Goal: Communication & Community: Share content

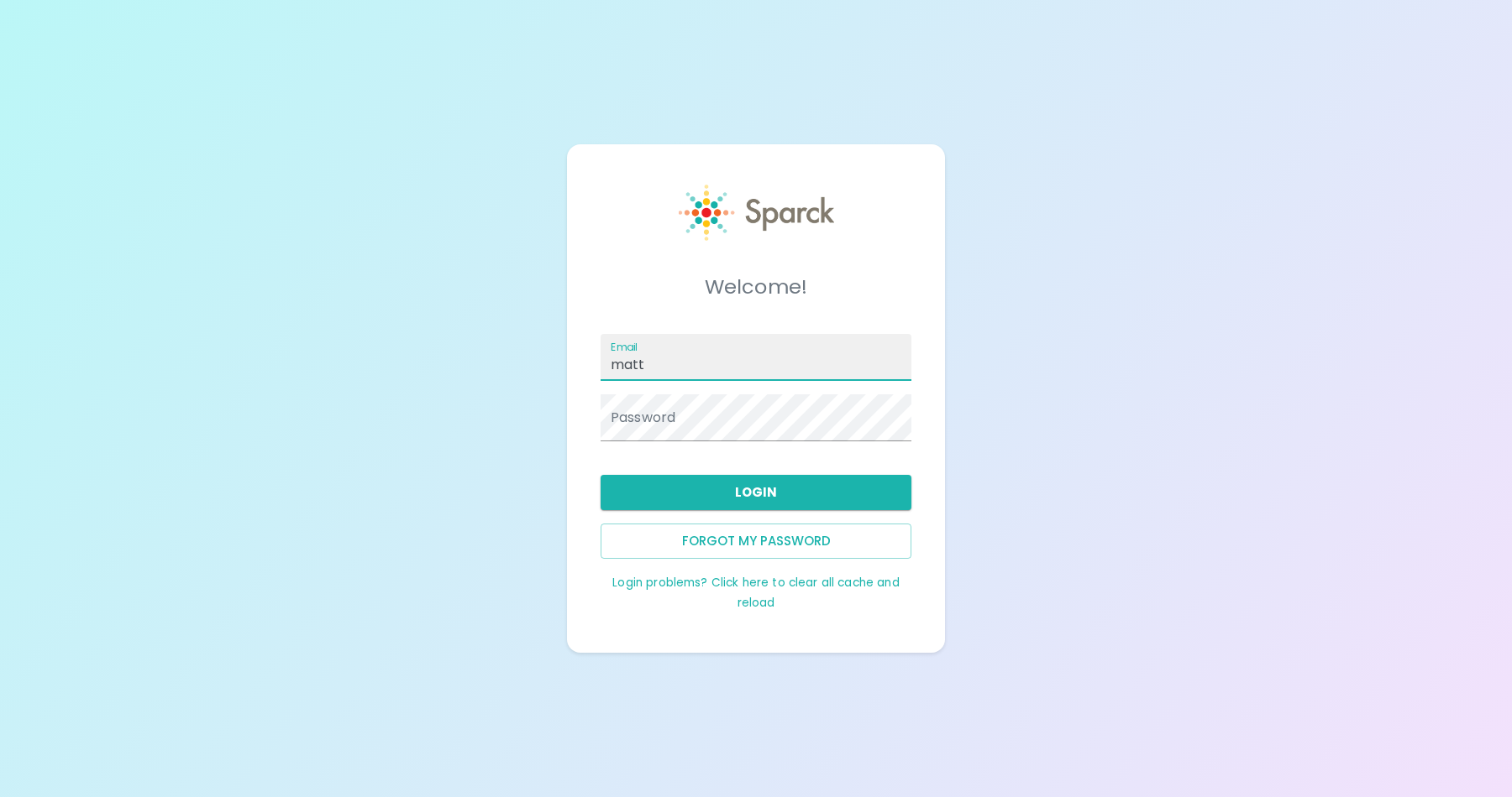
type input "[EMAIL_ADDRESS][DOMAIN_NAME]"
click at [717, 496] on button "Login" at bounding box center [756, 493] width 311 height 35
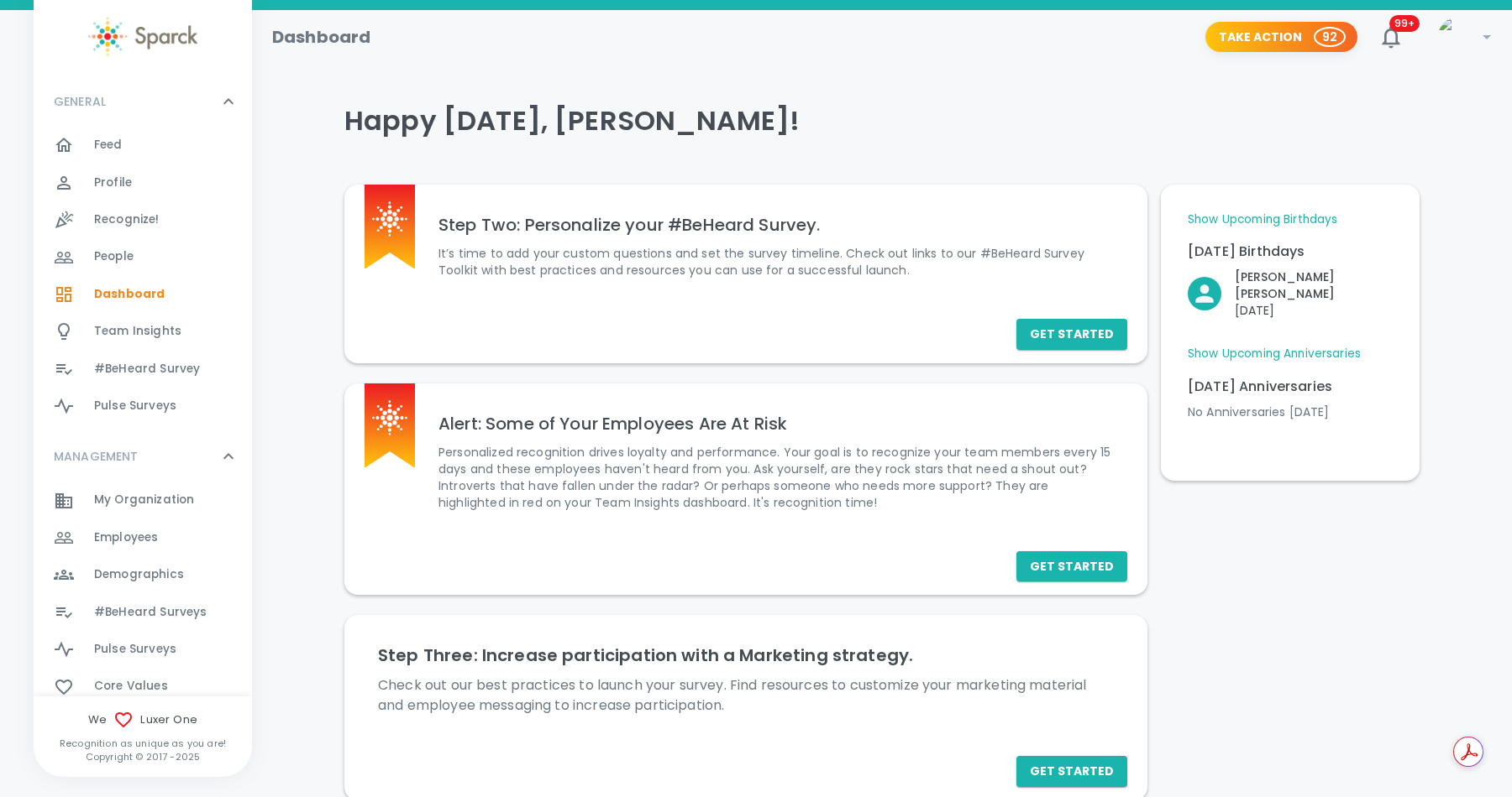
click at [107, 538] on span "Employees" at bounding box center [126, 538] width 64 height 17
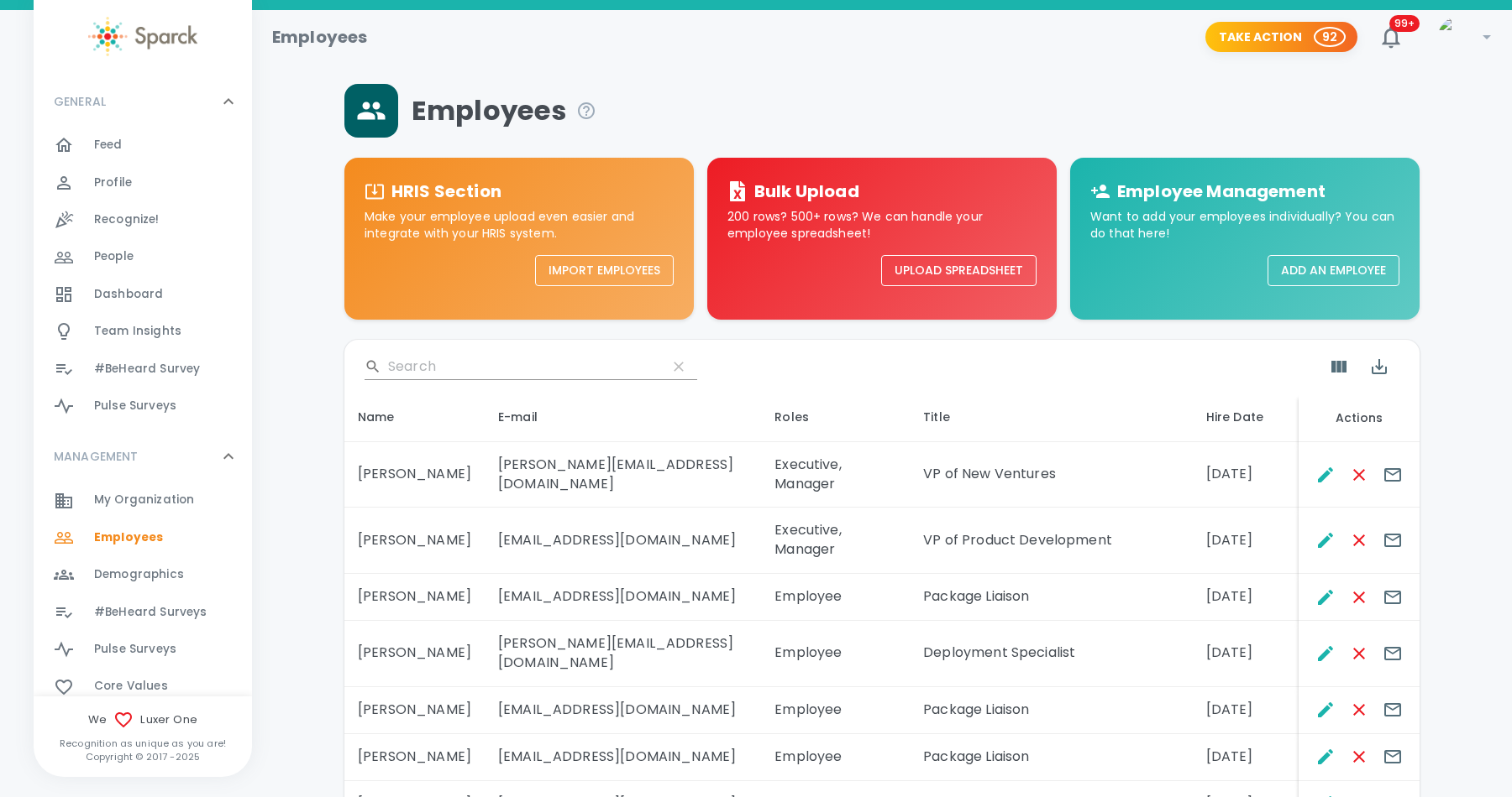
click at [431, 362] on input "Search" at bounding box center [520, 366] width 265 height 27
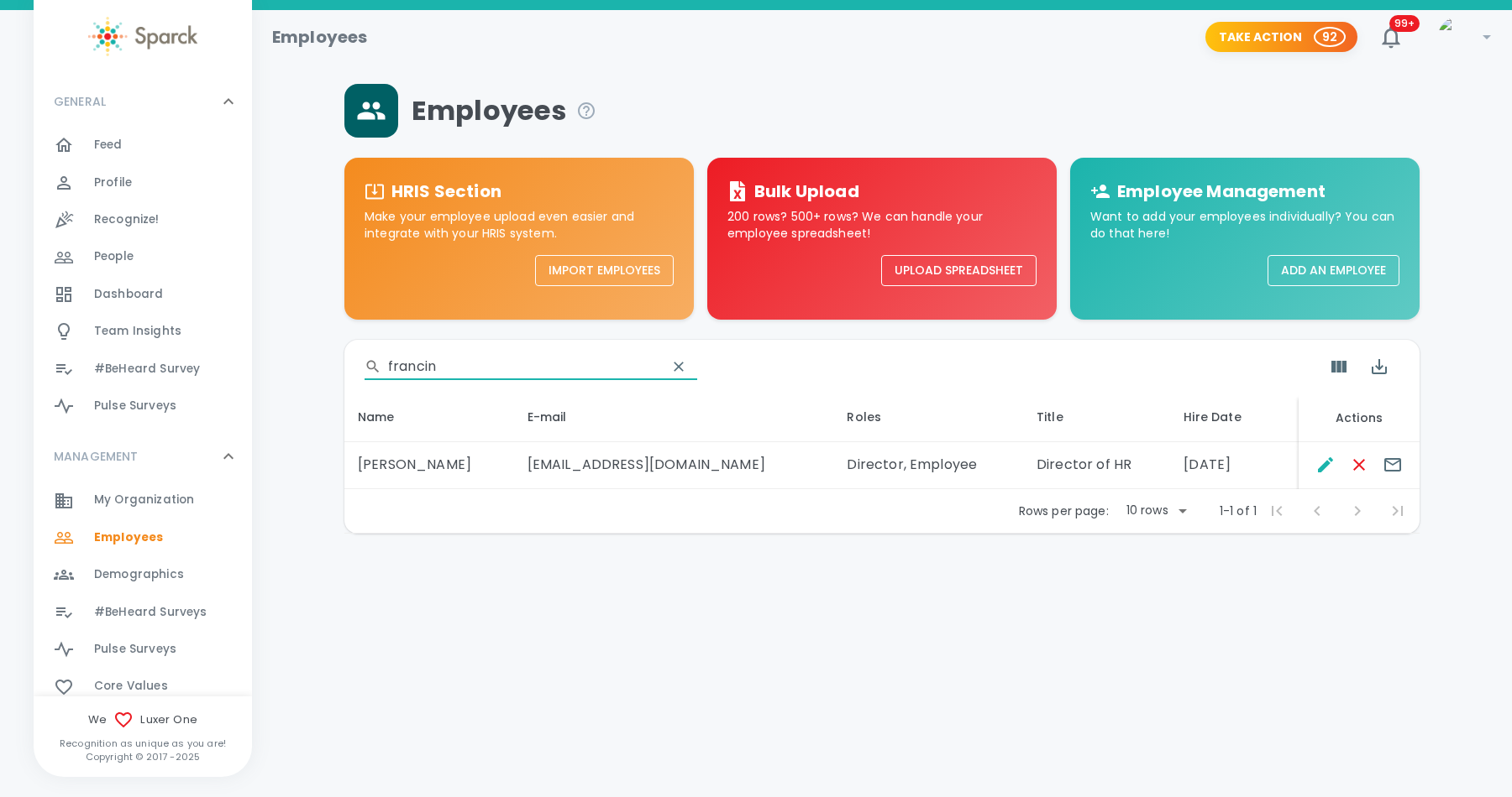
type input "francin"
click at [1325, 462] on icon "Edit" at bounding box center [1325, 465] width 15 height 15
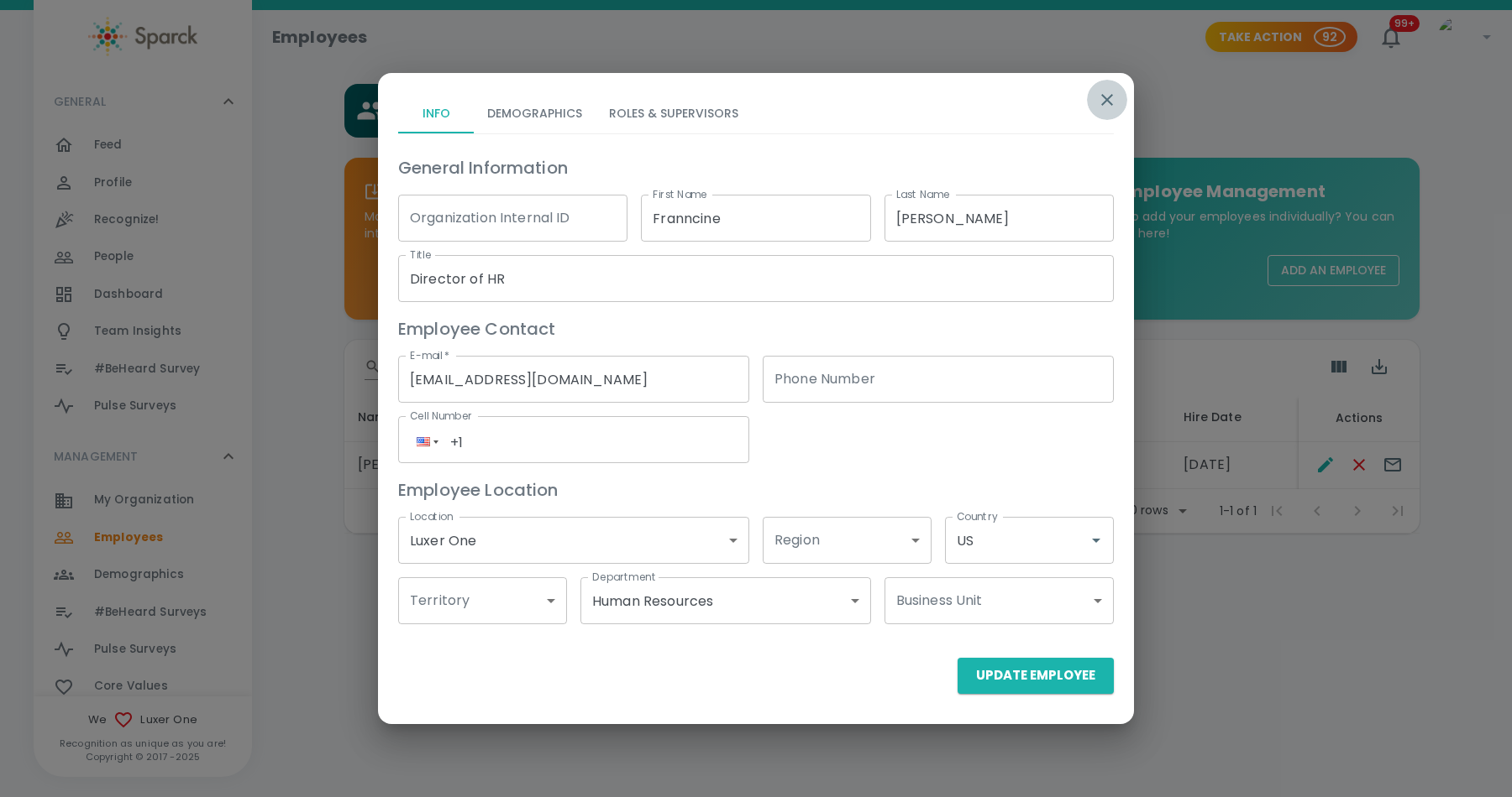
click at [1106, 100] on icon "button" at bounding box center [1106, 100] width 12 height 12
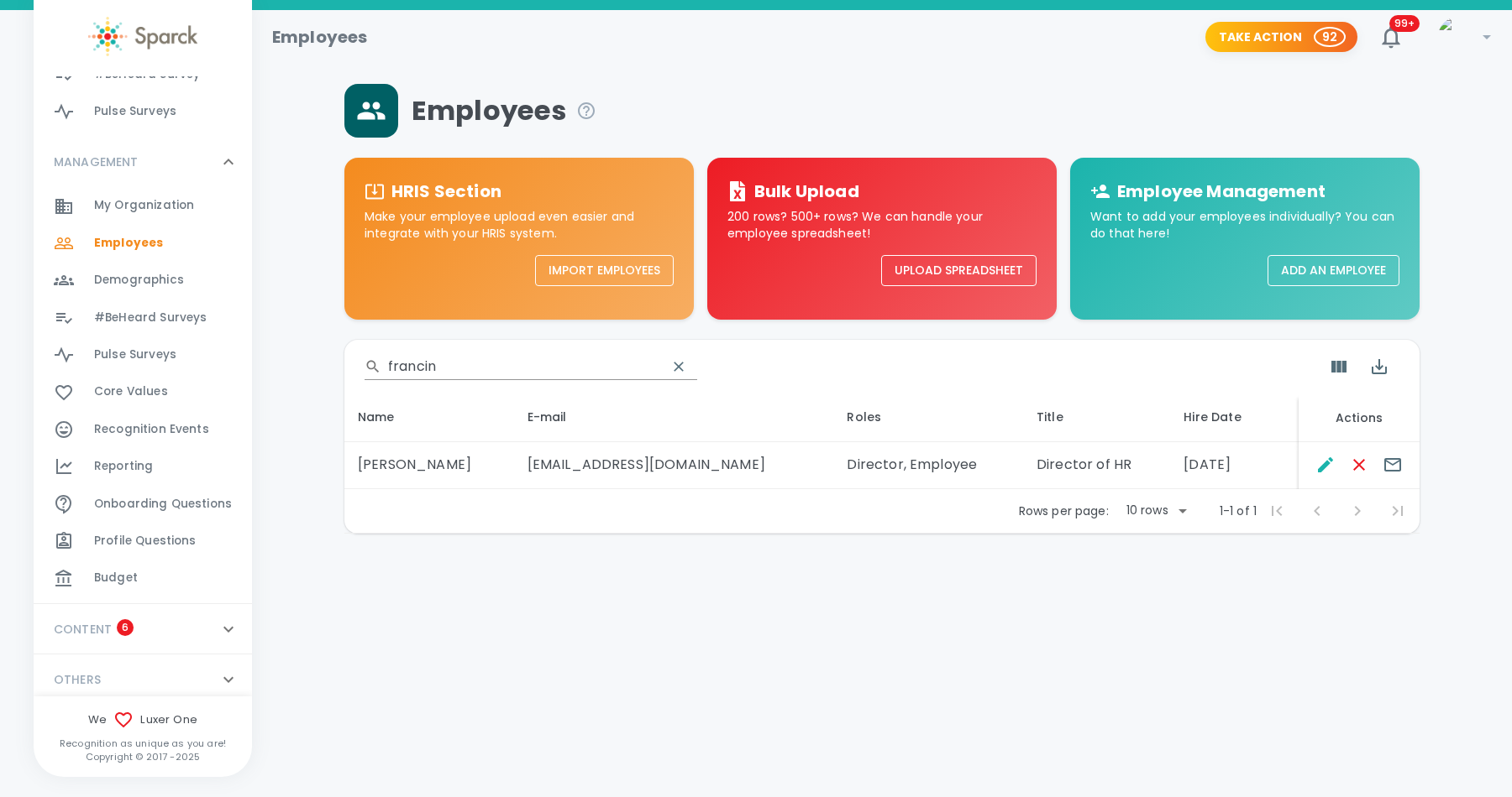
scroll to position [302, 0]
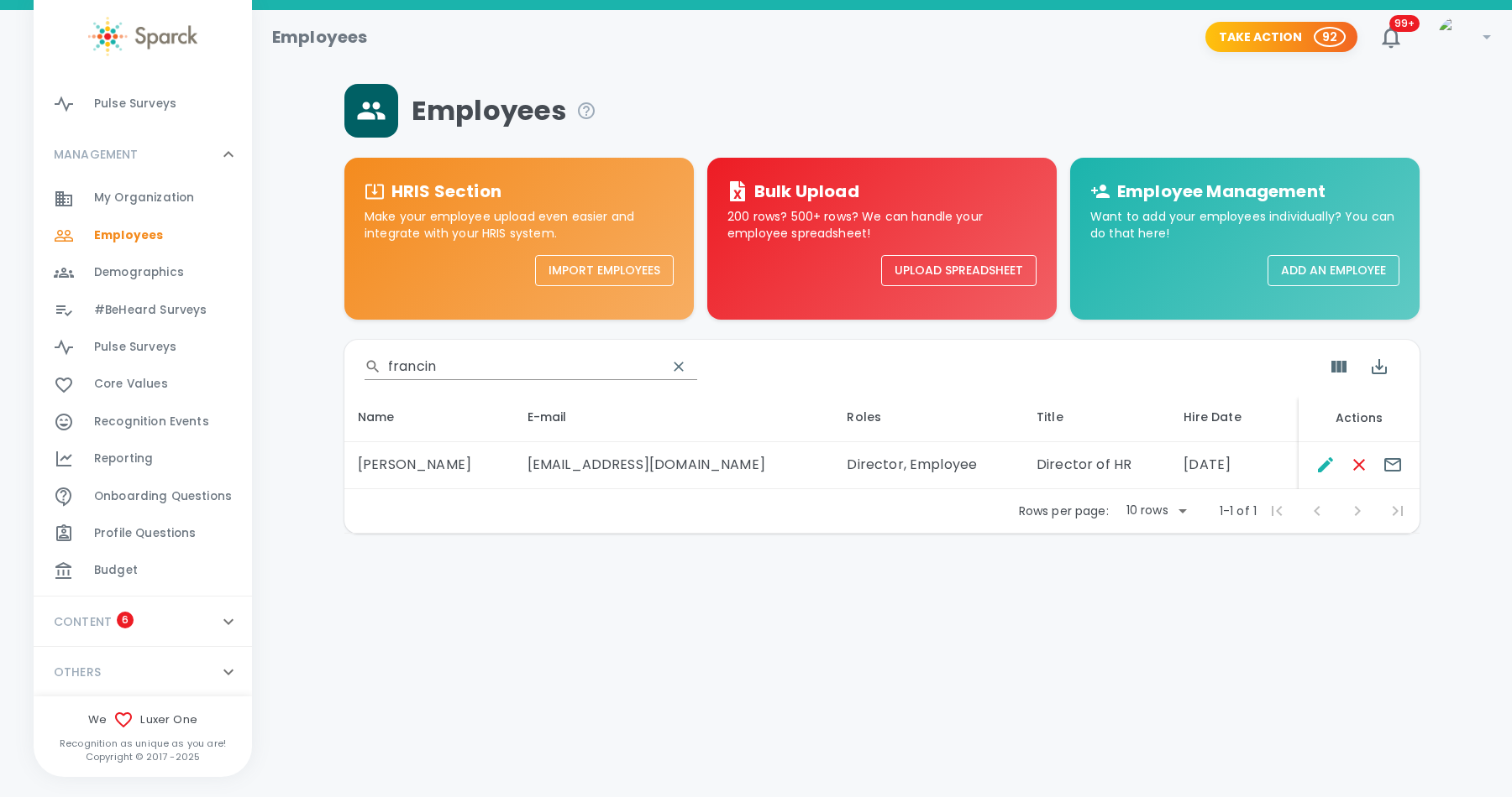
click at [134, 569] on span "Budget" at bounding box center [115, 571] width 44 height 17
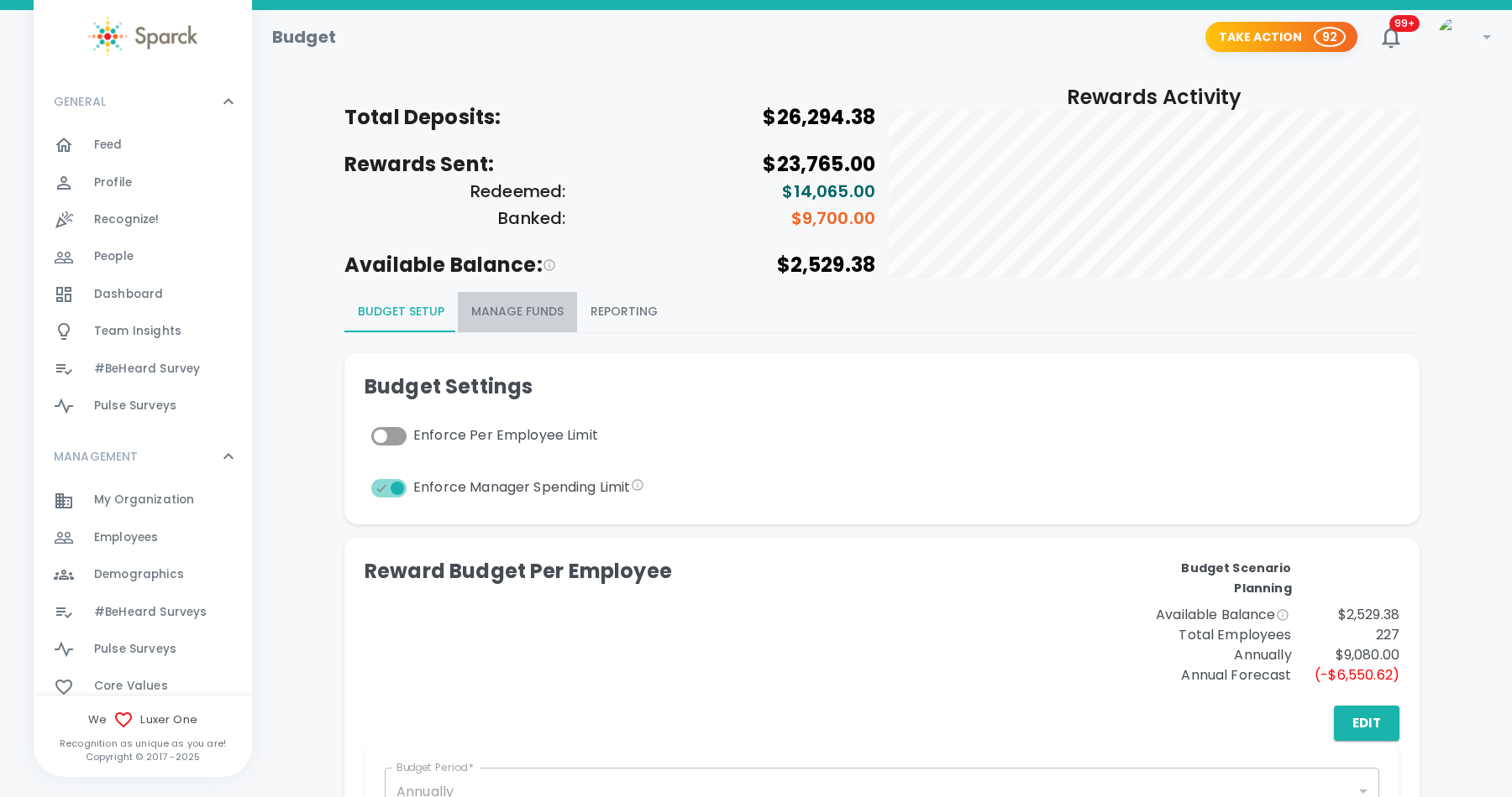
click at [515, 313] on button "Manage Funds" at bounding box center [517, 312] width 119 height 40
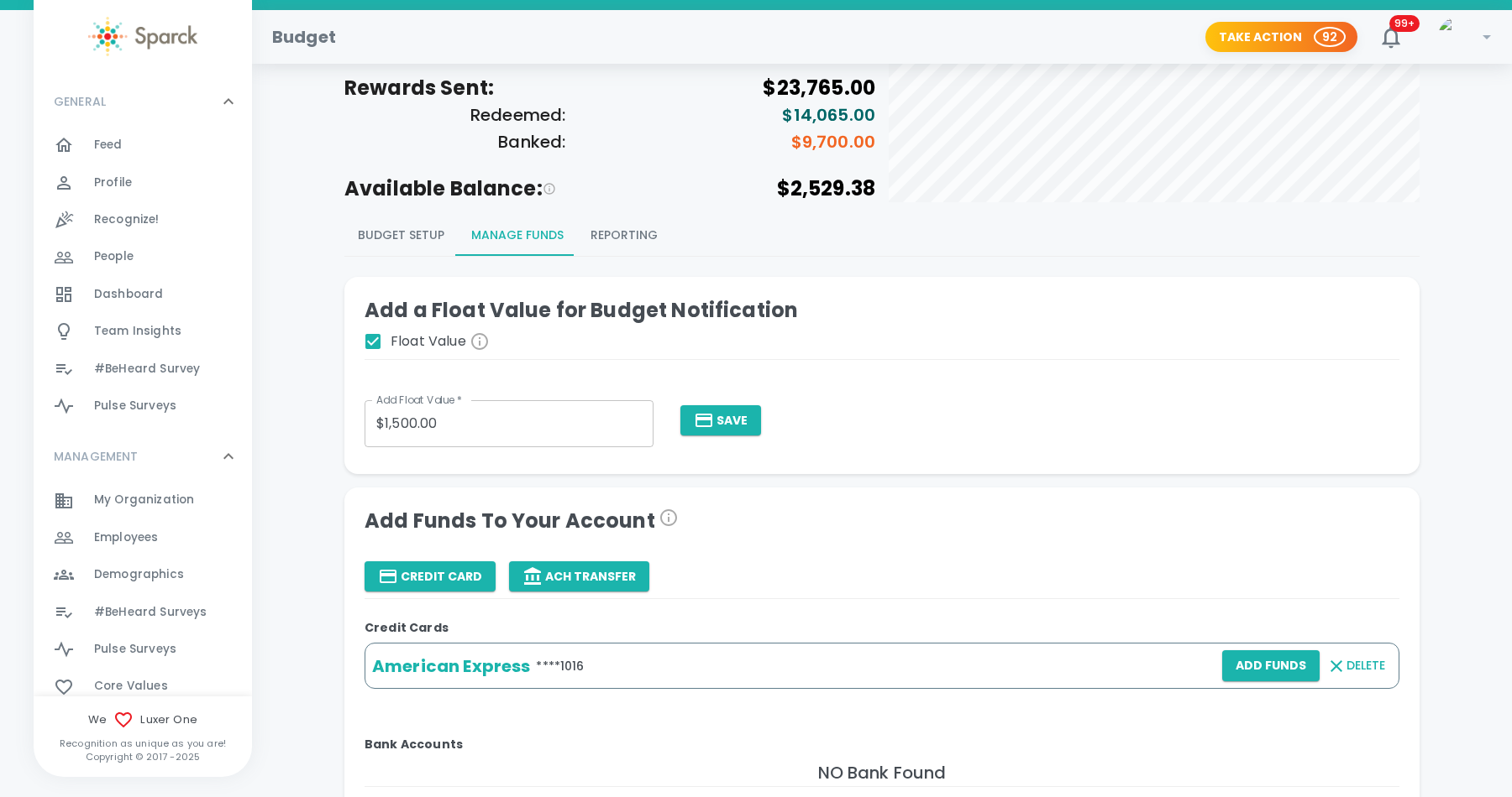
scroll to position [73, 0]
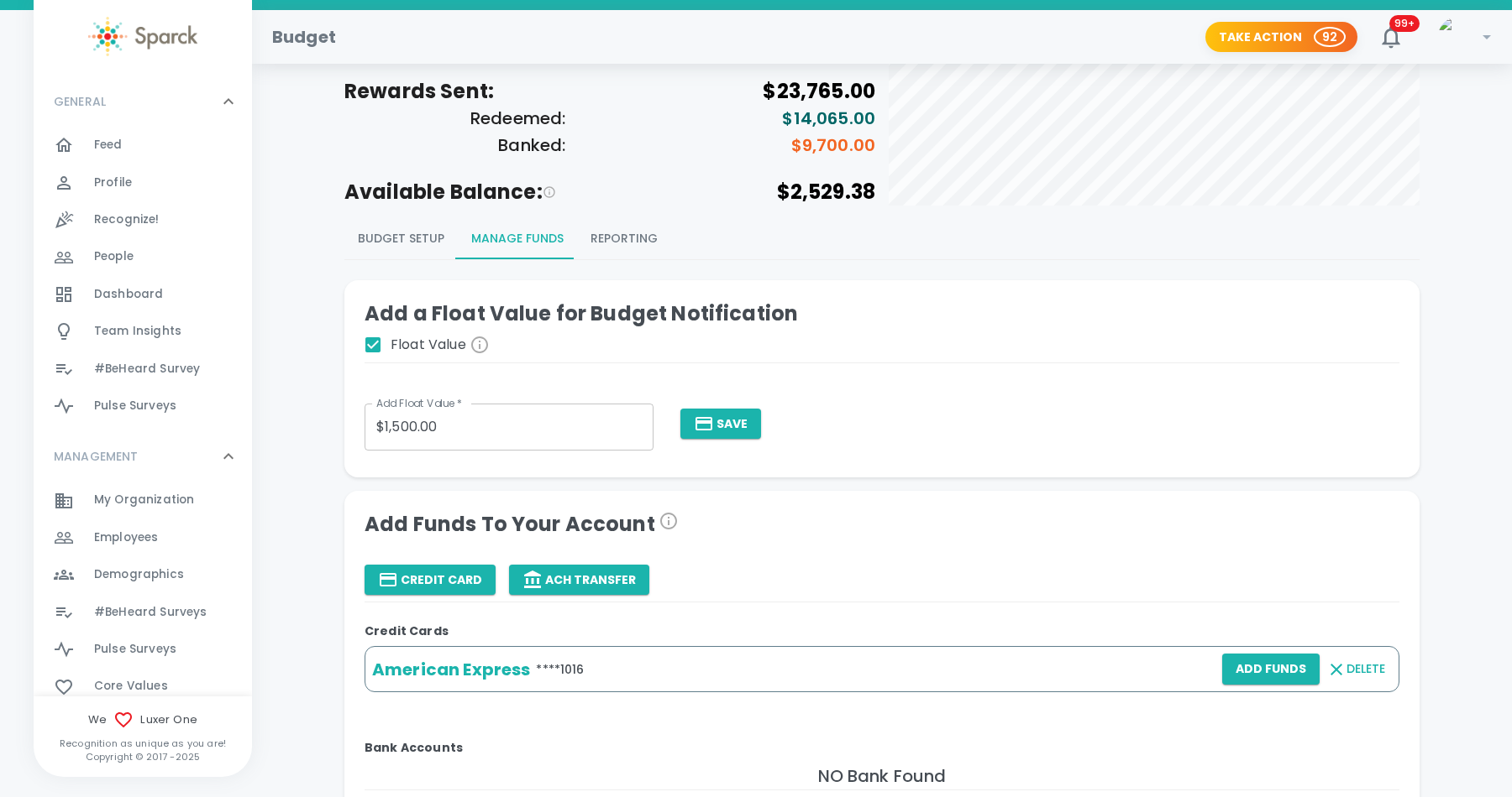
click at [407, 246] on button "Budget Setup" at bounding box center [401, 239] width 114 height 40
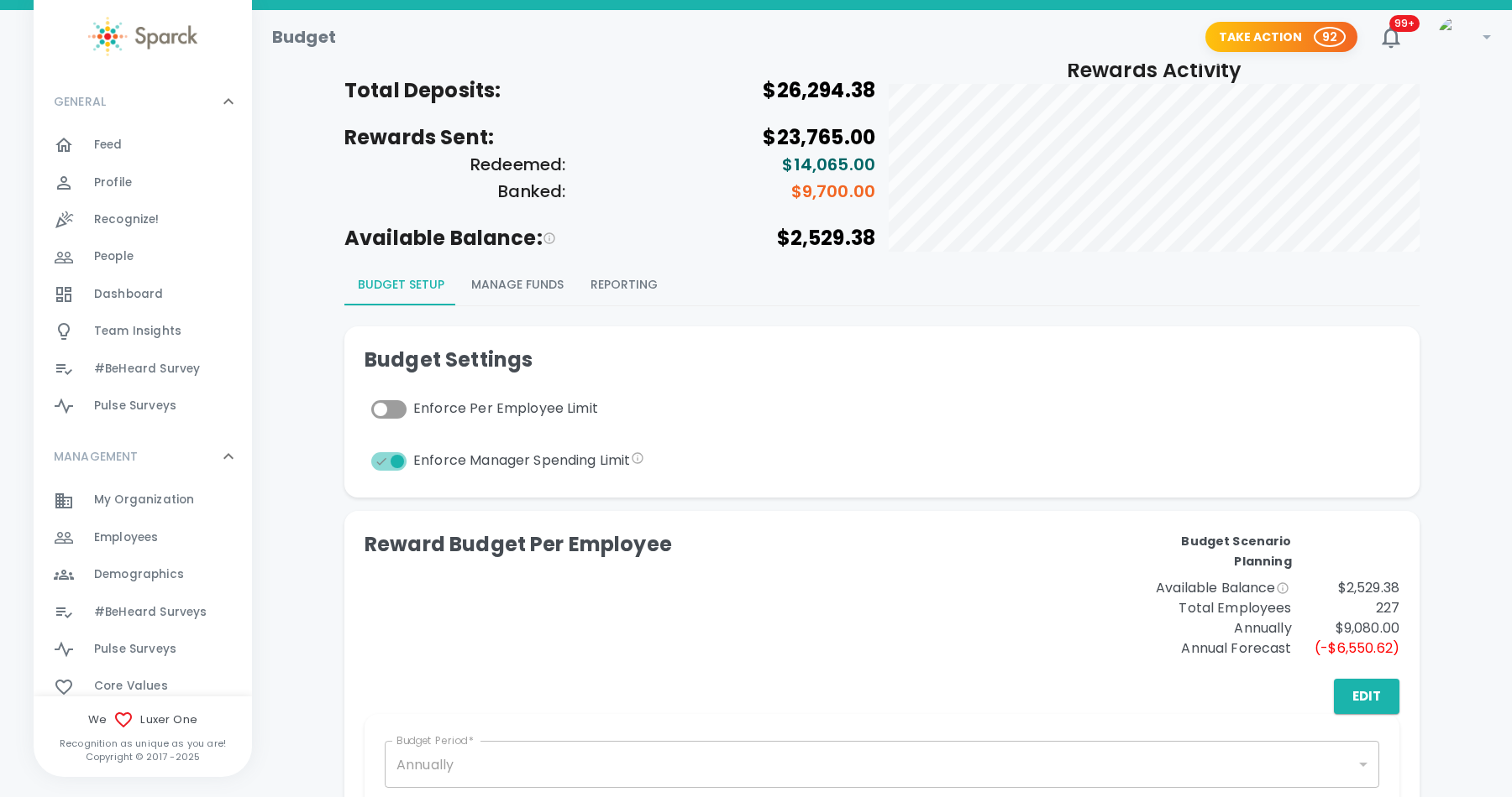
scroll to position [20, 0]
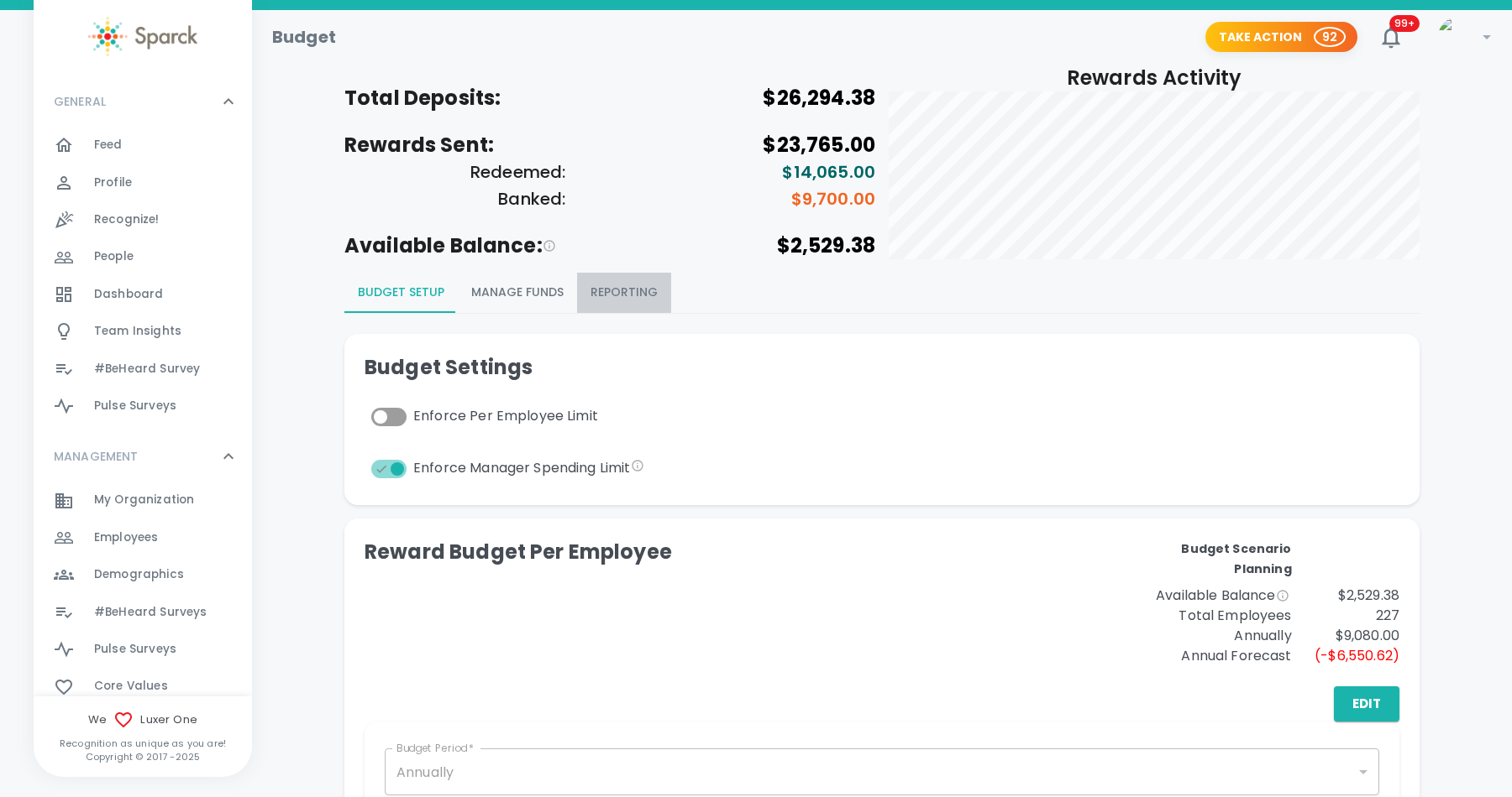
click at [625, 286] on button "Reporting" at bounding box center [623, 292] width 94 height 40
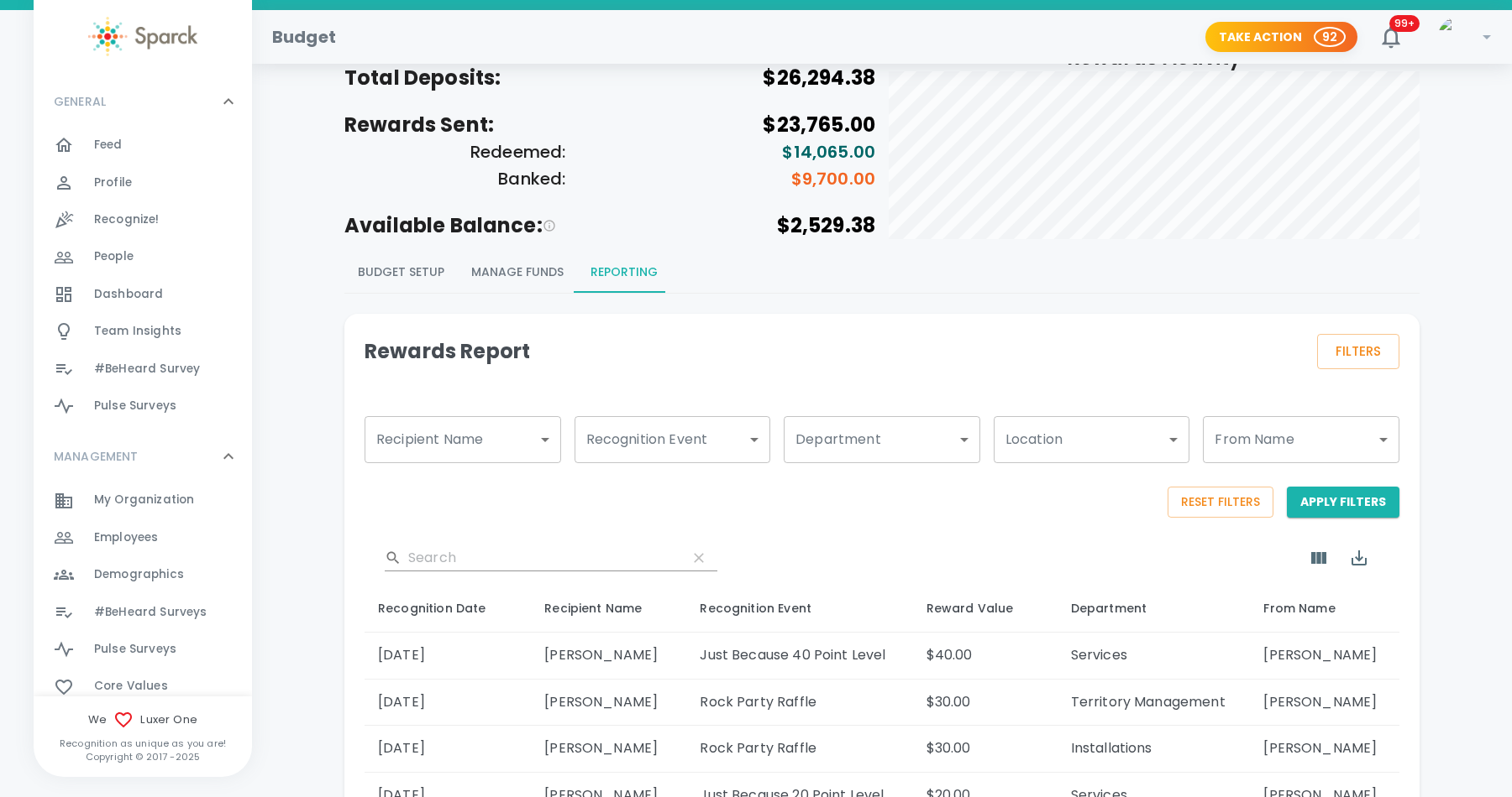
scroll to position [0, 0]
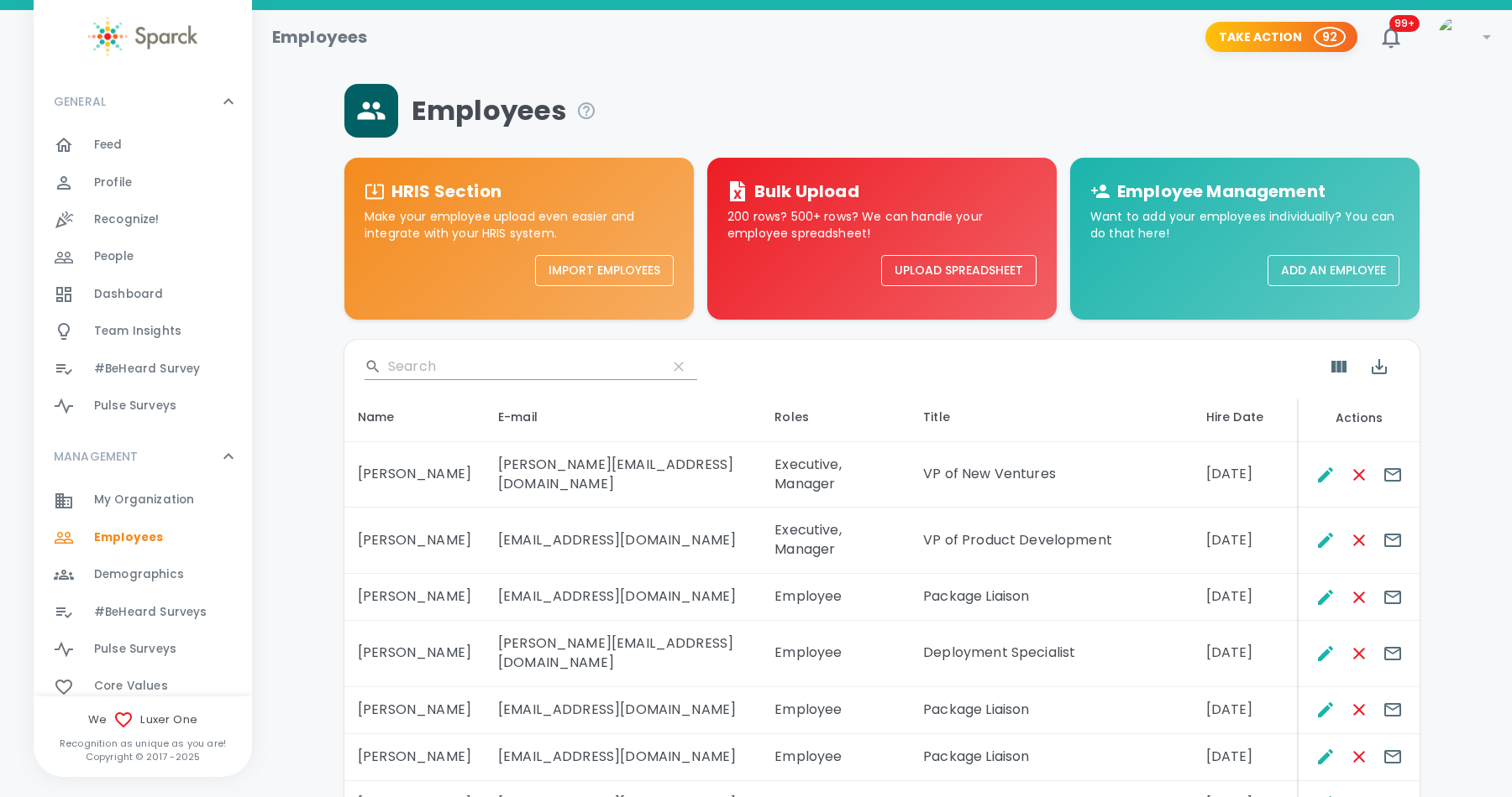
click at [444, 355] on input "Search" at bounding box center [520, 366] width 265 height 27
click at [299, 293] on div "Employees HRIS Section Make your employee upload even easier and integrate with…" at bounding box center [881, 577] width 1220 height 987
click at [1018, 102] on div "Employees" at bounding box center [881, 111] width 1075 height 54
click at [305, 263] on div "Employees HRIS Section Make your employee upload even easier and integrate with…" at bounding box center [881, 577] width 1220 height 987
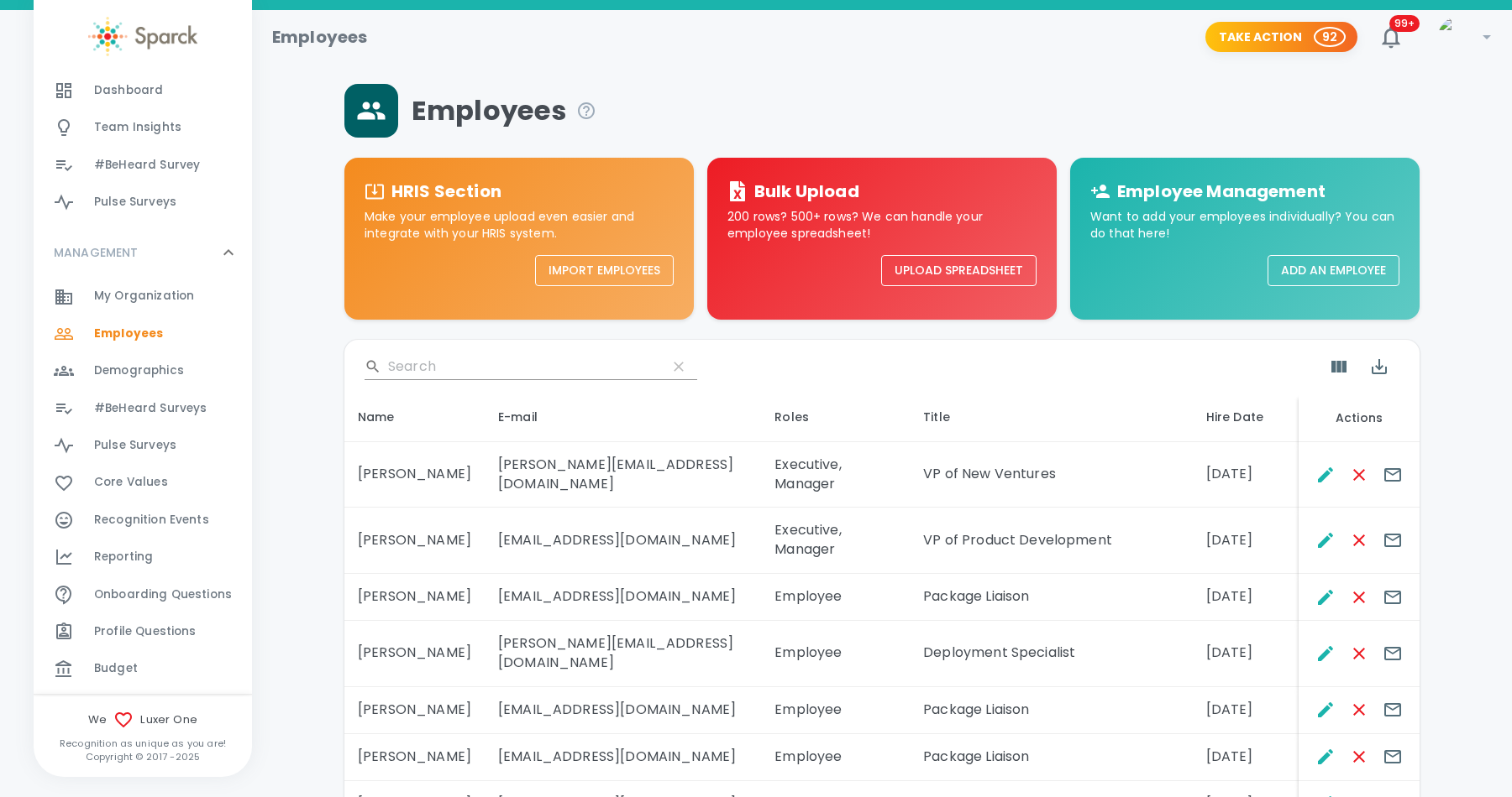
scroll to position [302, 0]
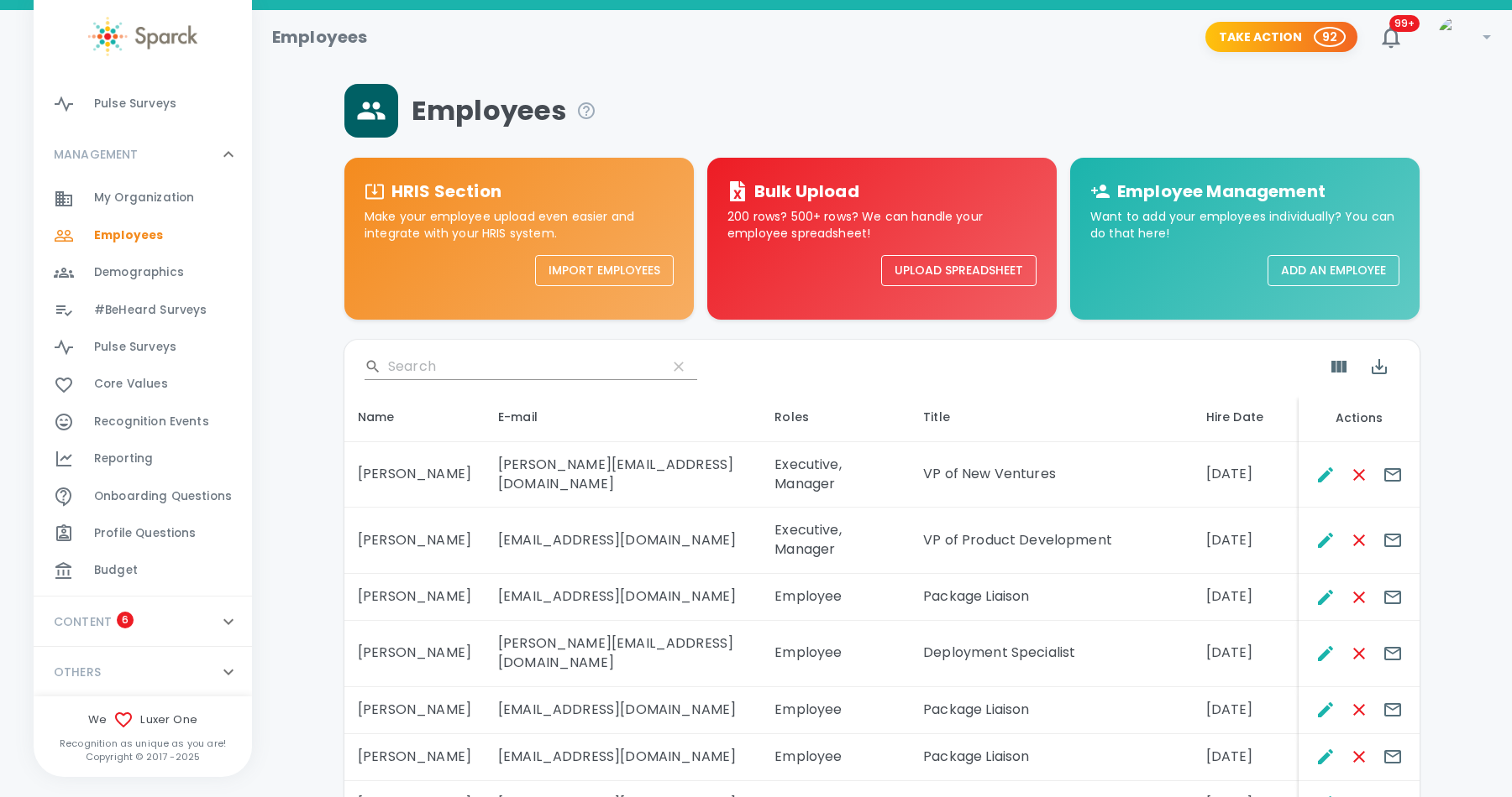
click at [112, 573] on span "Budget" at bounding box center [115, 571] width 44 height 17
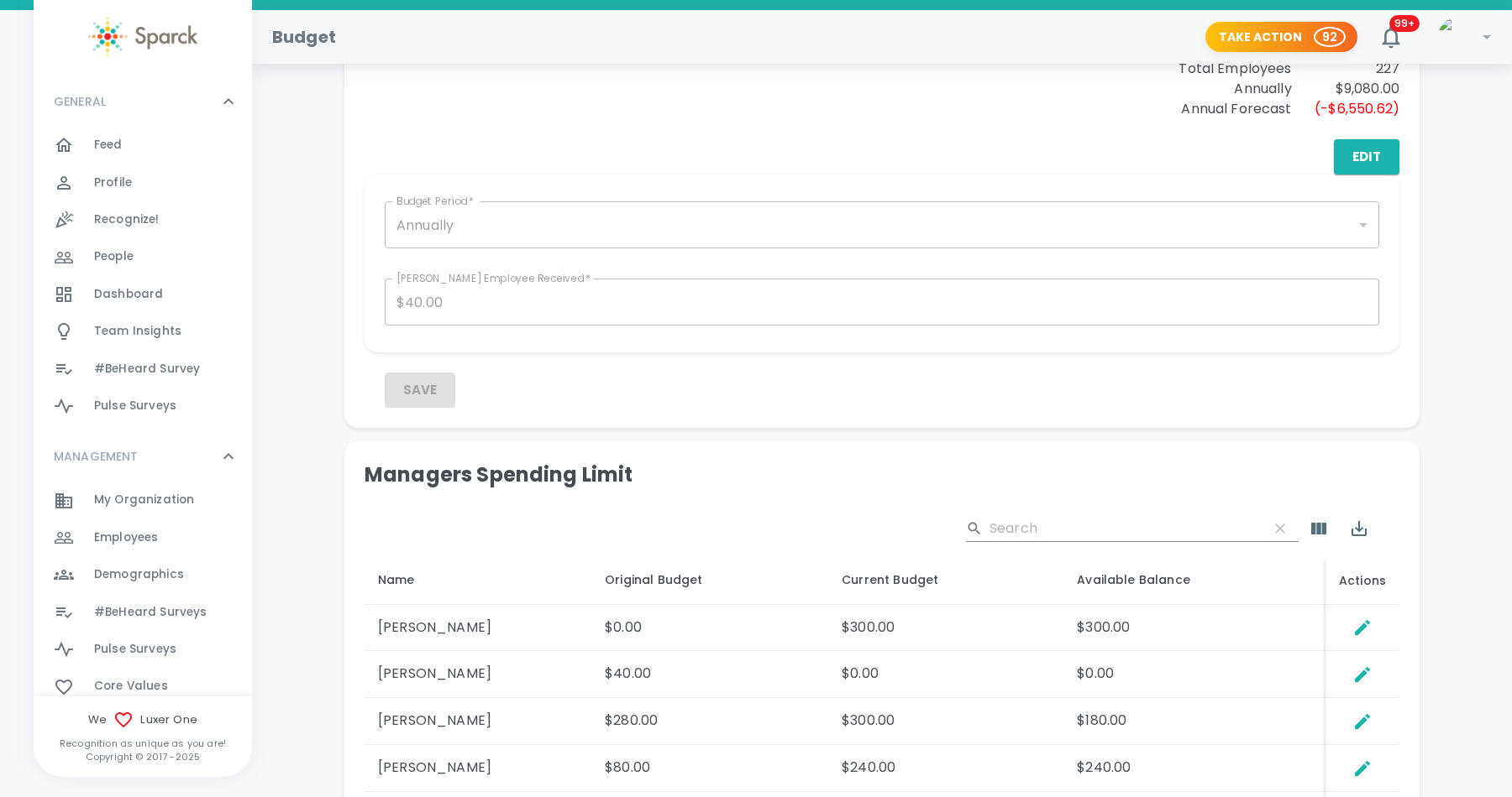
scroll to position [568, 0]
click at [116, 535] on span "Employees" at bounding box center [126, 538] width 64 height 17
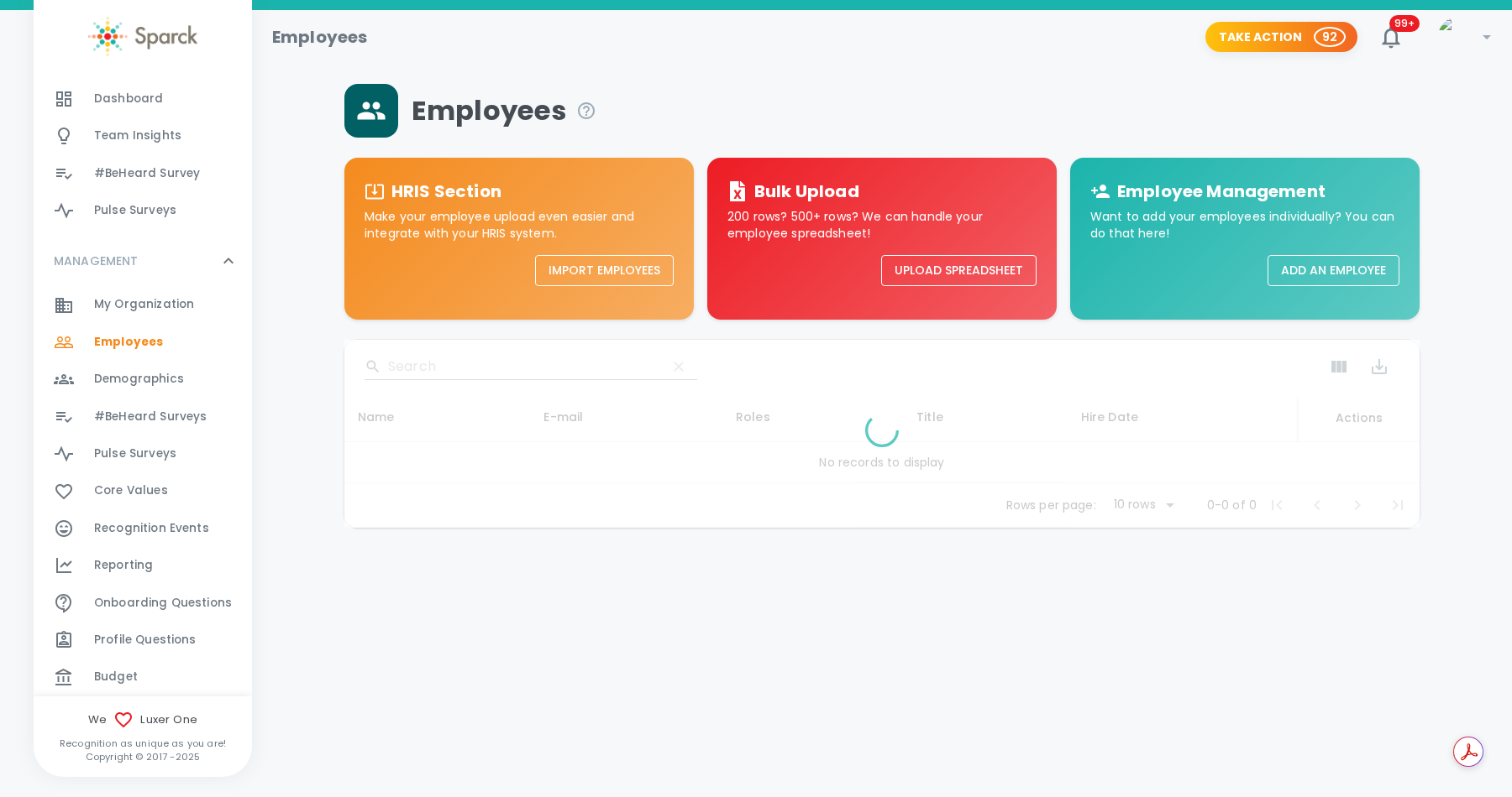
scroll to position [302, 0]
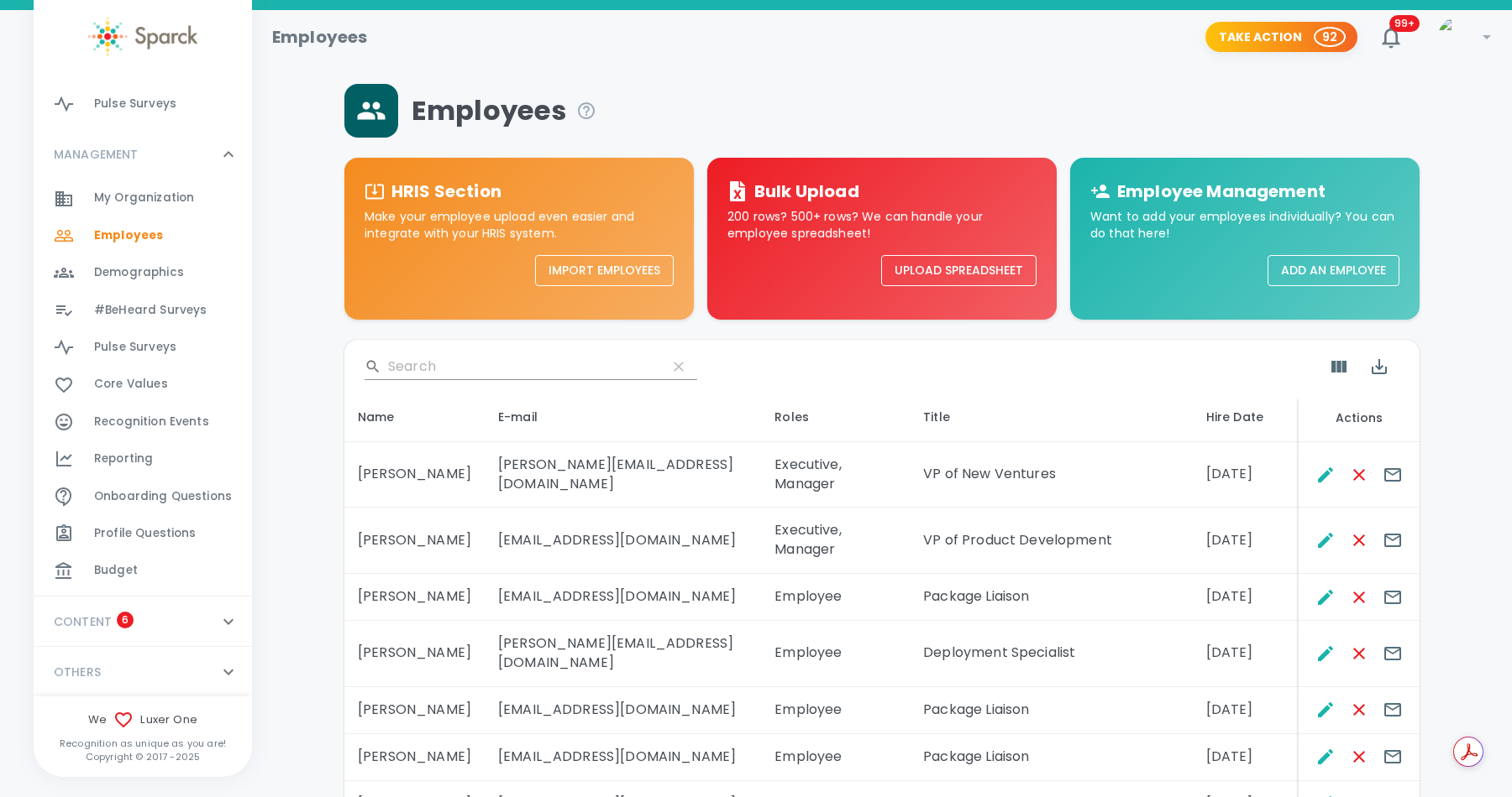
click at [487, 355] on input "Search" at bounding box center [520, 366] width 265 height 27
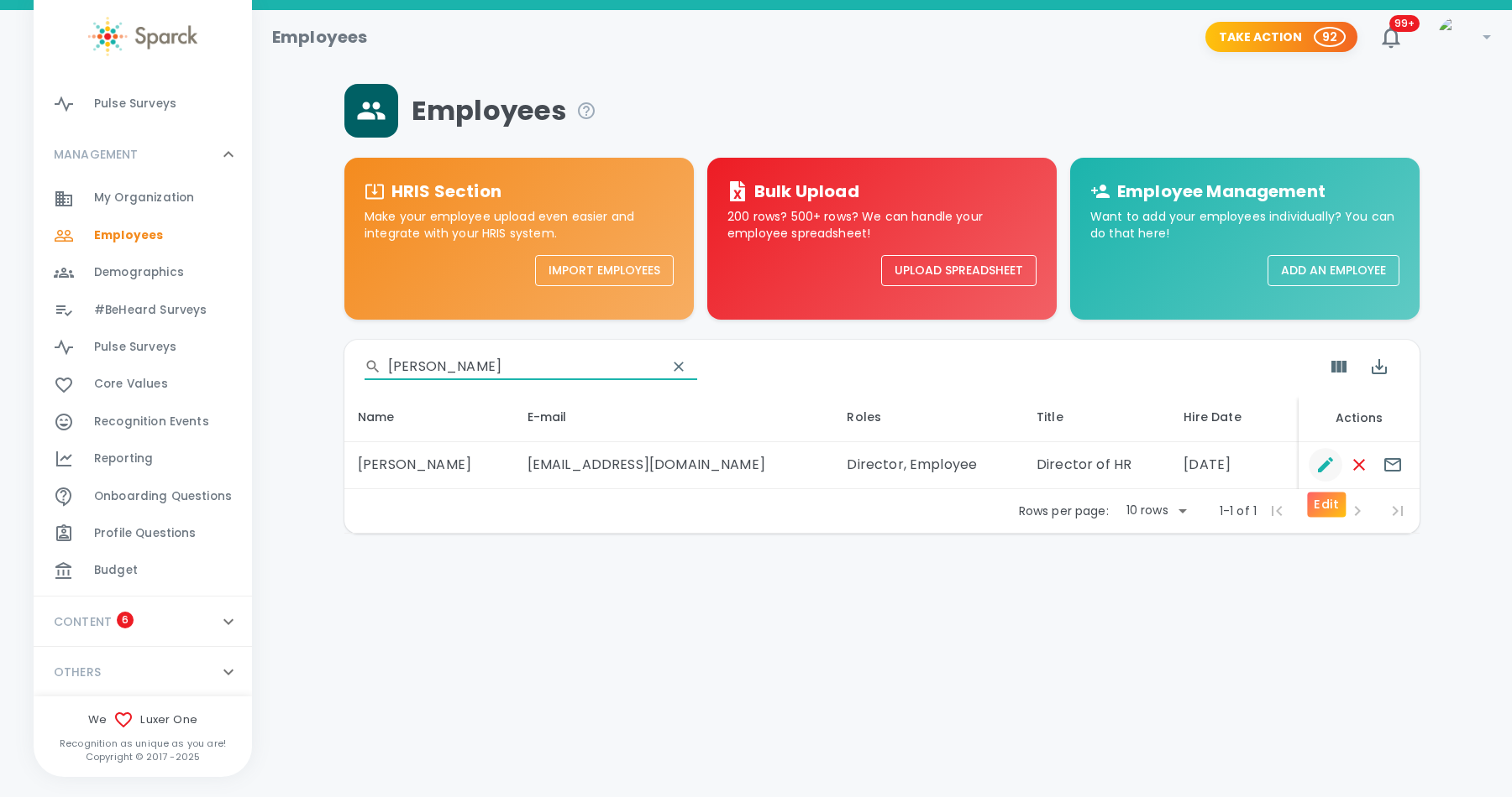
type input "[PERSON_NAME]"
click at [1331, 469] on icon "Edit" at bounding box center [1325, 465] width 20 height 20
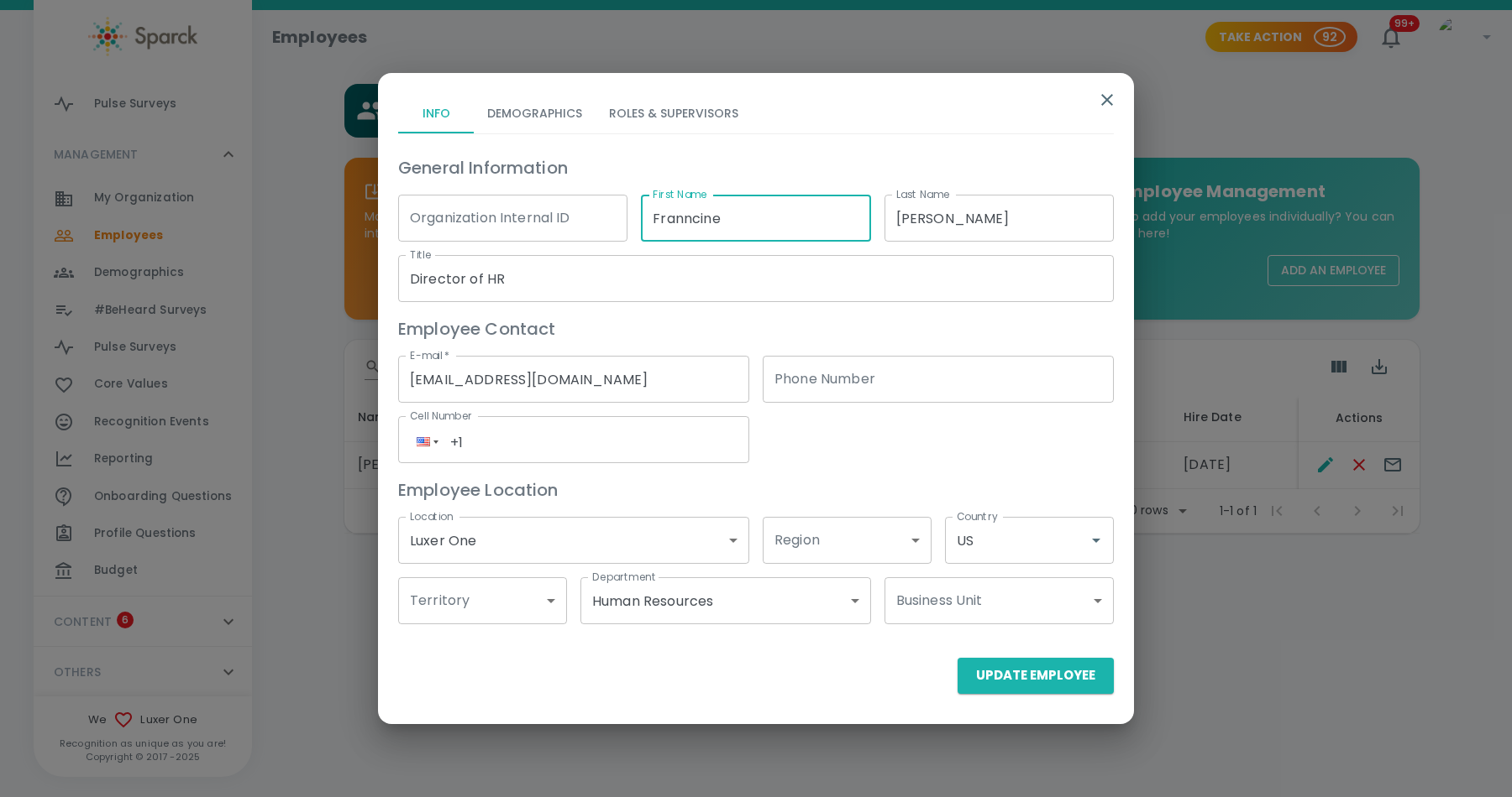
click at [692, 219] on input "Franncine" at bounding box center [756, 218] width 229 height 47
type input "[PERSON_NAME]"
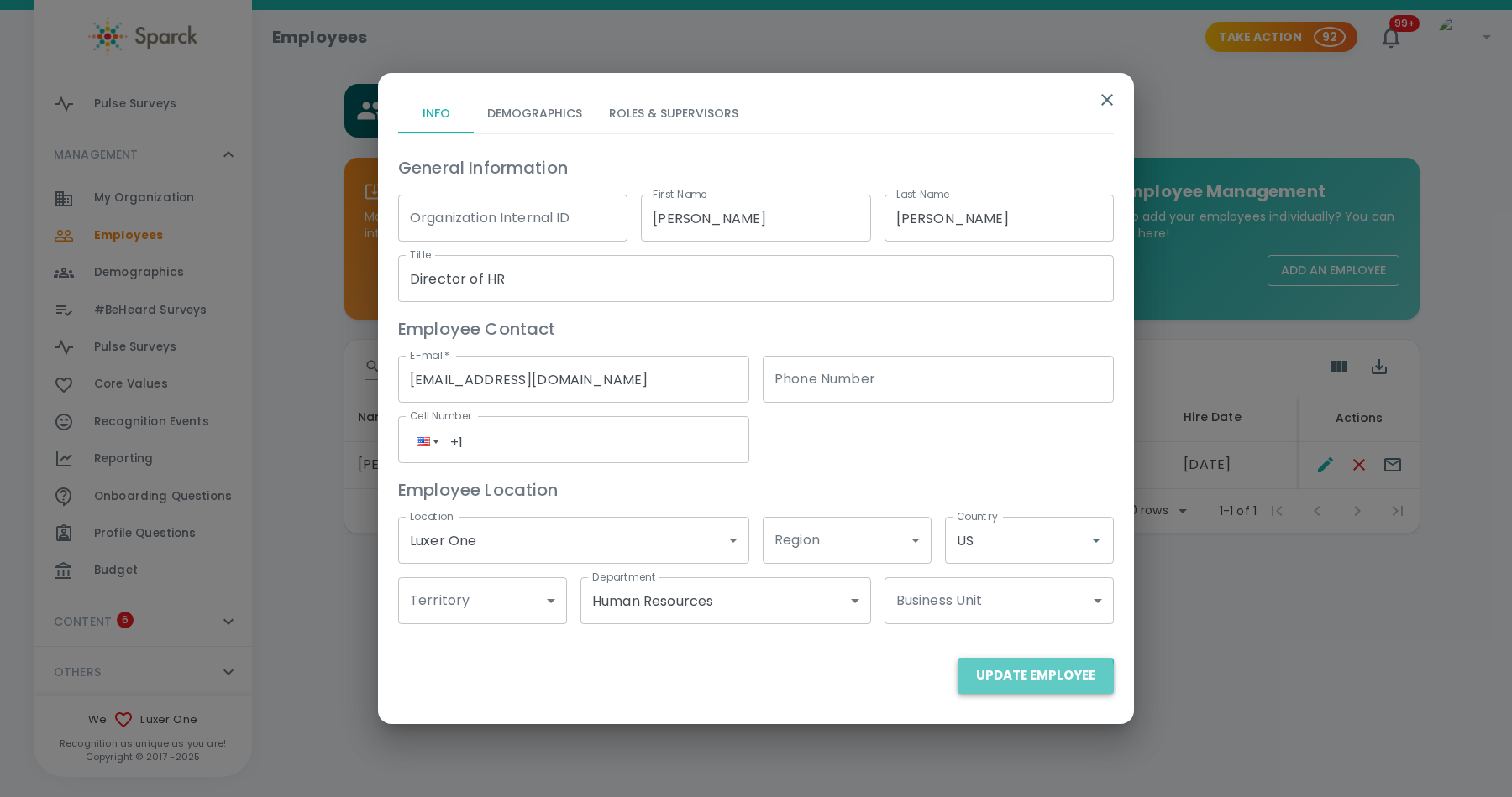
click at [1011, 681] on button "Update Employee" at bounding box center [1036, 676] width 156 height 35
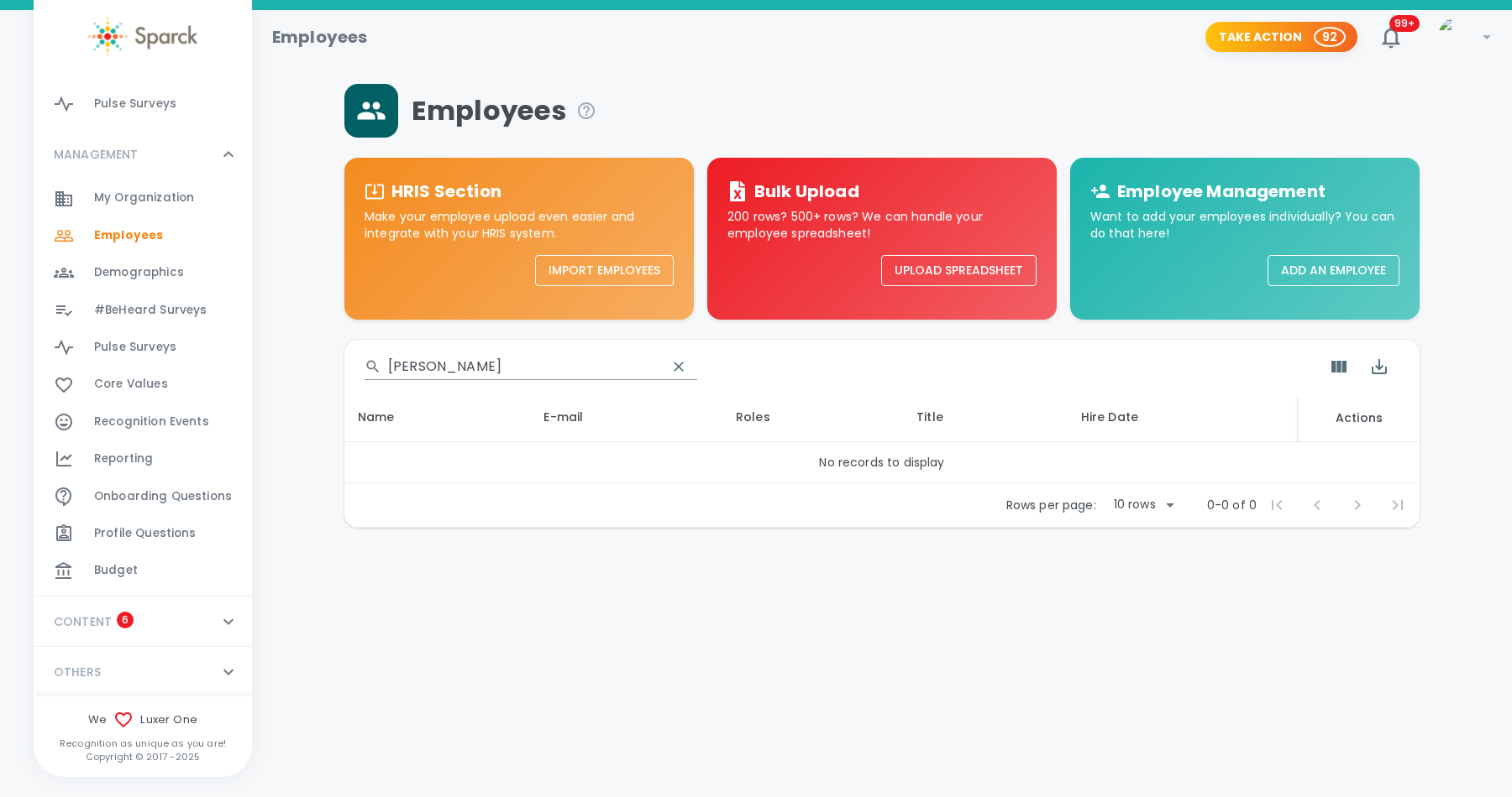
click at [114, 571] on span "Budget" at bounding box center [115, 571] width 44 height 17
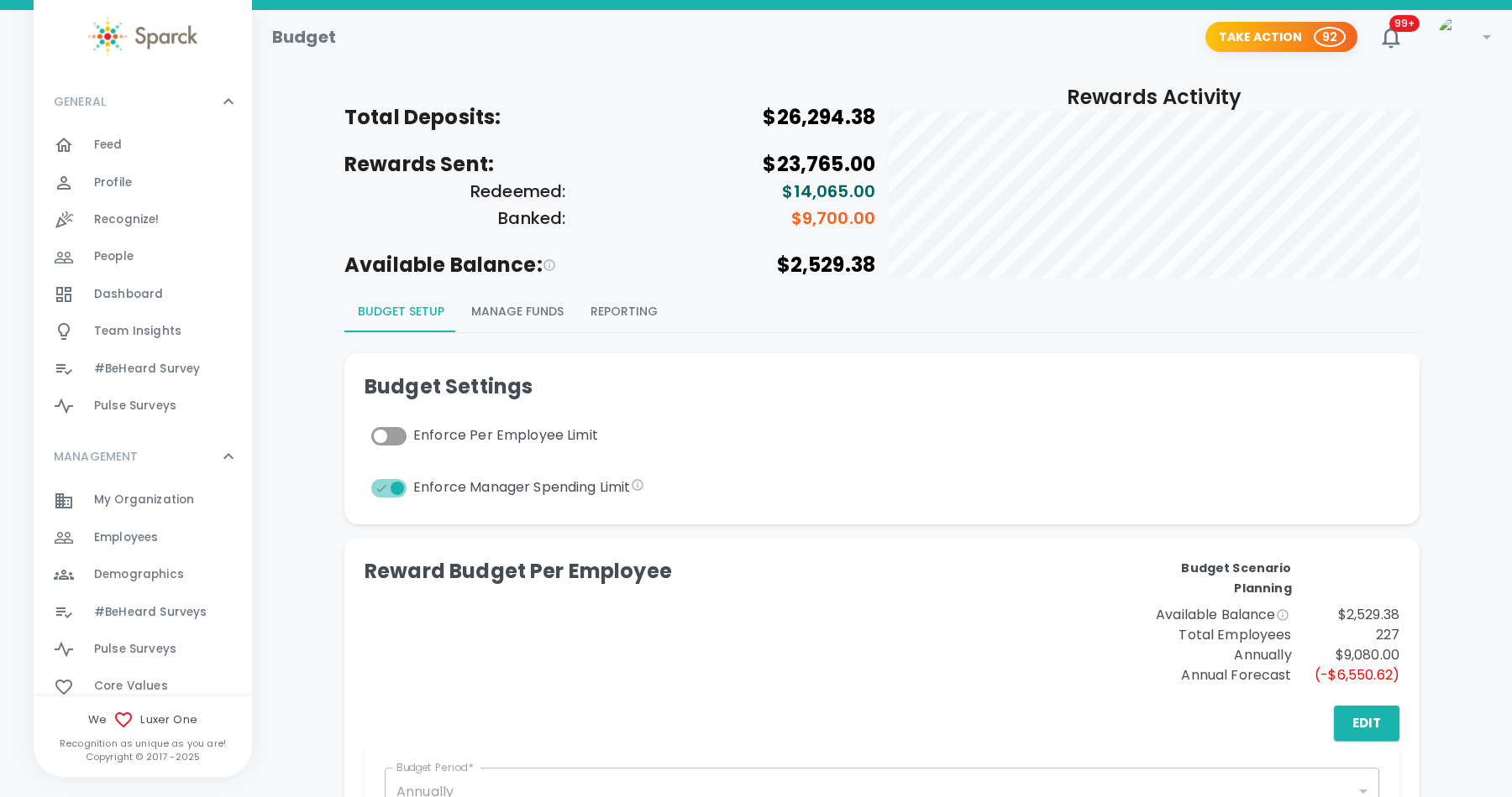
click at [515, 312] on button "Manage Funds" at bounding box center [517, 312] width 119 height 40
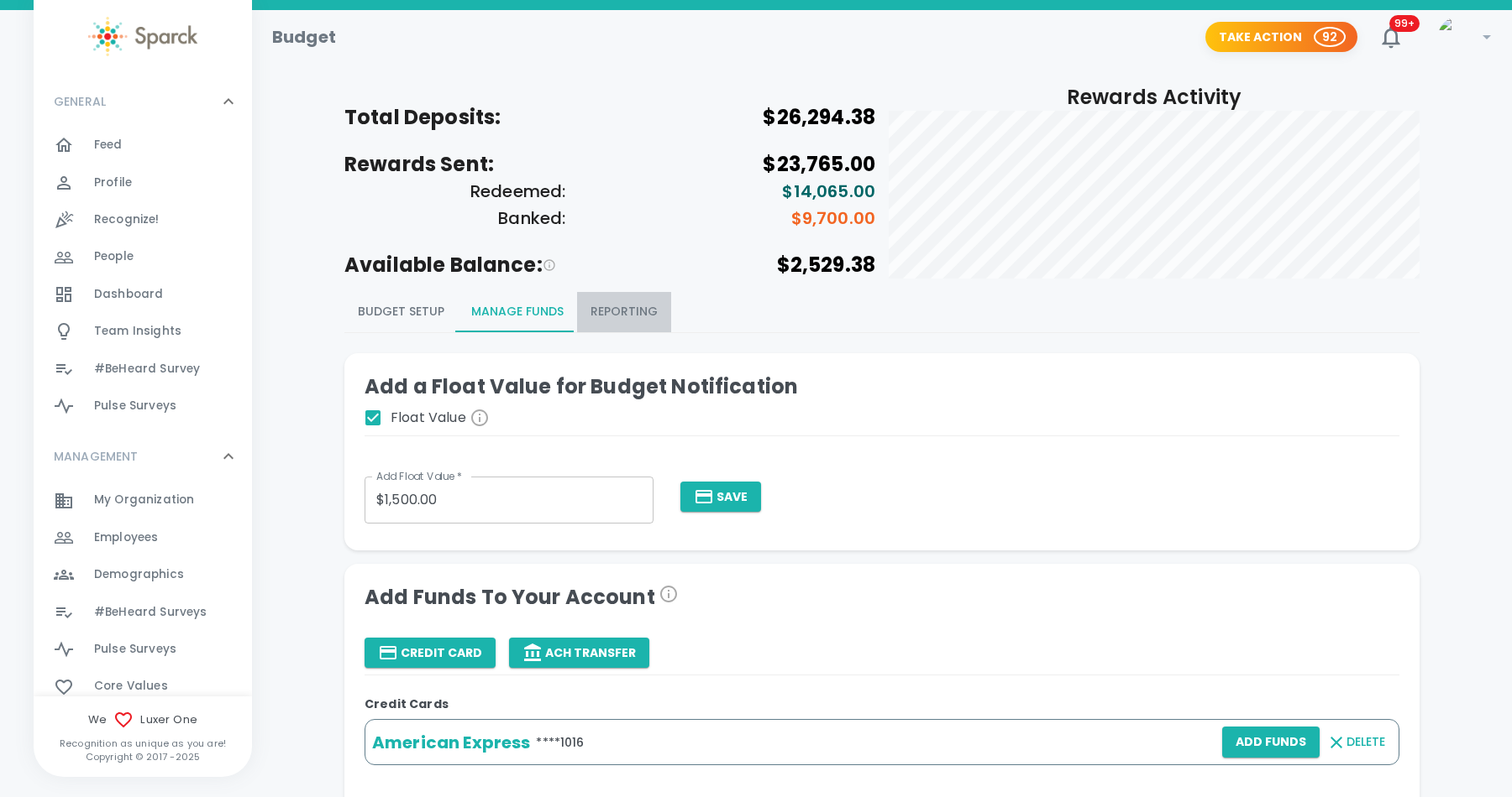
click at [651, 311] on button "Reporting" at bounding box center [623, 312] width 94 height 40
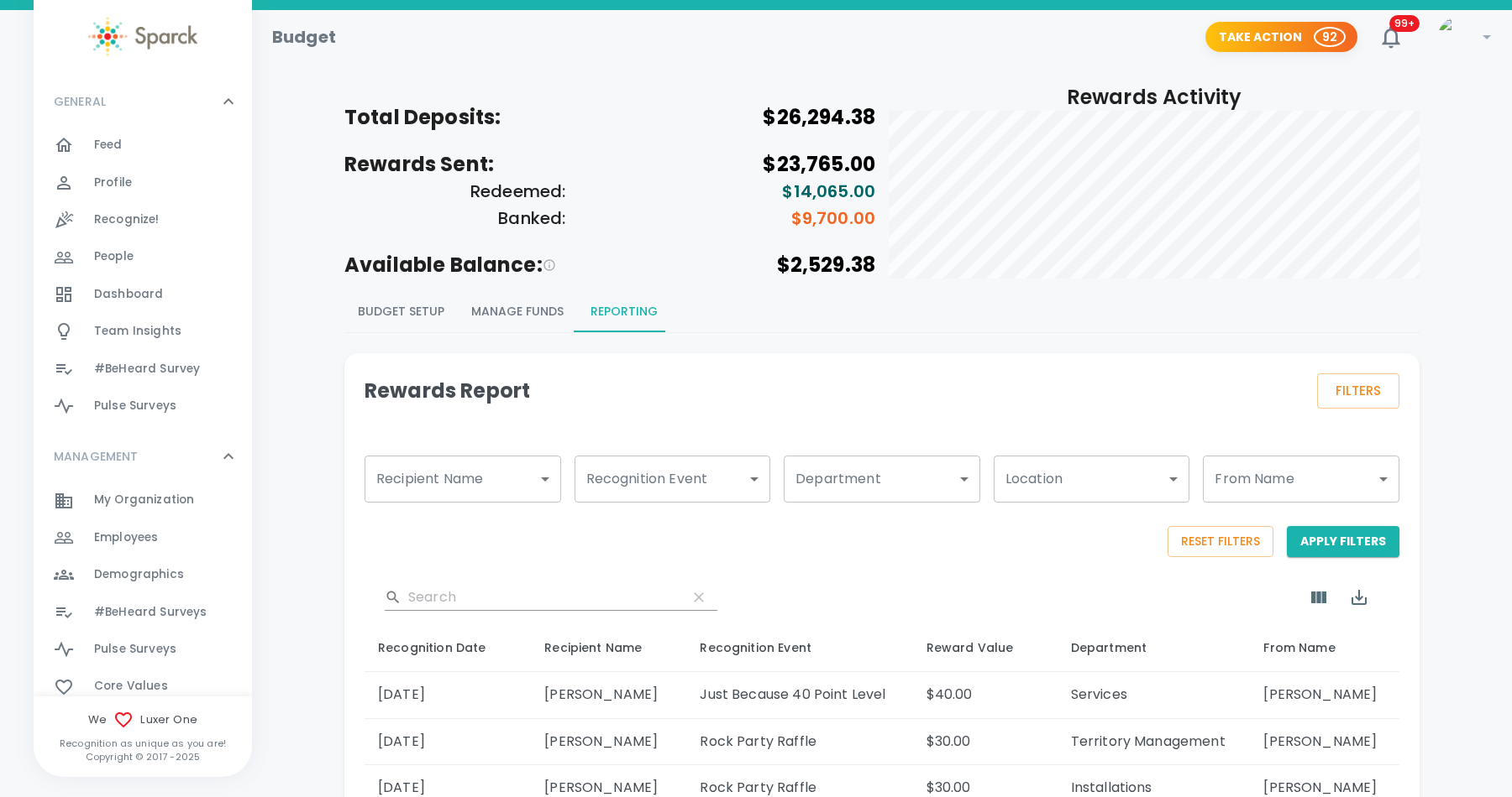
click at [114, 219] on span "Recognize!" at bounding box center [127, 219] width 65 height 17
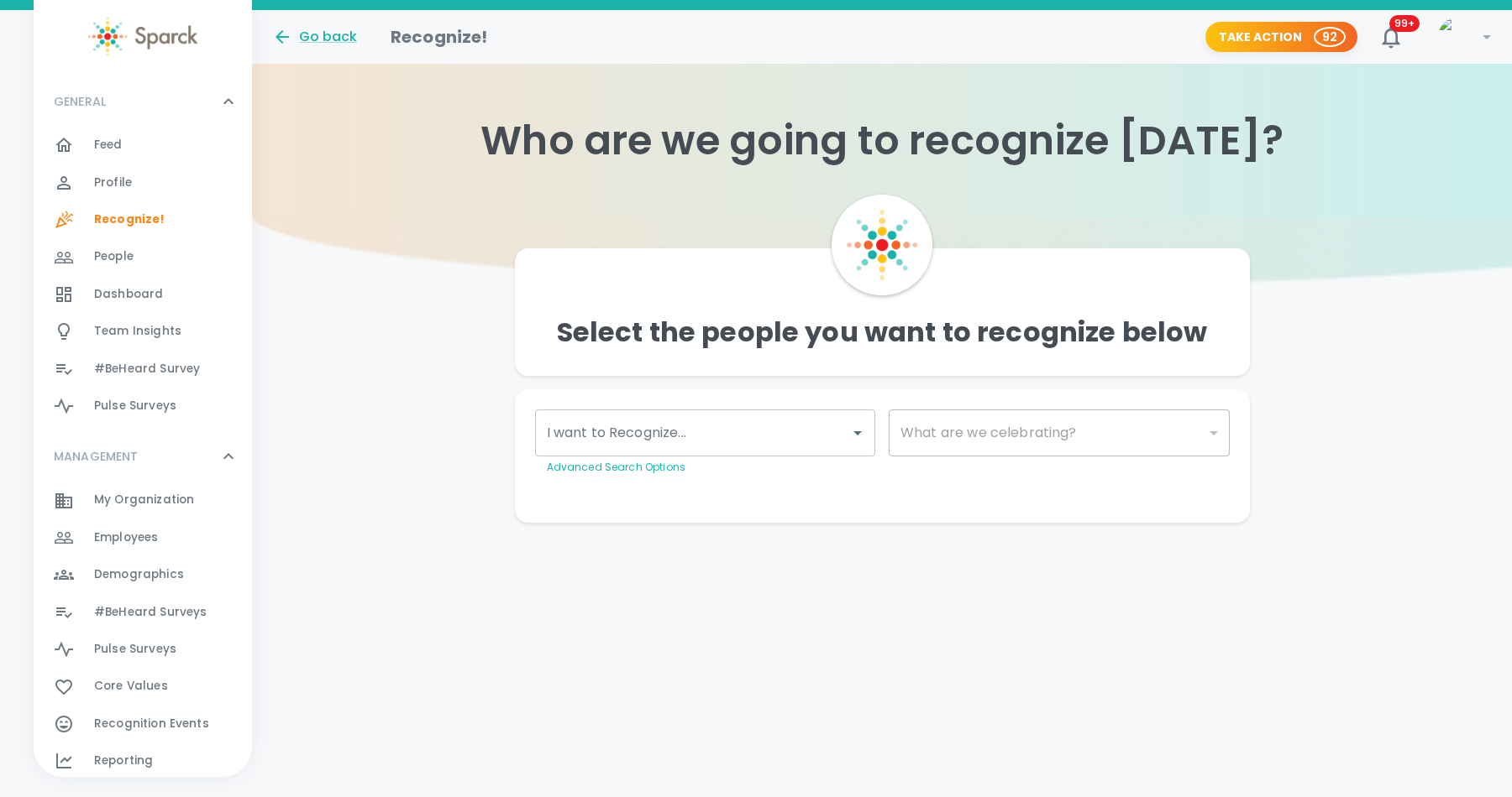
click at [100, 176] on span "Profile" at bounding box center [113, 183] width 38 height 17
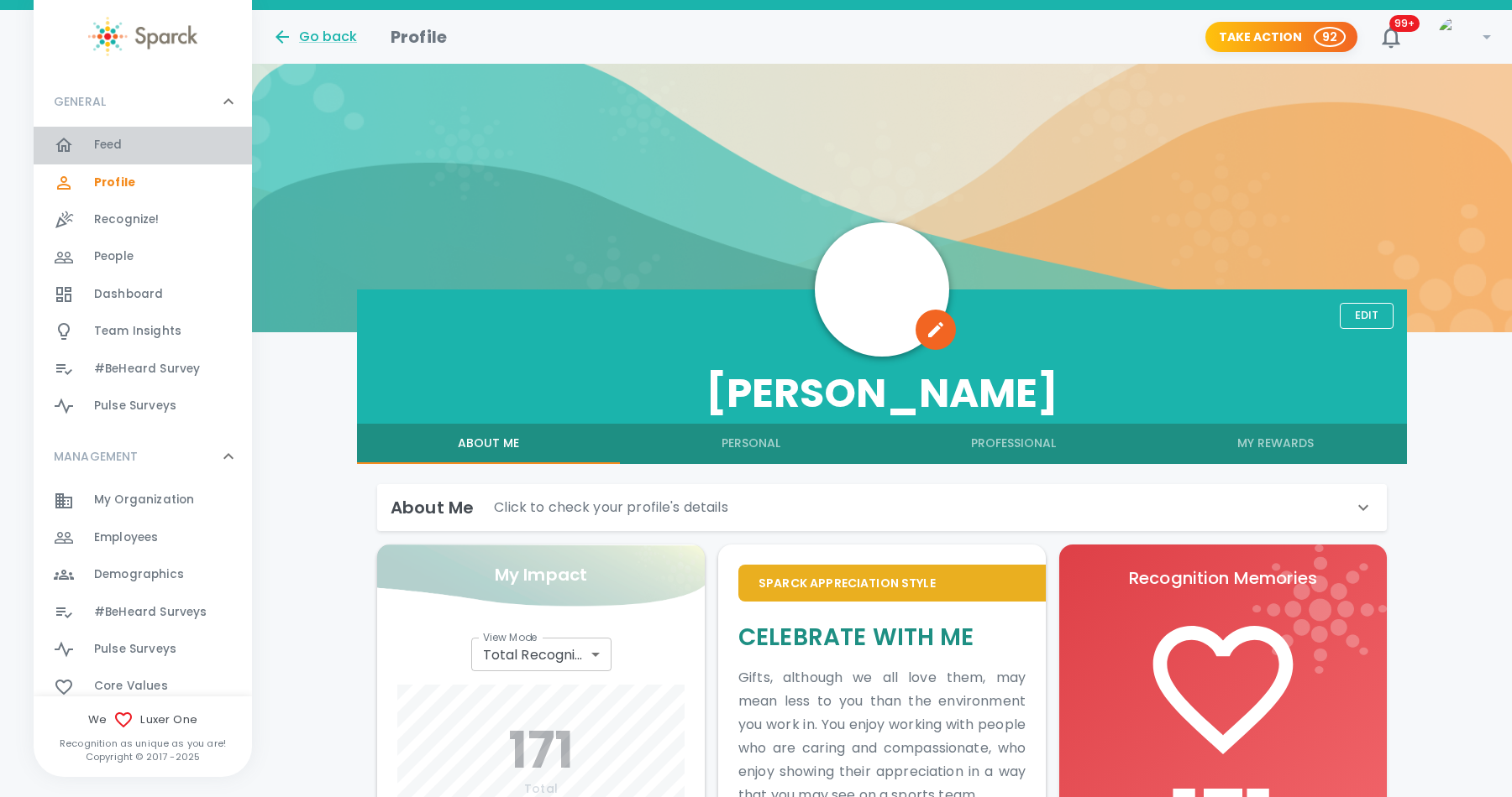
click at [101, 133] on div "Feed 0" at bounding box center [142, 145] width 219 height 37
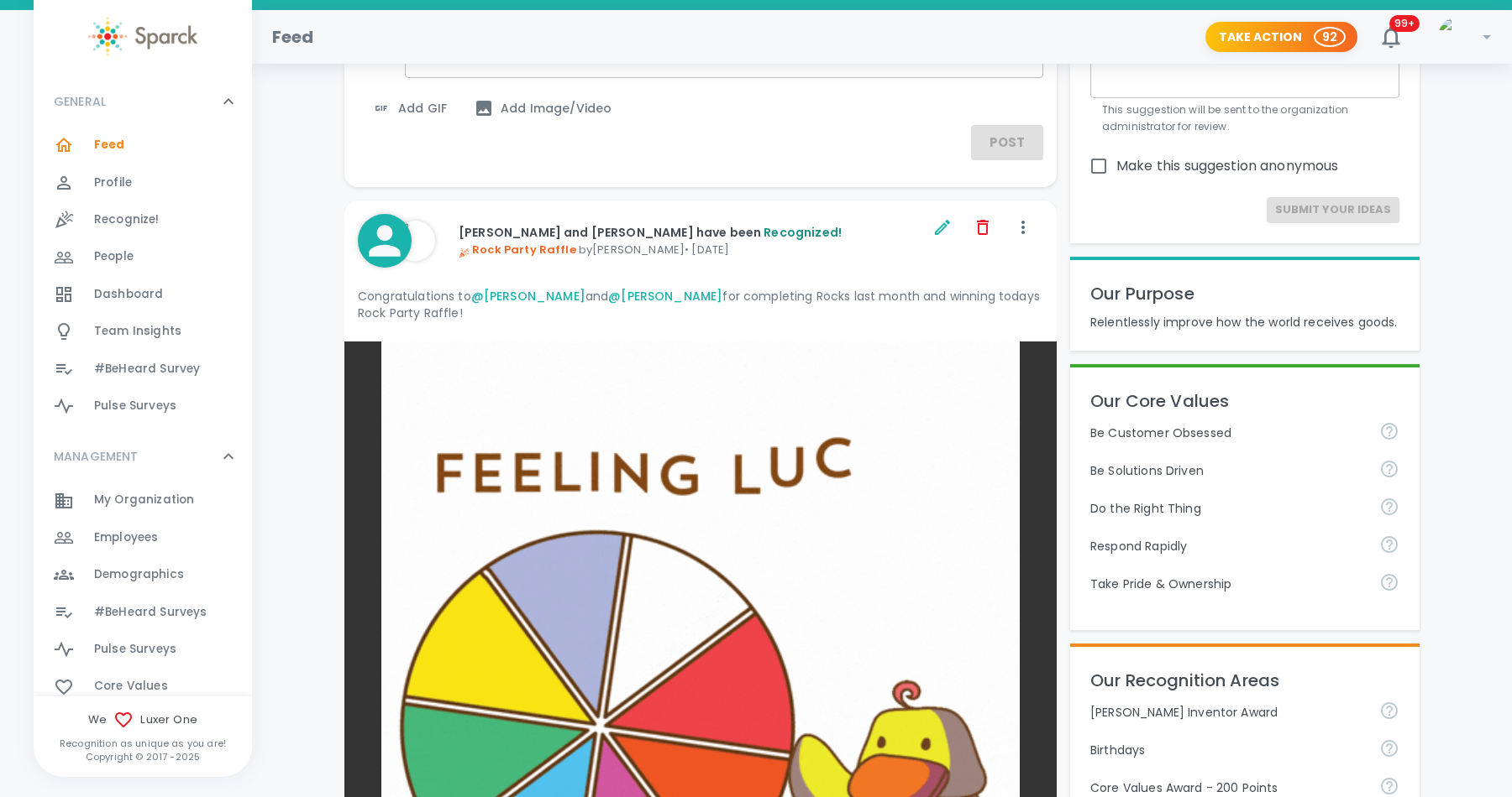
scroll to position [100, 0]
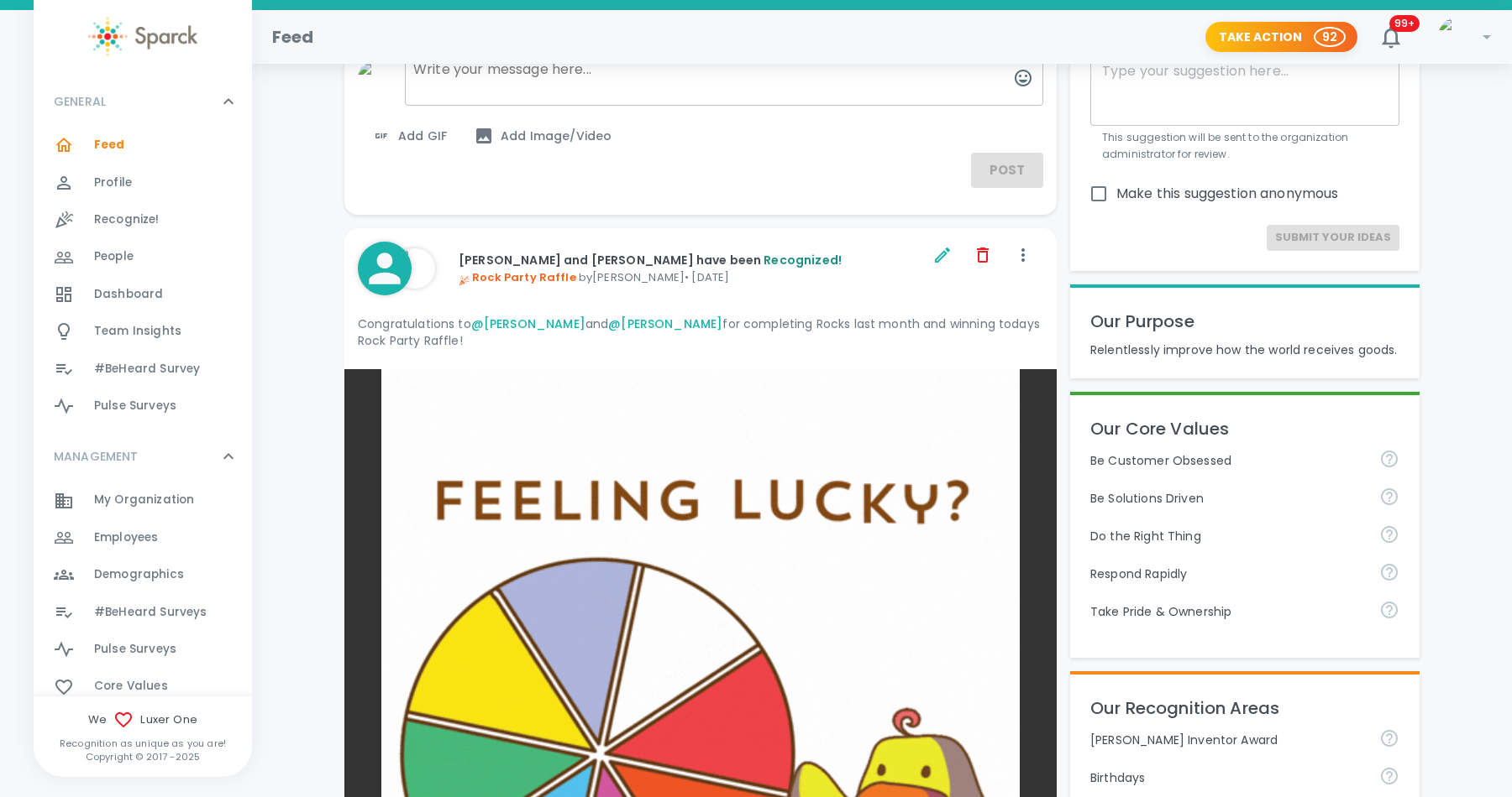
click at [120, 217] on span "Recognize!" at bounding box center [127, 219] width 65 height 17
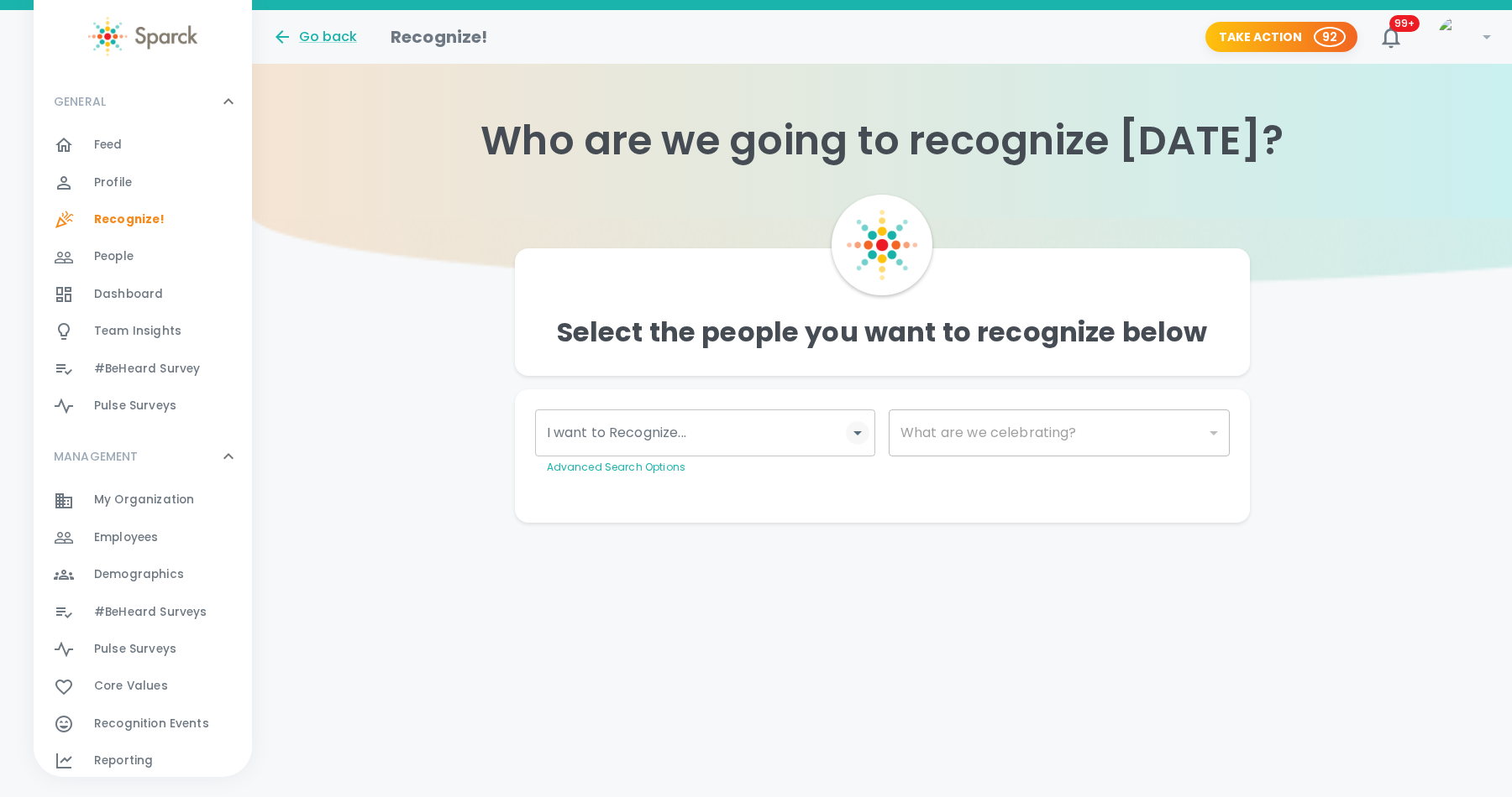
click at [858, 435] on icon "Open" at bounding box center [858, 433] width 20 height 20
click at [711, 444] on input "I want to Recognize..." at bounding box center [692, 433] width 301 height 32
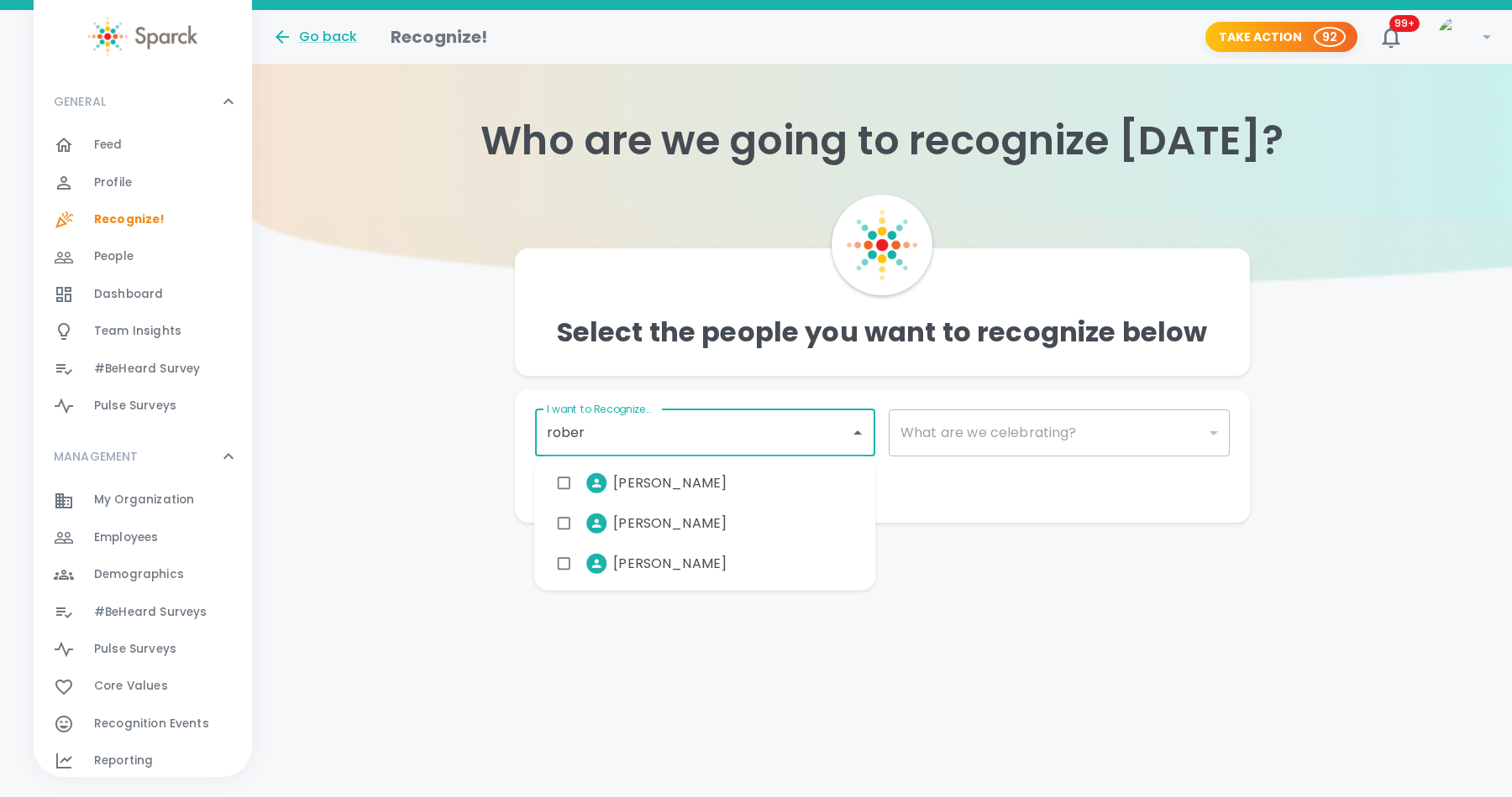
type input "[PERSON_NAME]"
click at [566, 479] on input "checkbox" at bounding box center [563, 484] width 32 height 32
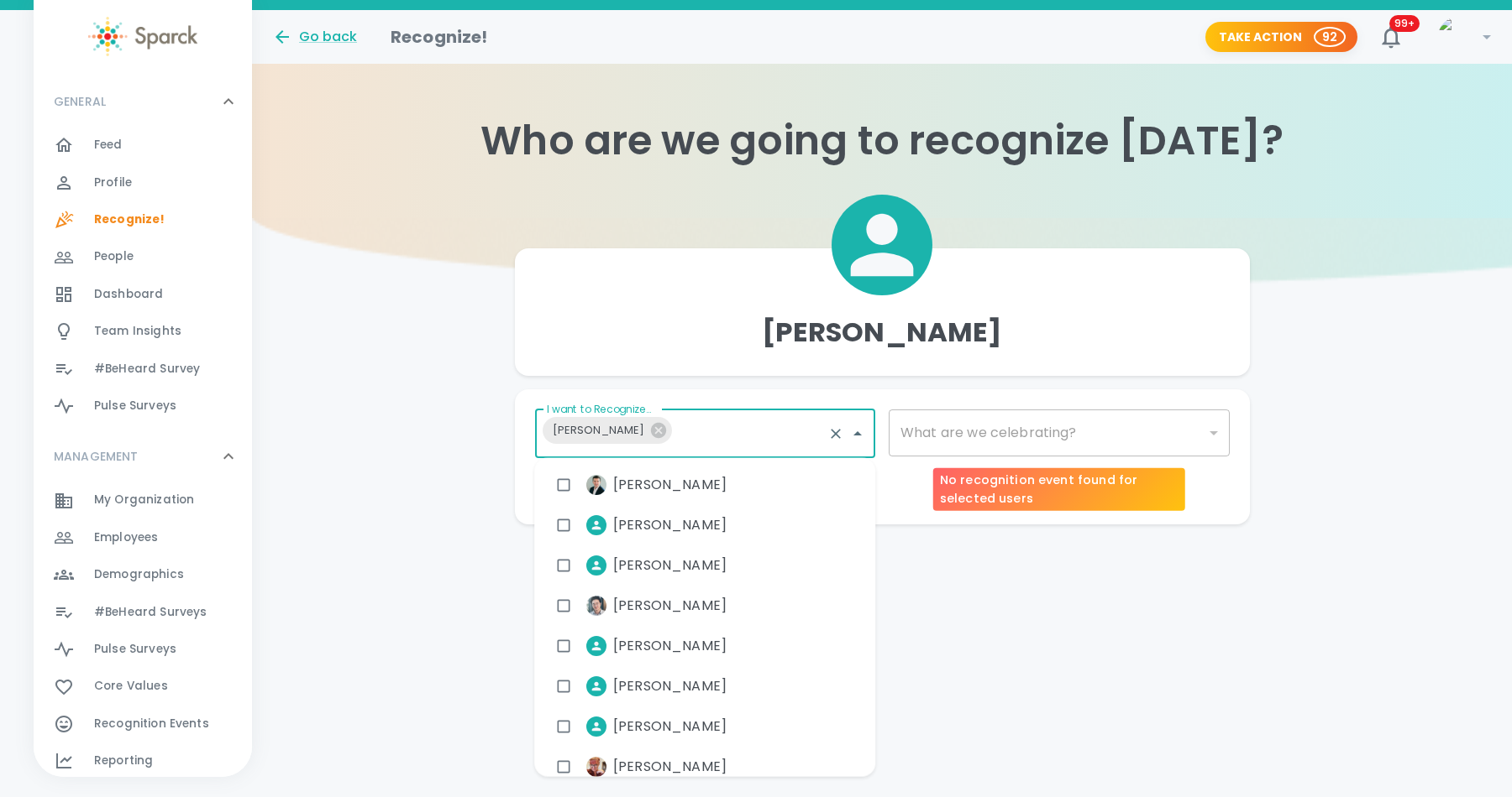
click at [974, 433] on div "​" at bounding box center [1059, 432] width 341 height 47
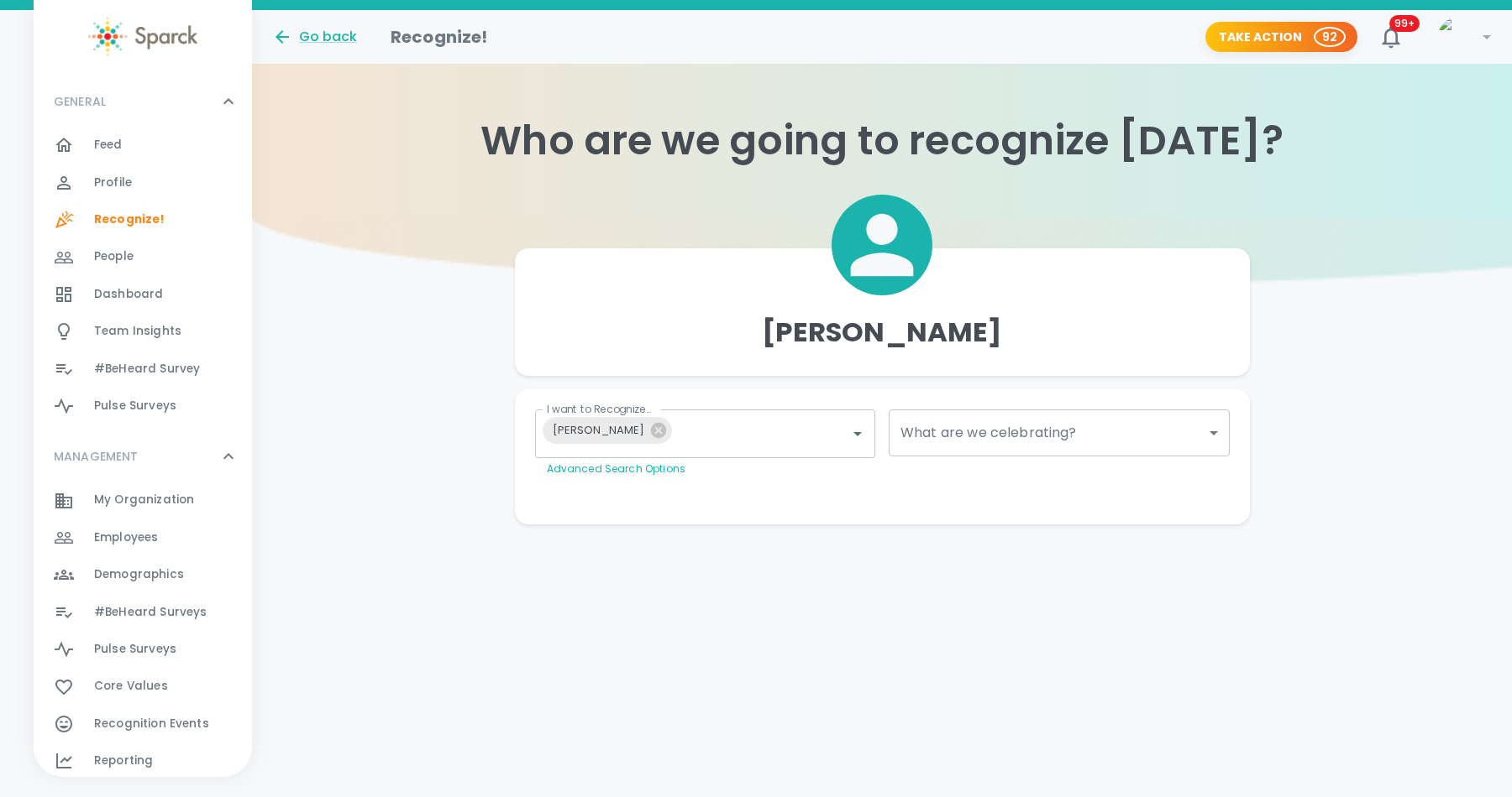
click at [974, 433] on body "Skip Navigation Go back Recognize! Take Action 92 99+ ! GENERAL 0 Feed 0 Profil…" at bounding box center [756, 296] width 1512 height 591
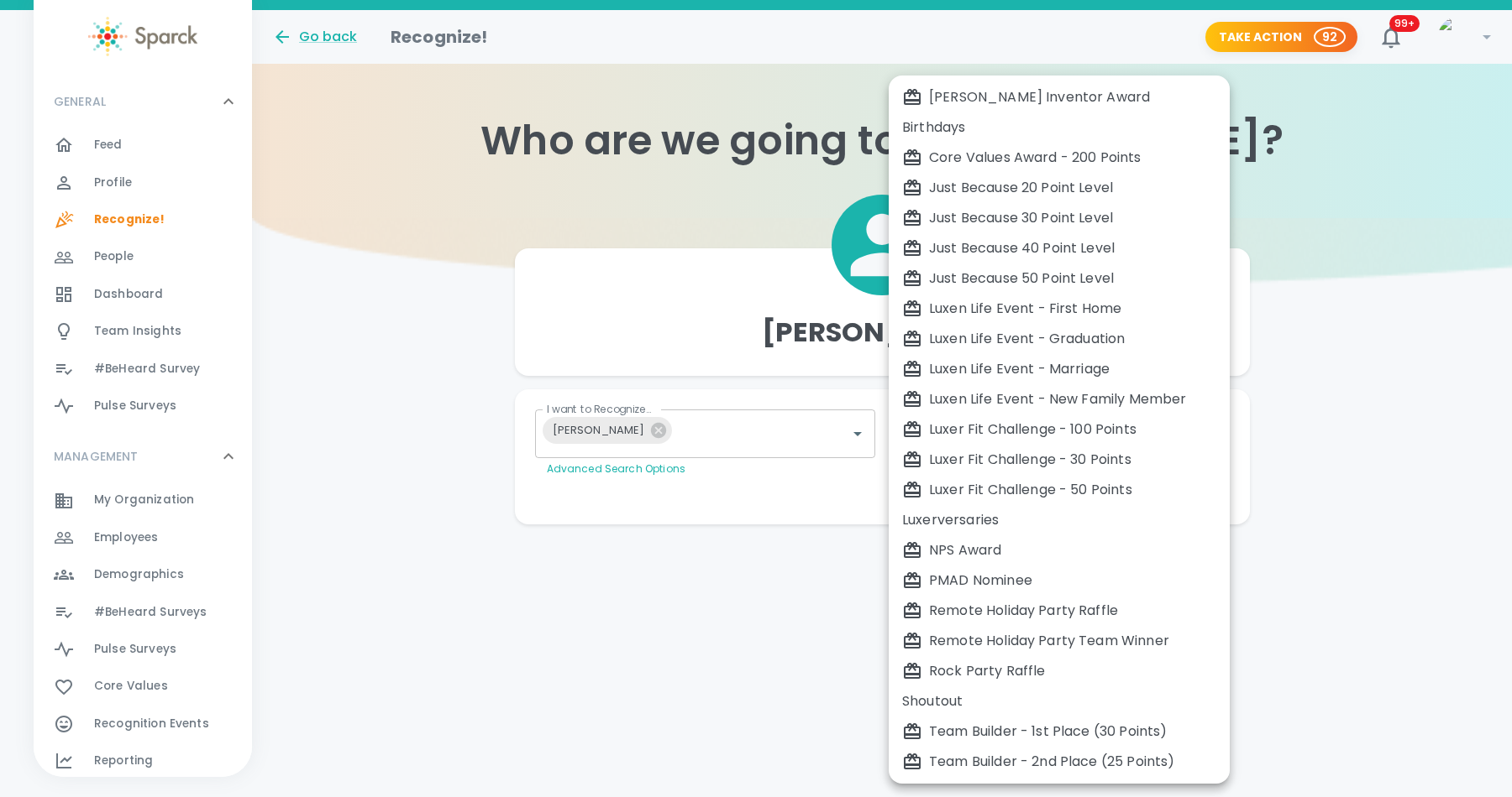
click at [984, 276] on div "Just Because 50 Point Level" at bounding box center [1059, 279] width 314 height 20
type input "2009"
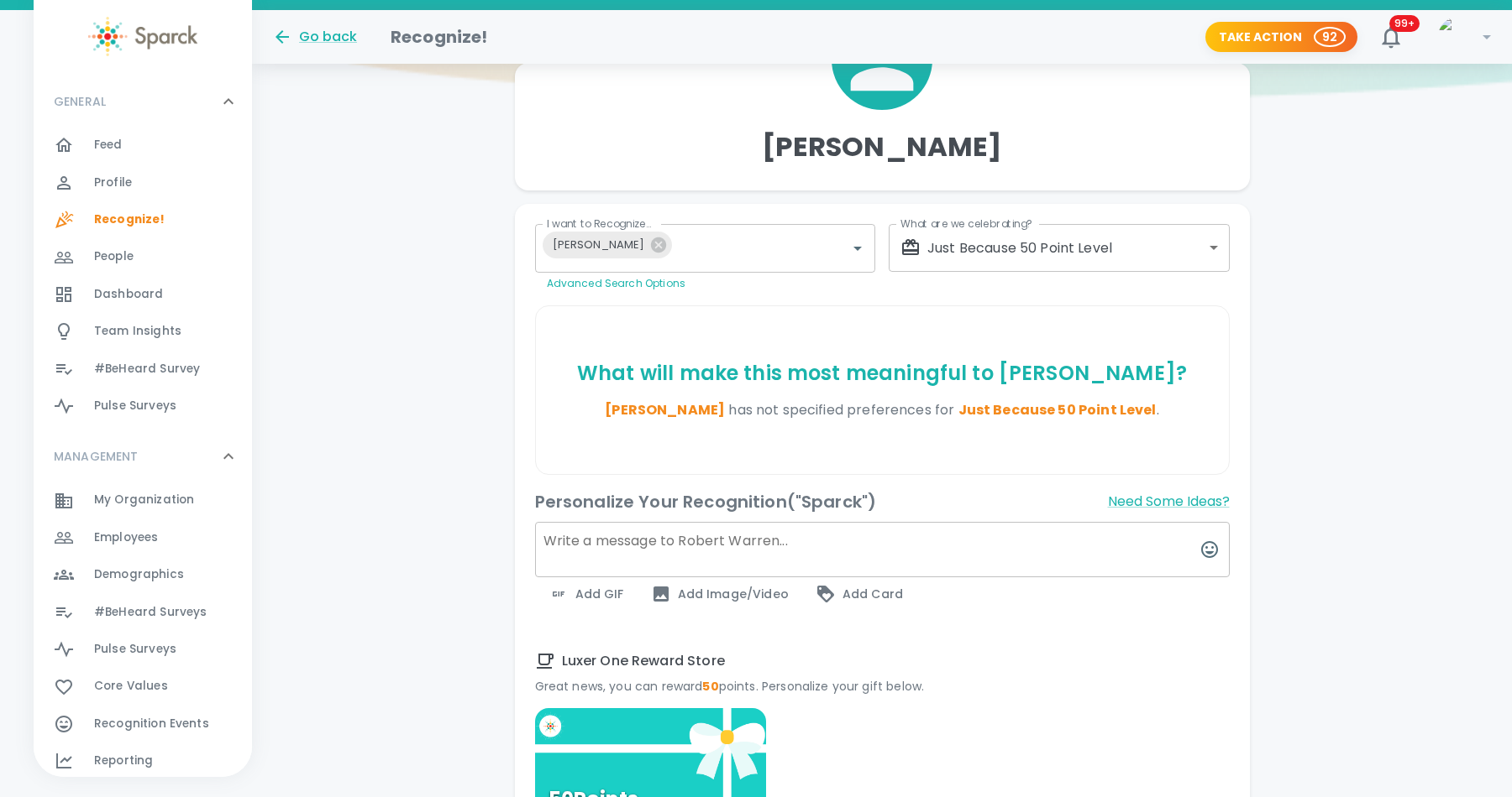
scroll to position [191, 0]
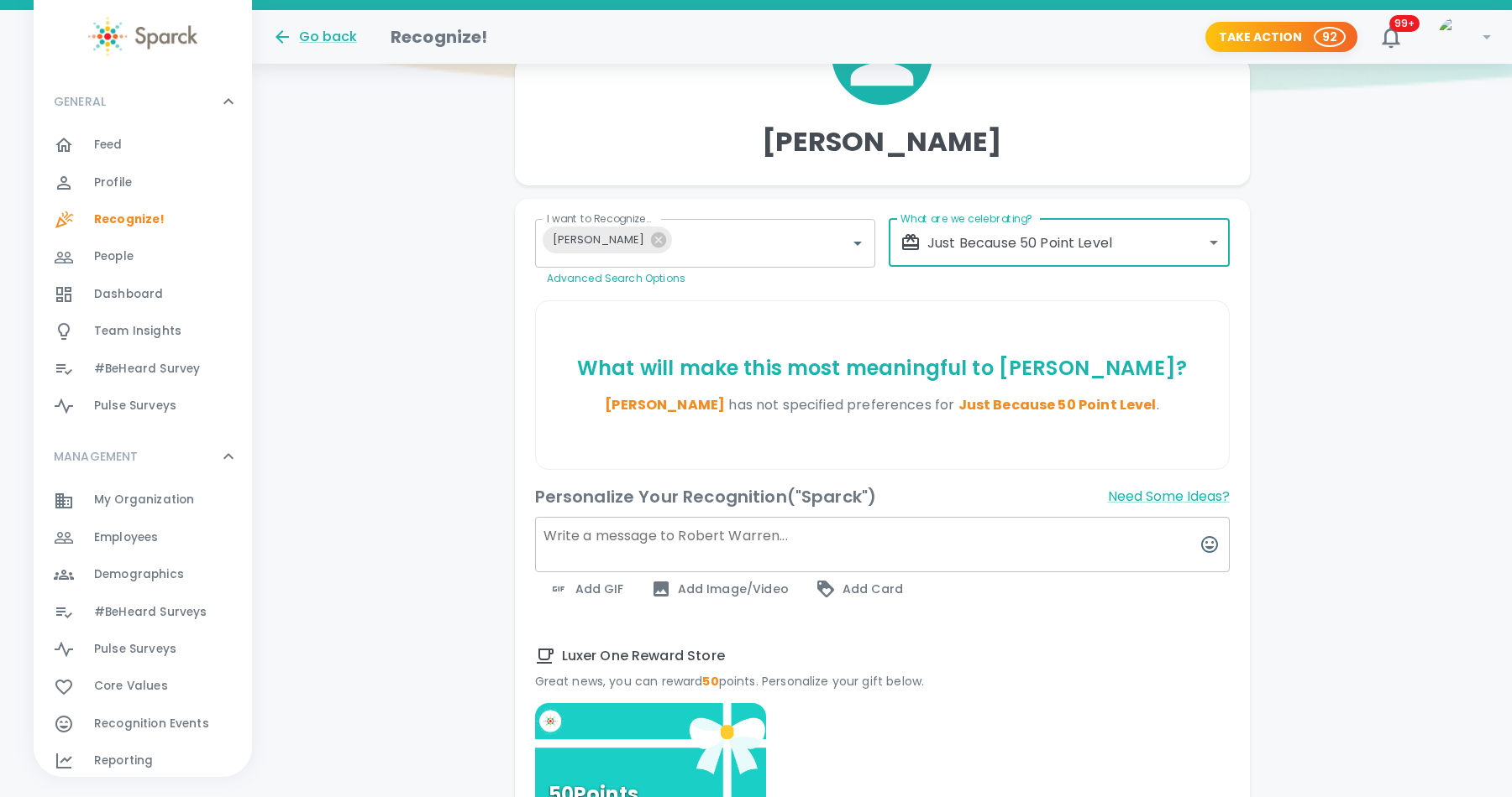
click at [643, 541] on textarea at bounding box center [882, 545] width 694 height 56
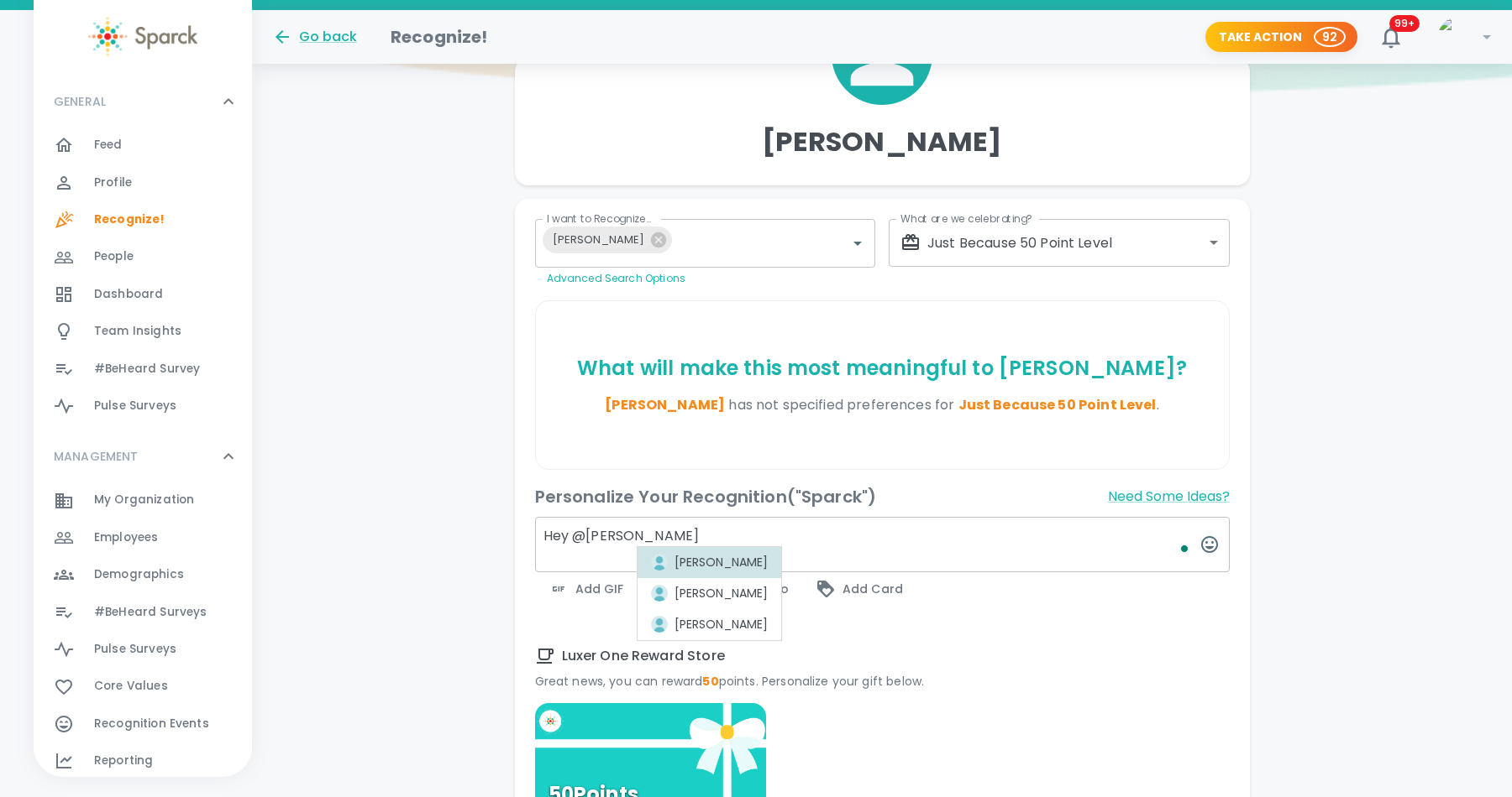
click at [711, 548] on li "[PERSON_NAME]" at bounding box center [709, 562] width 144 height 31
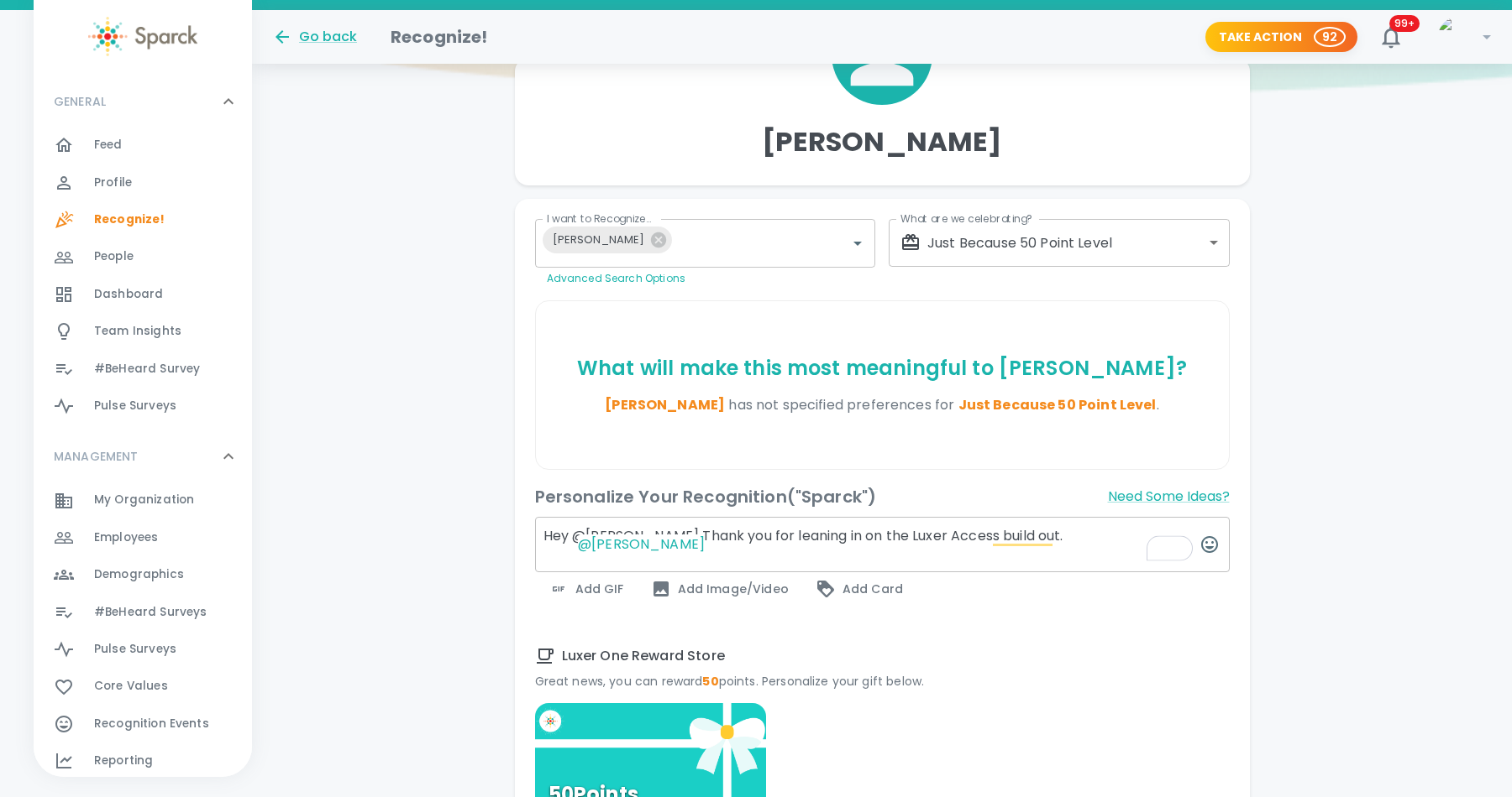
type textarea "Hey @[PERSON_NAME] Thank you for leaning in on the Luxer Access build out."
click at [597, 582] on span "Add GIF" at bounding box center [585, 590] width 75 height 20
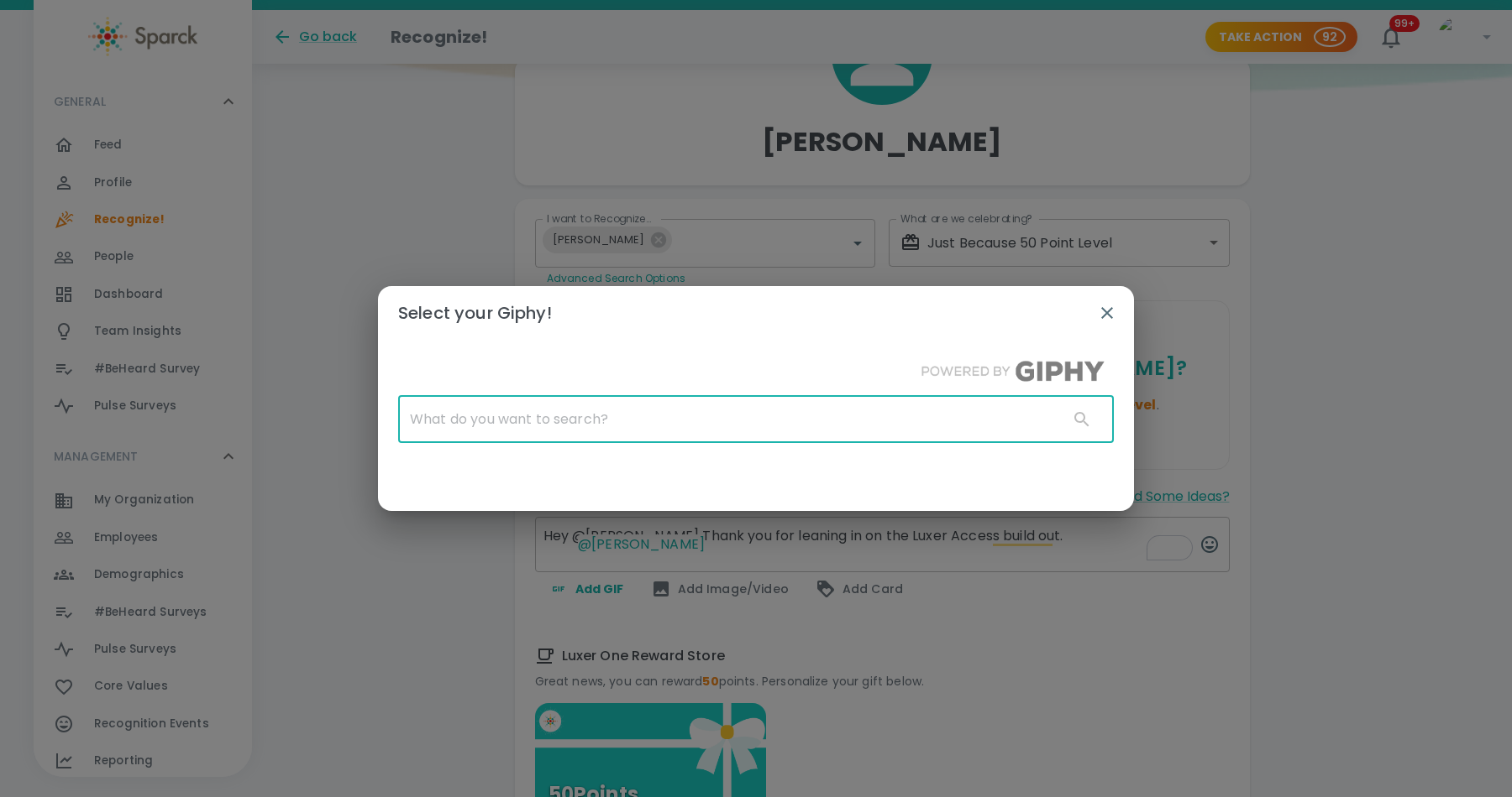
click at [769, 416] on input "text" at bounding box center [727, 419] width 657 height 47
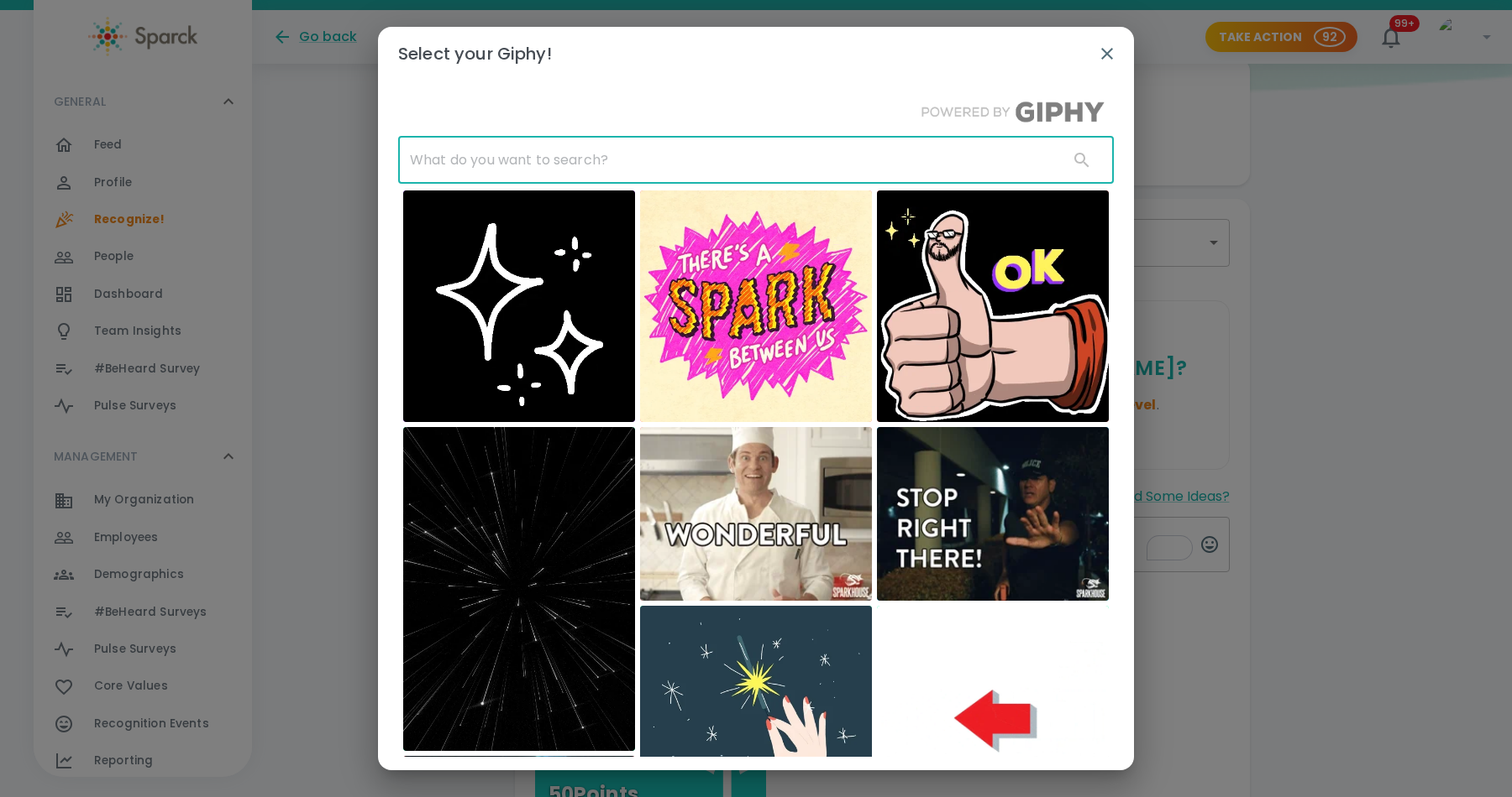
click at [705, 159] on input "text" at bounding box center [727, 160] width 657 height 47
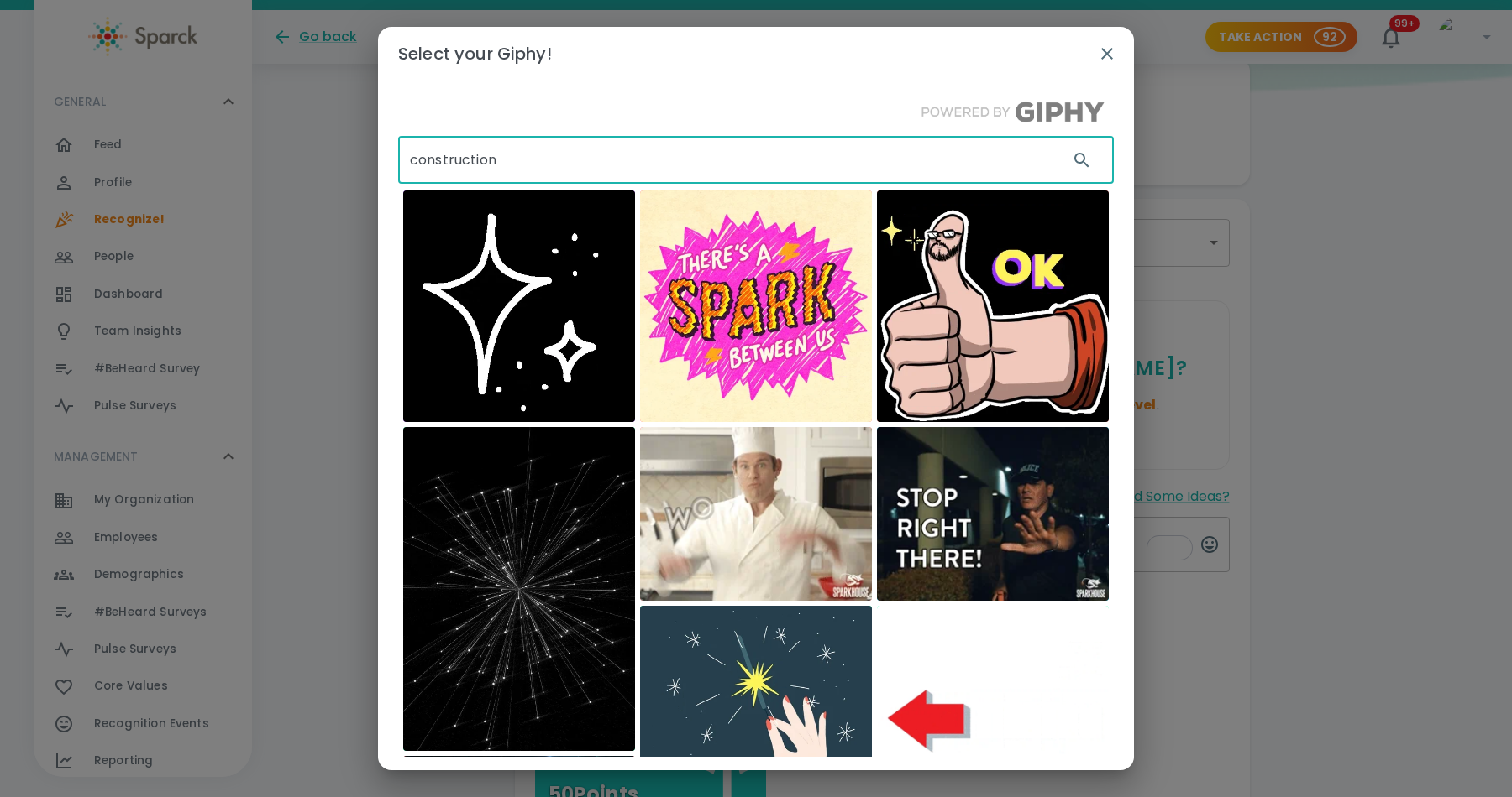
type input "construction"
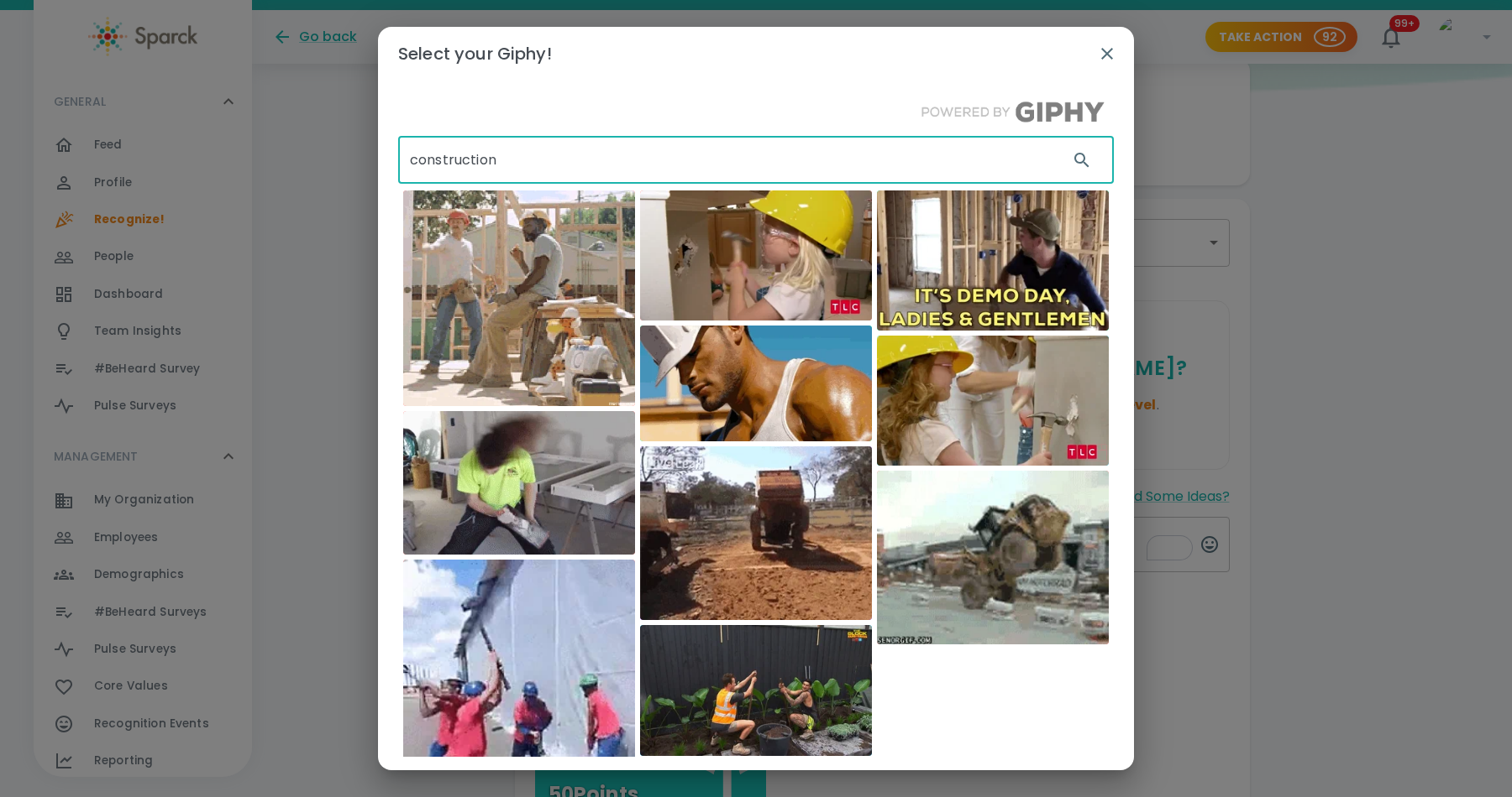
click at [484, 243] on img at bounding box center [518, 299] width 232 height 216
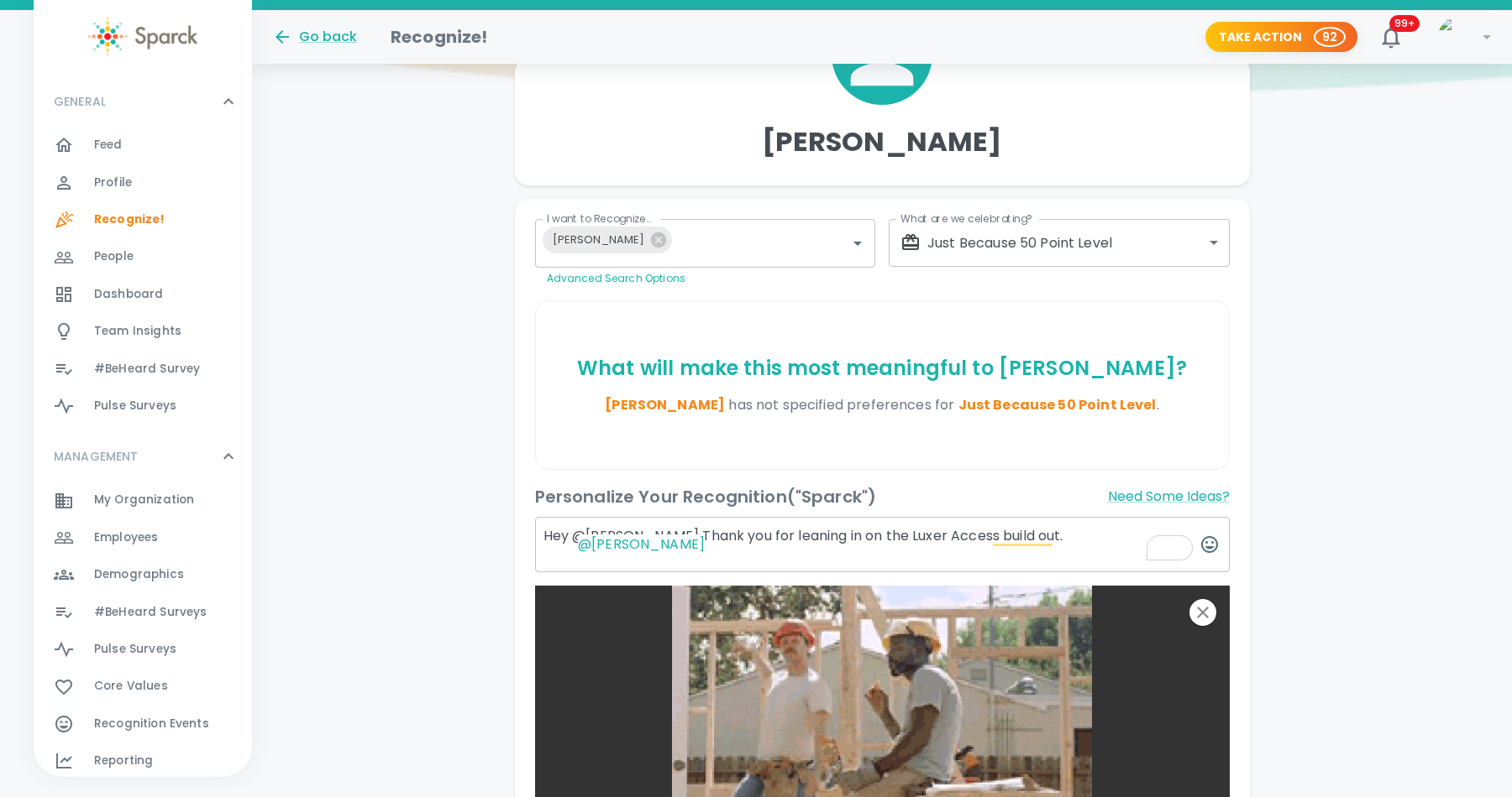
click at [1125, 248] on body "Skip Navigation Go back Recognize! Take Action 92 99+ ! GENERAL 0 Feed 0 Profil…" at bounding box center [756, 710] width 1512 height 1801
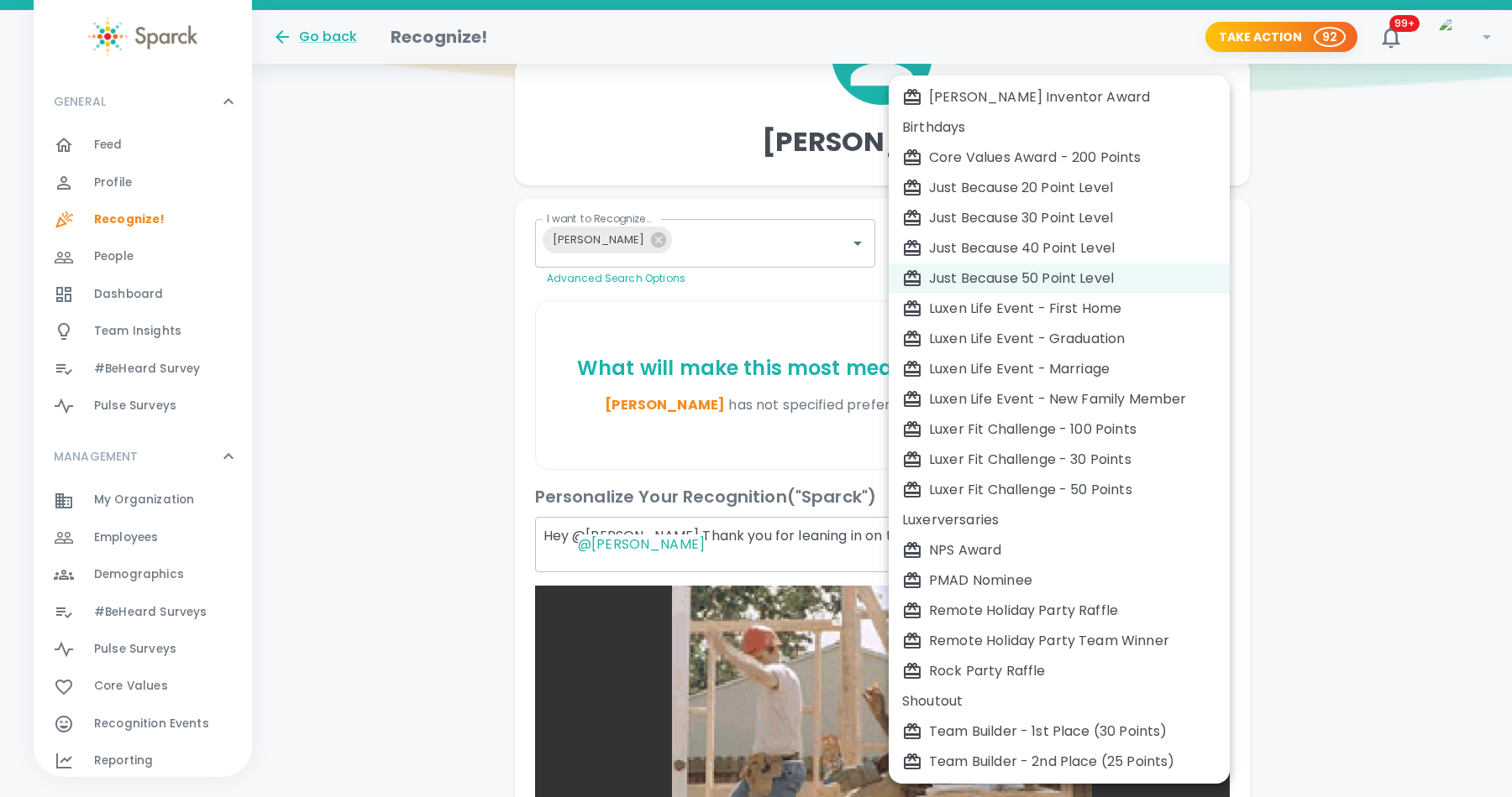
click at [651, 140] on div at bounding box center [756, 398] width 1512 height 797
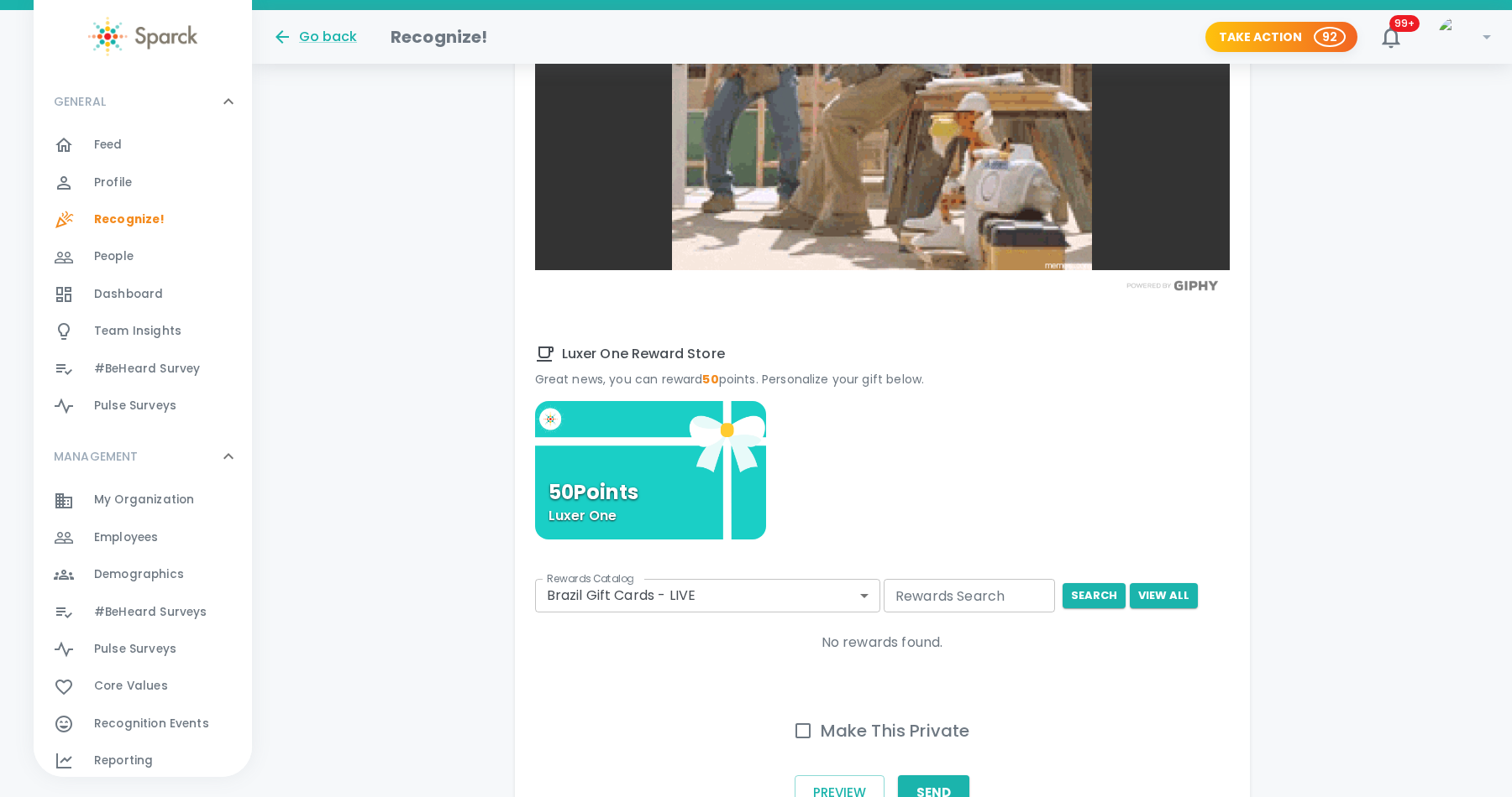
scroll to position [1003, 0]
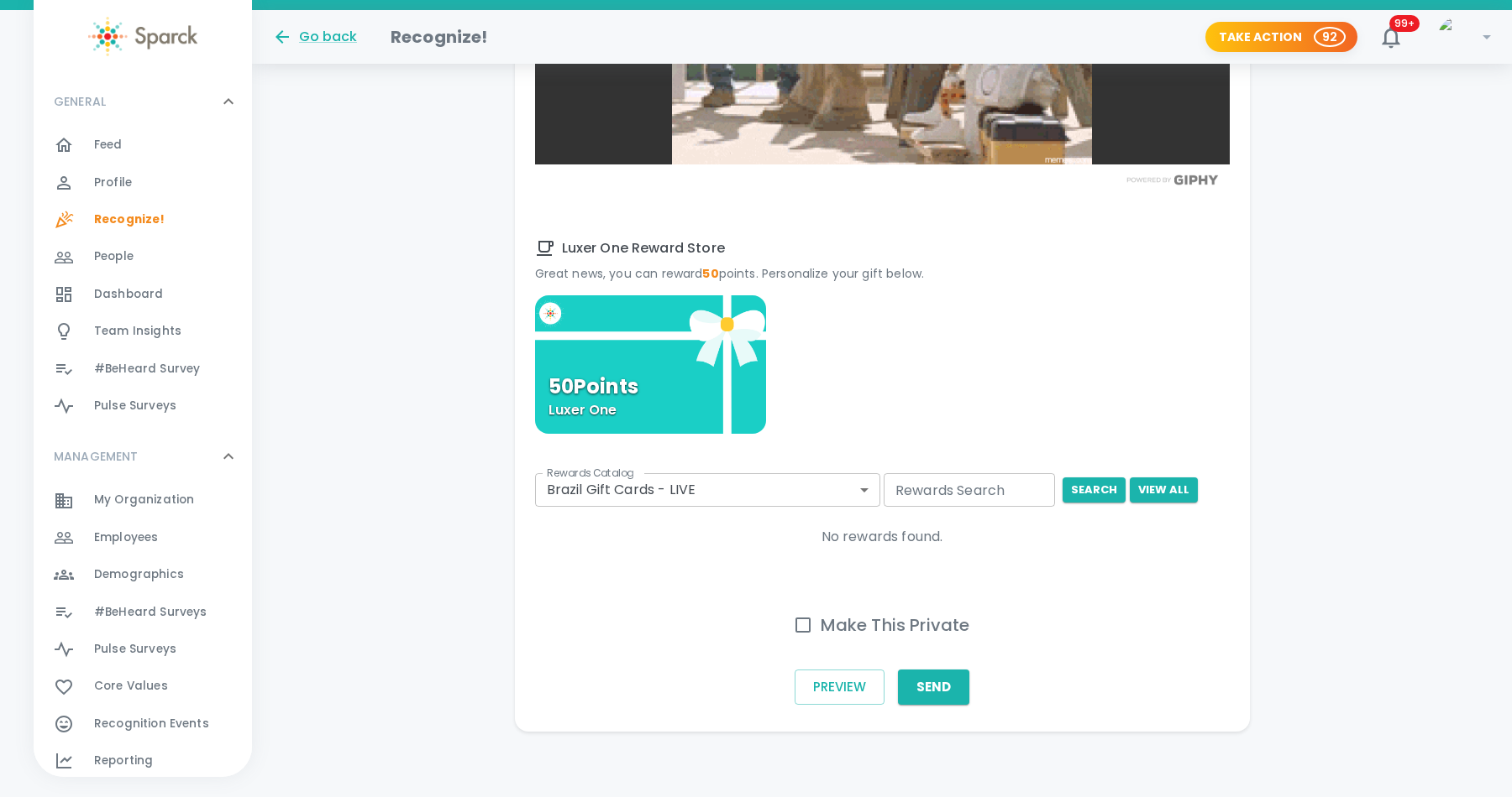
click at [649, 364] on div "50 Points Luxer One" at bounding box center [650, 365] width 232 height 139
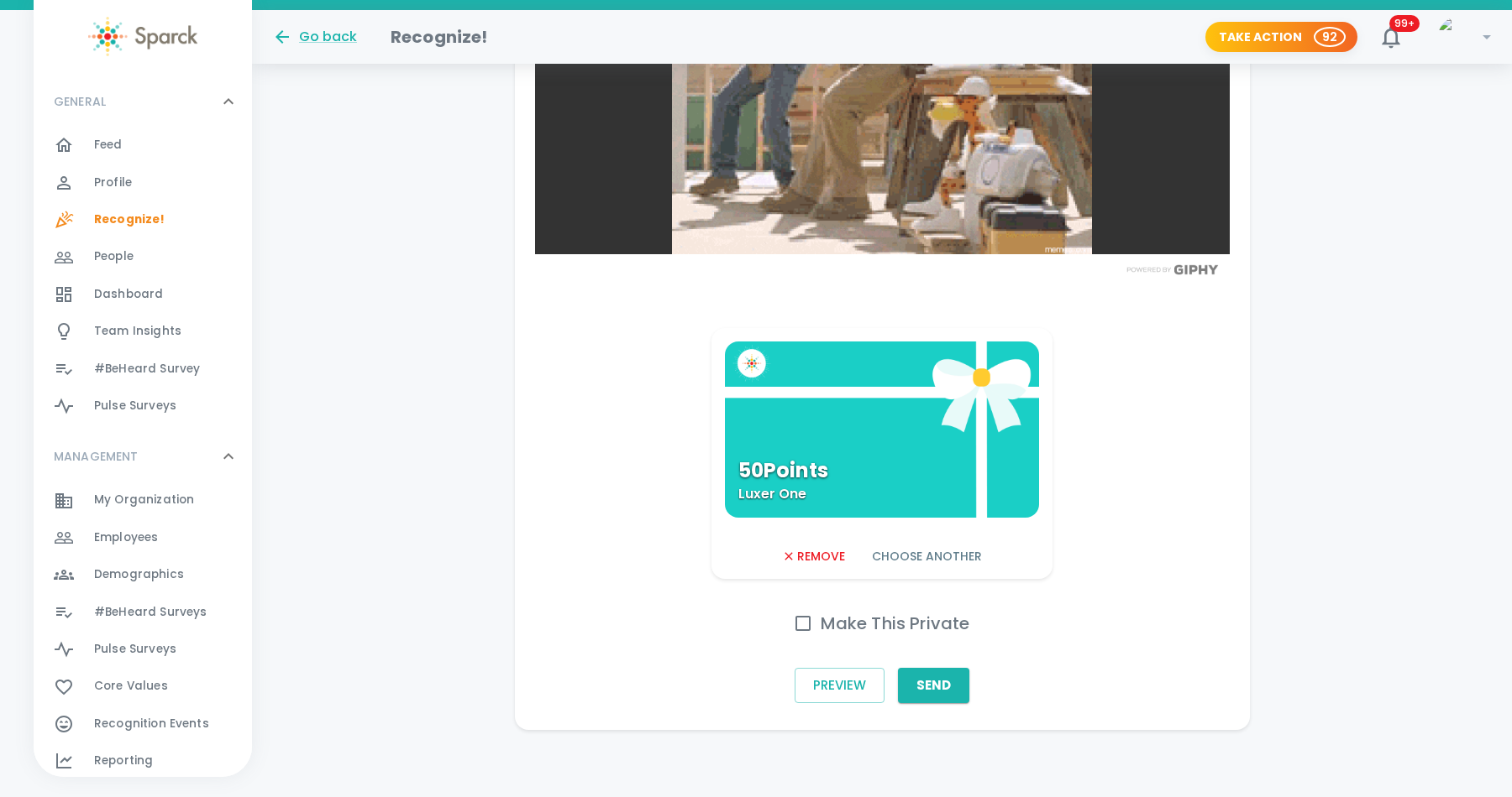
scroll to position [910, 0]
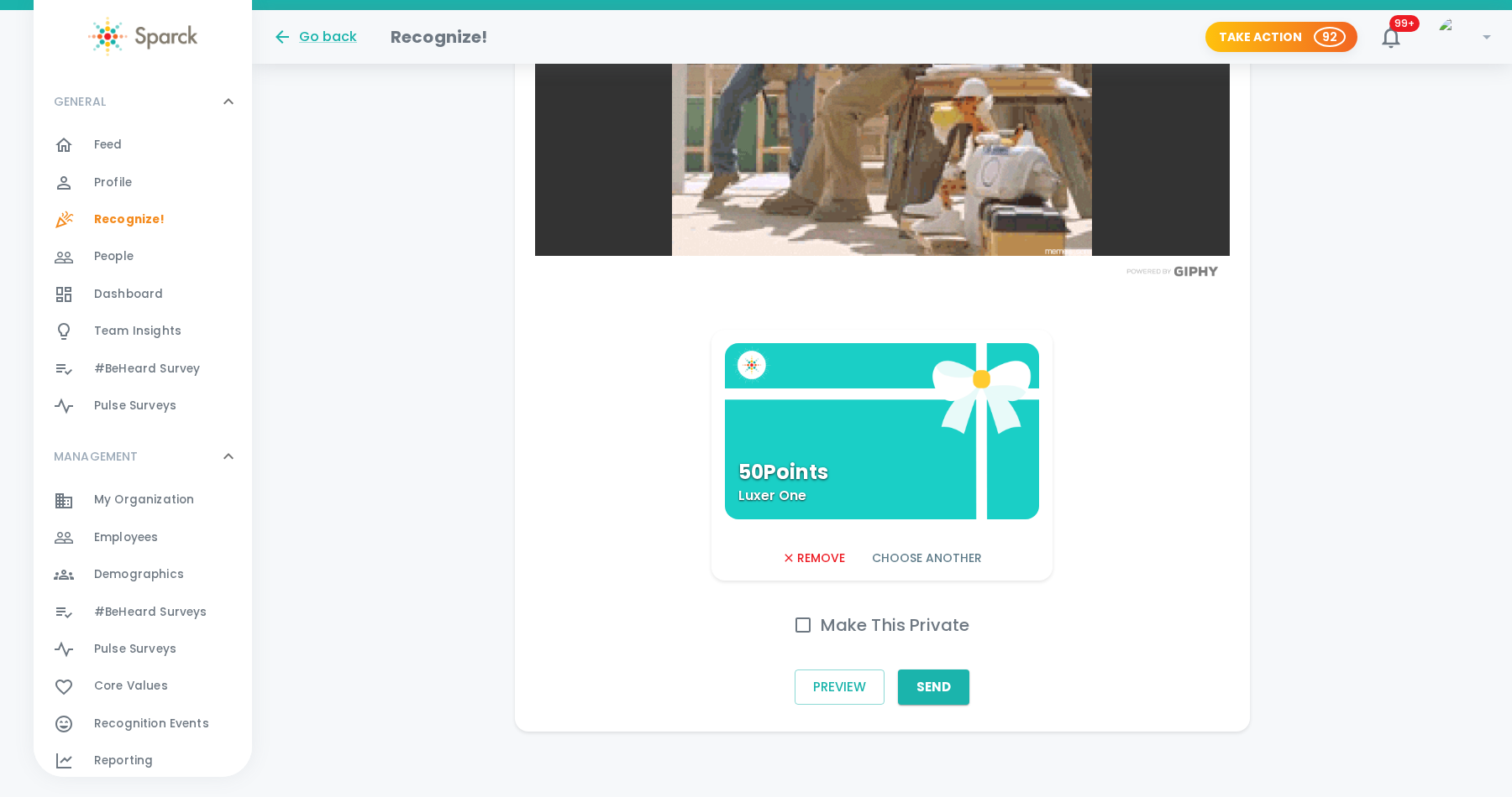
click at [802, 625] on input "Make This Private" at bounding box center [803, 625] width 35 height 35
checkbox input "true"
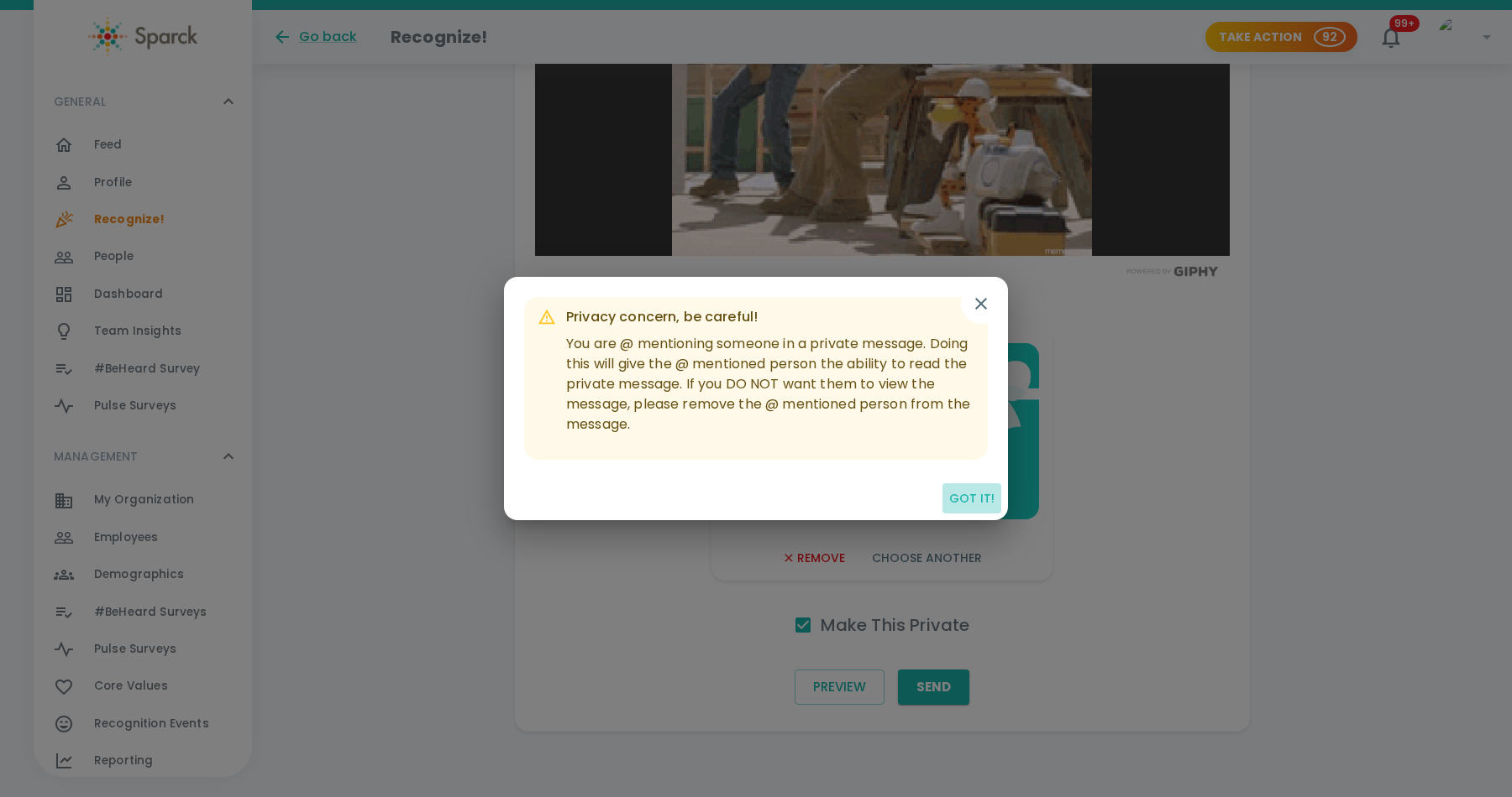
click at [983, 499] on button "Got it!" at bounding box center [971, 498] width 59 height 31
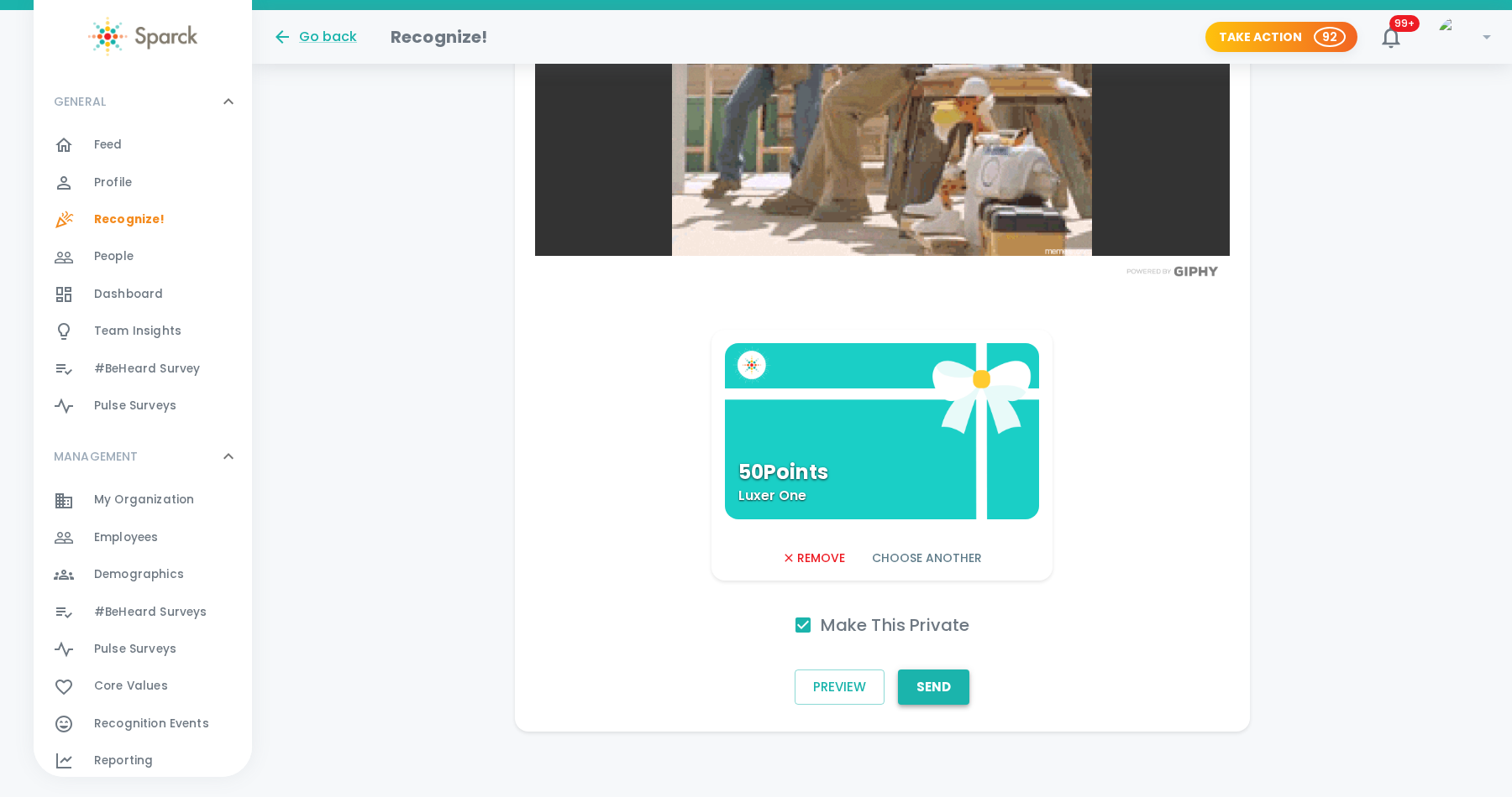
click at [951, 685] on button "Send" at bounding box center [933, 687] width 72 height 35
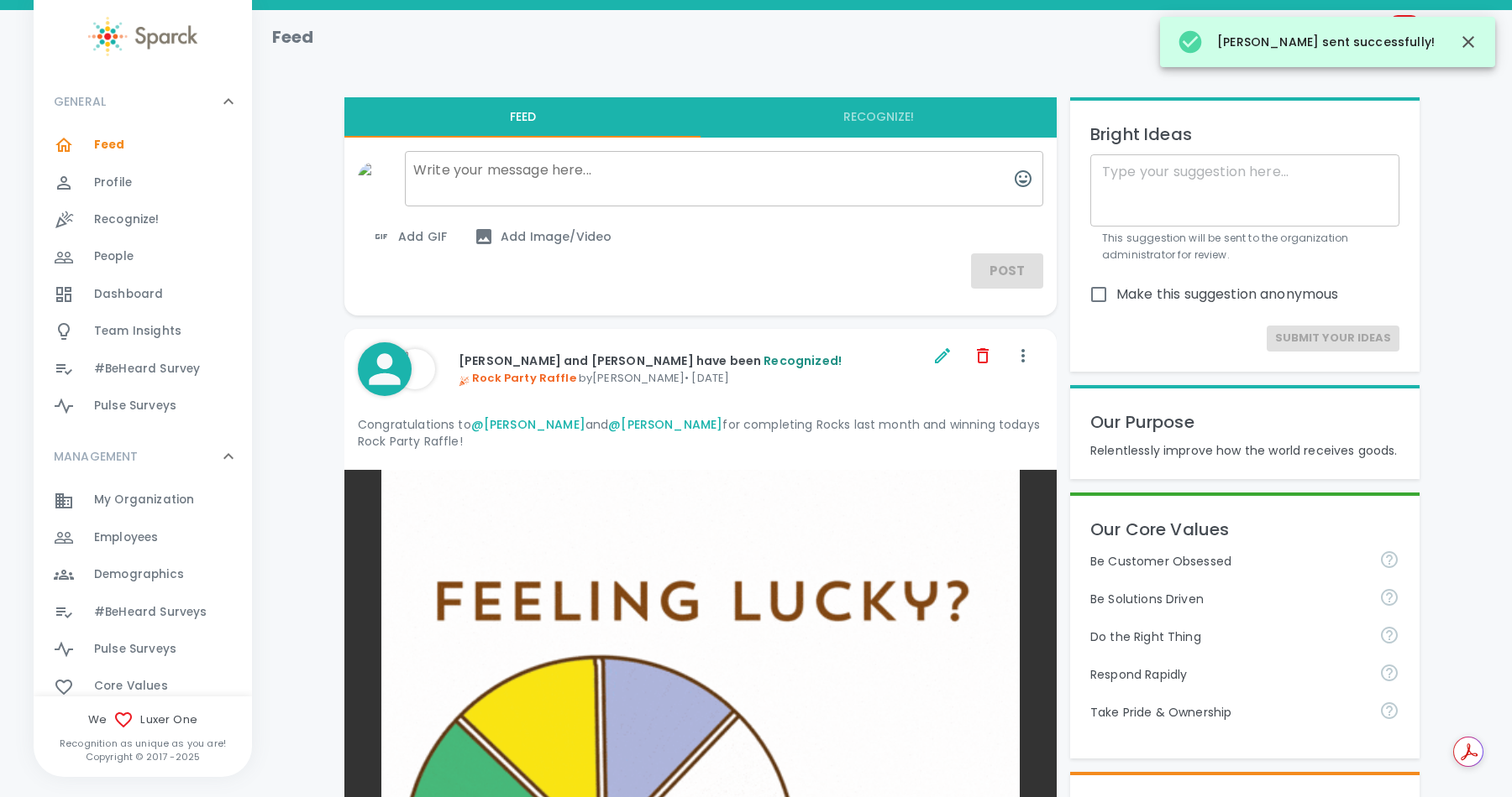
click at [111, 145] on span "Feed" at bounding box center [109, 145] width 31 height 17
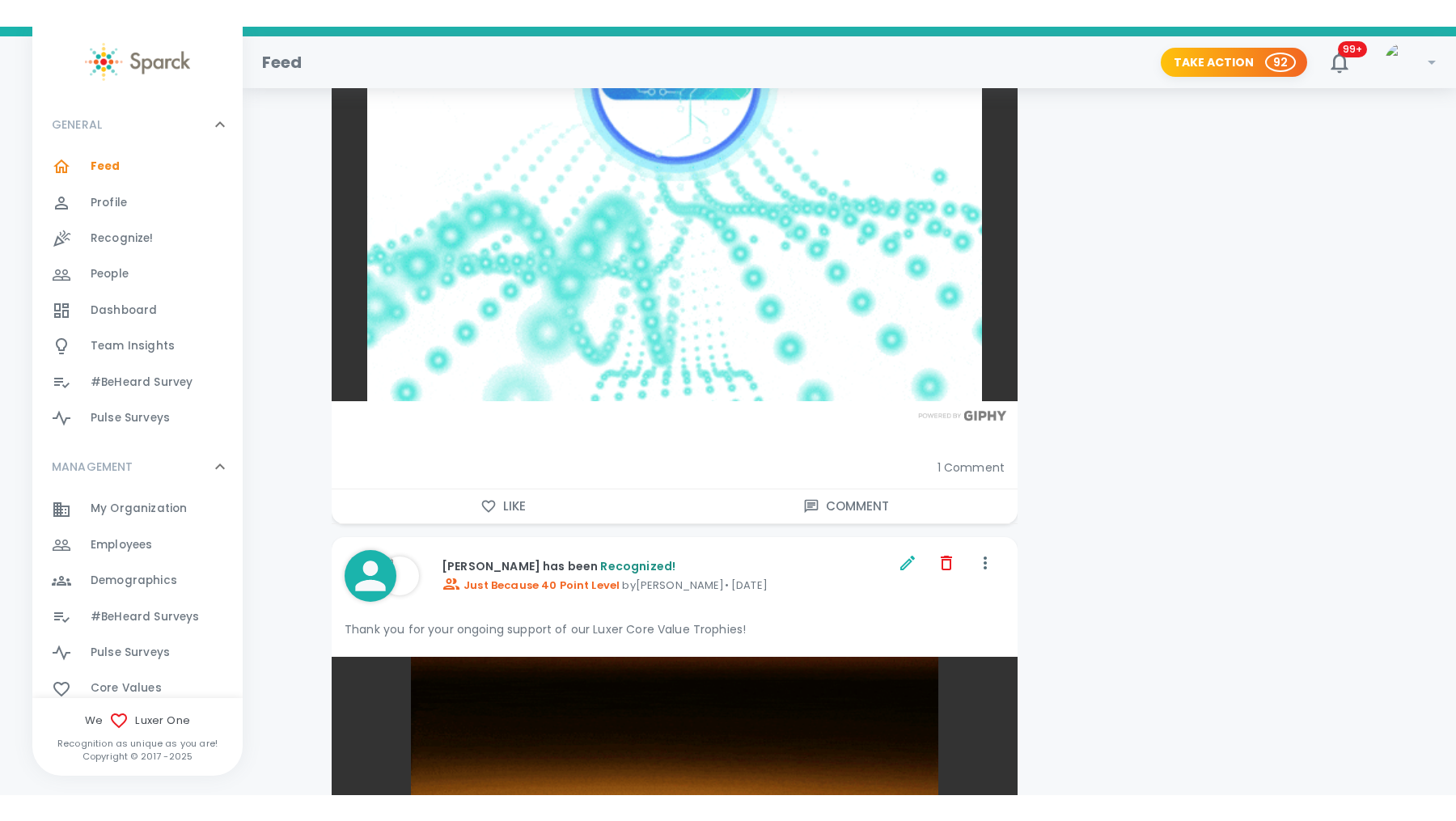
scroll to position [5337, 0]
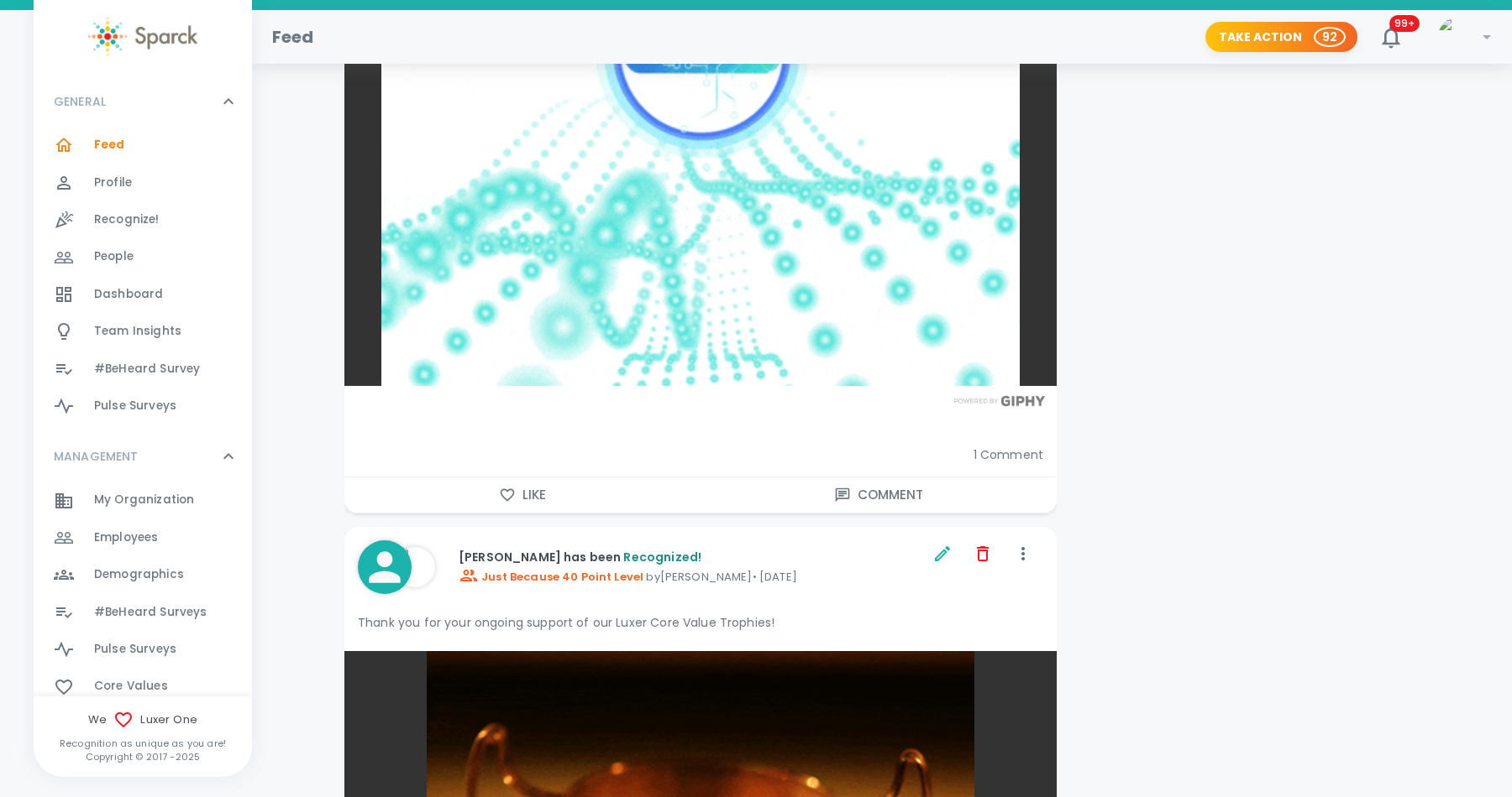
click at [1367, 211] on div "Bright Ideas x ​ This suggestion will be sent to the organization administrator…" at bounding box center [1238, 9] width 363 height 10928
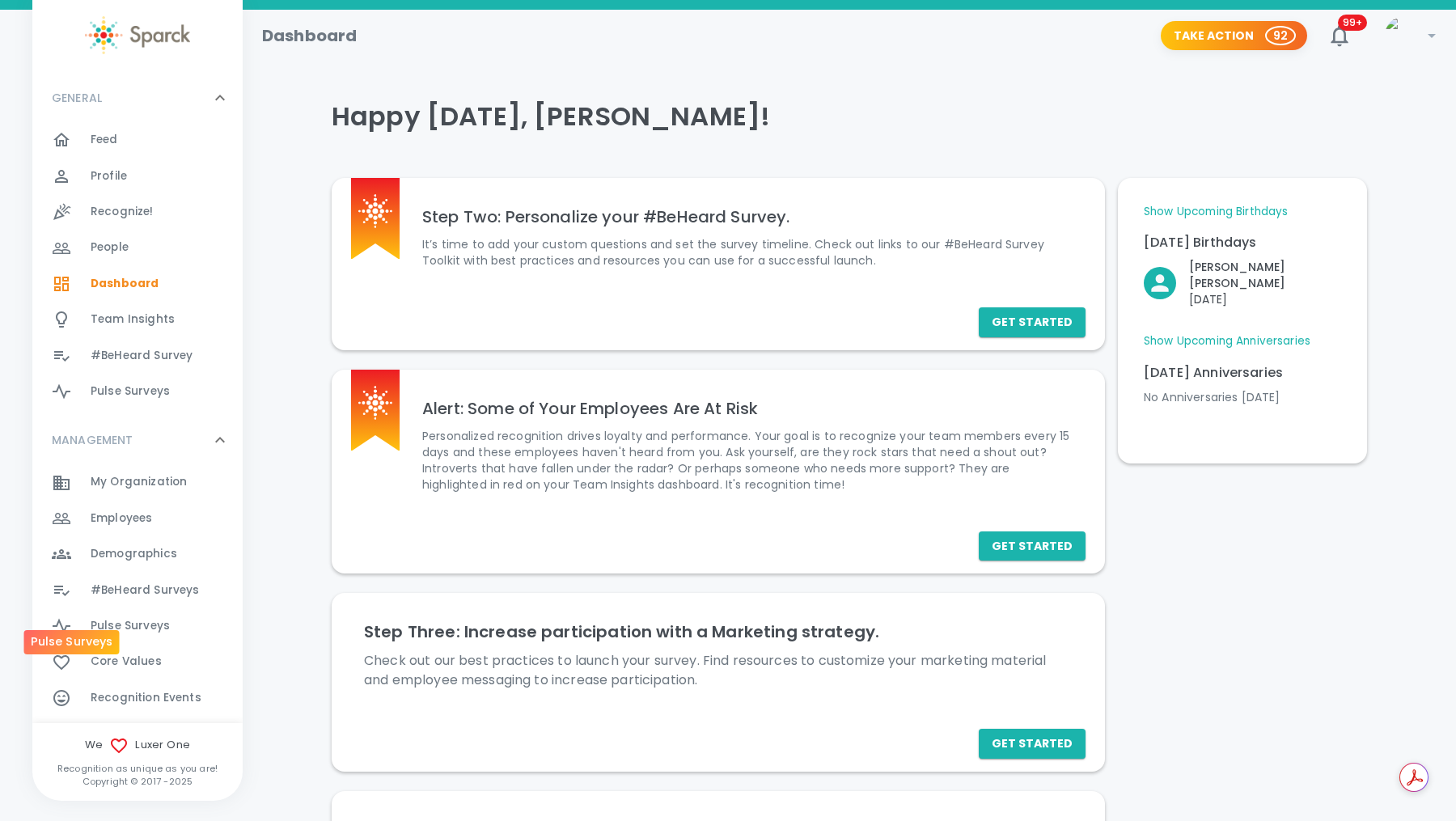
scroll to position [239, 0]
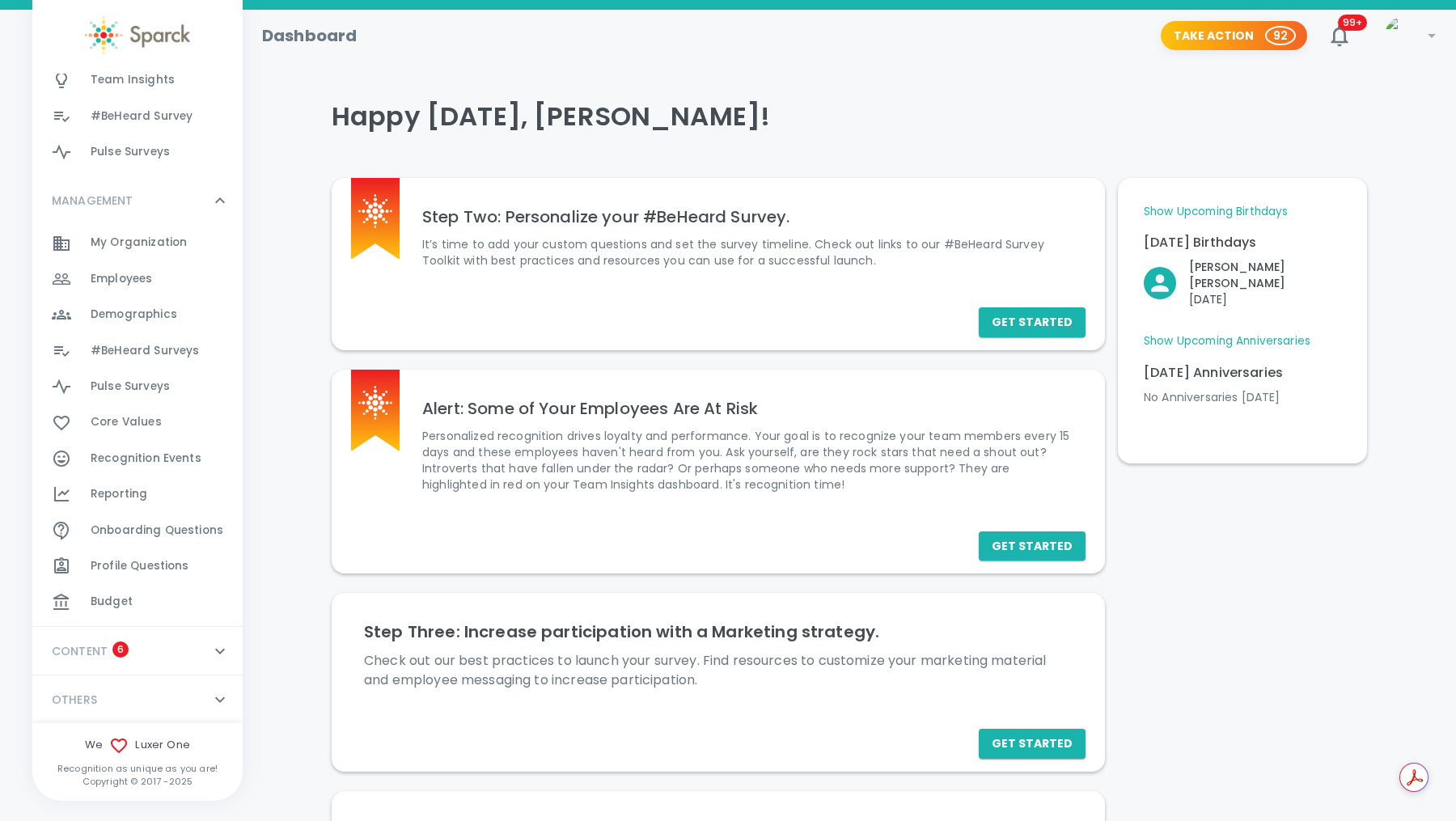
click at [211, 649] on icon at bounding box center [220, 652] width 20 height 20
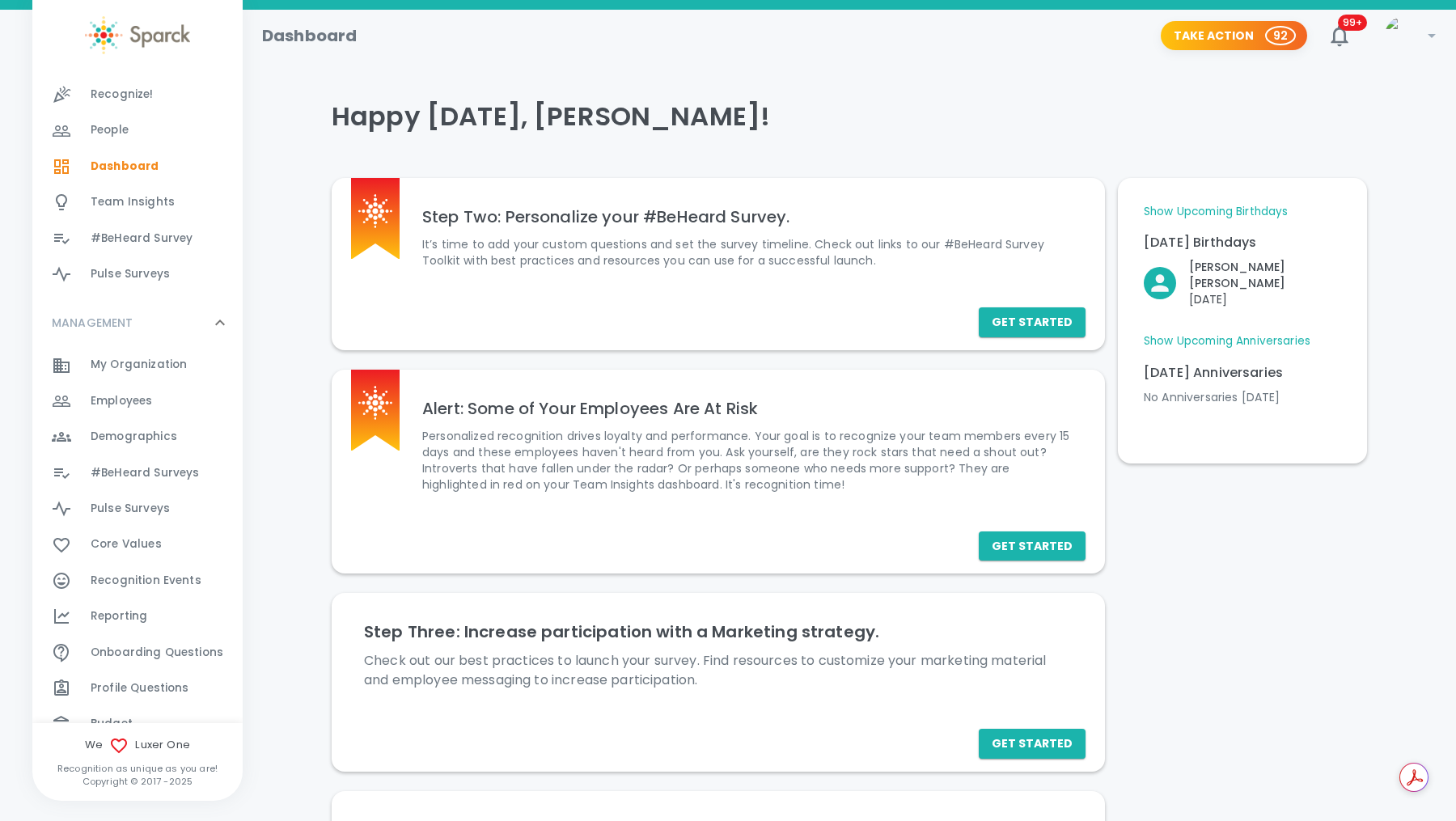
scroll to position [0, 0]
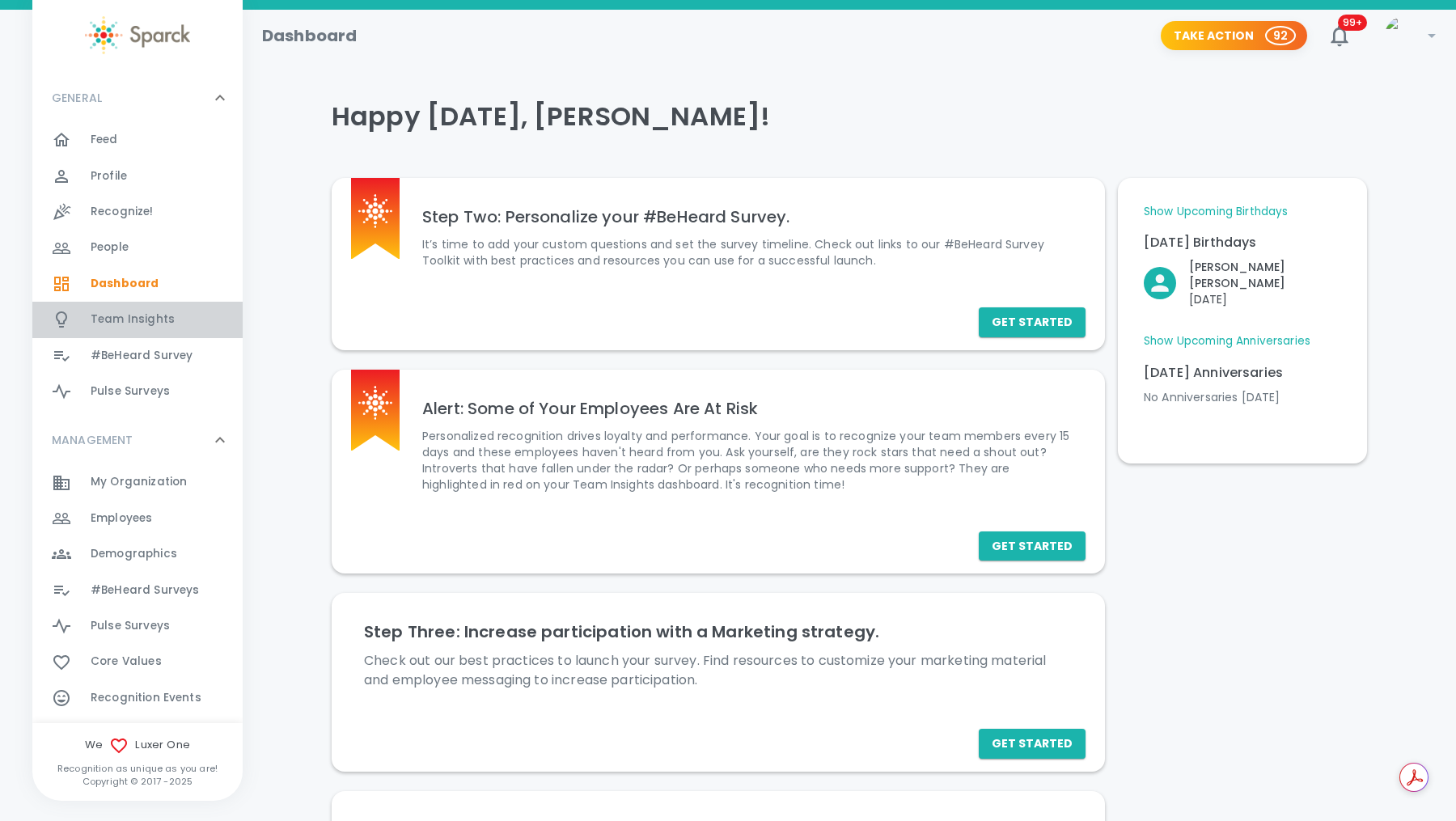
click at [128, 315] on span "Team Insights" at bounding box center [133, 319] width 84 height 16
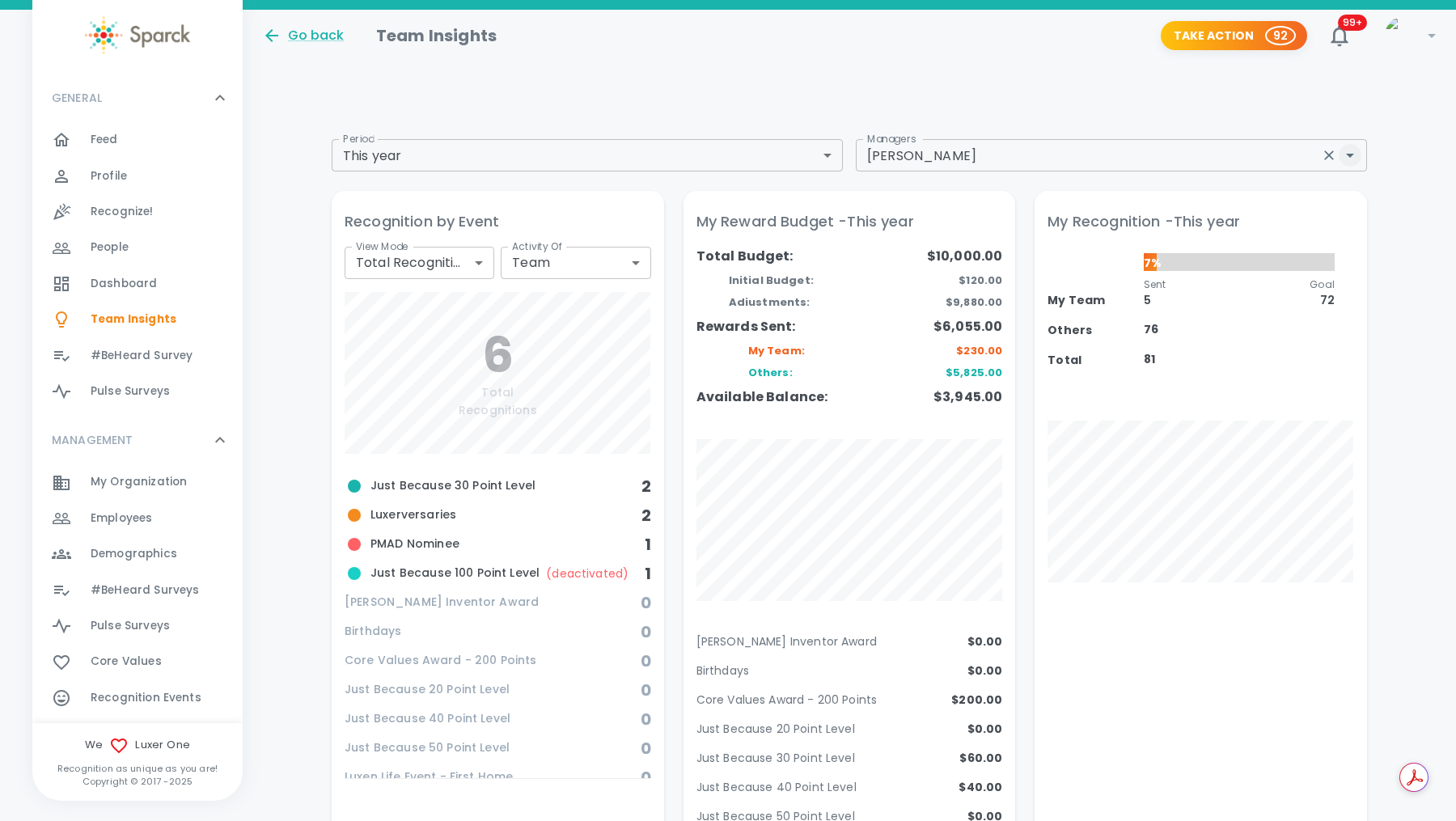
click at [1357, 160] on icon "Open" at bounding box center [1350, 155] width 20 height 20
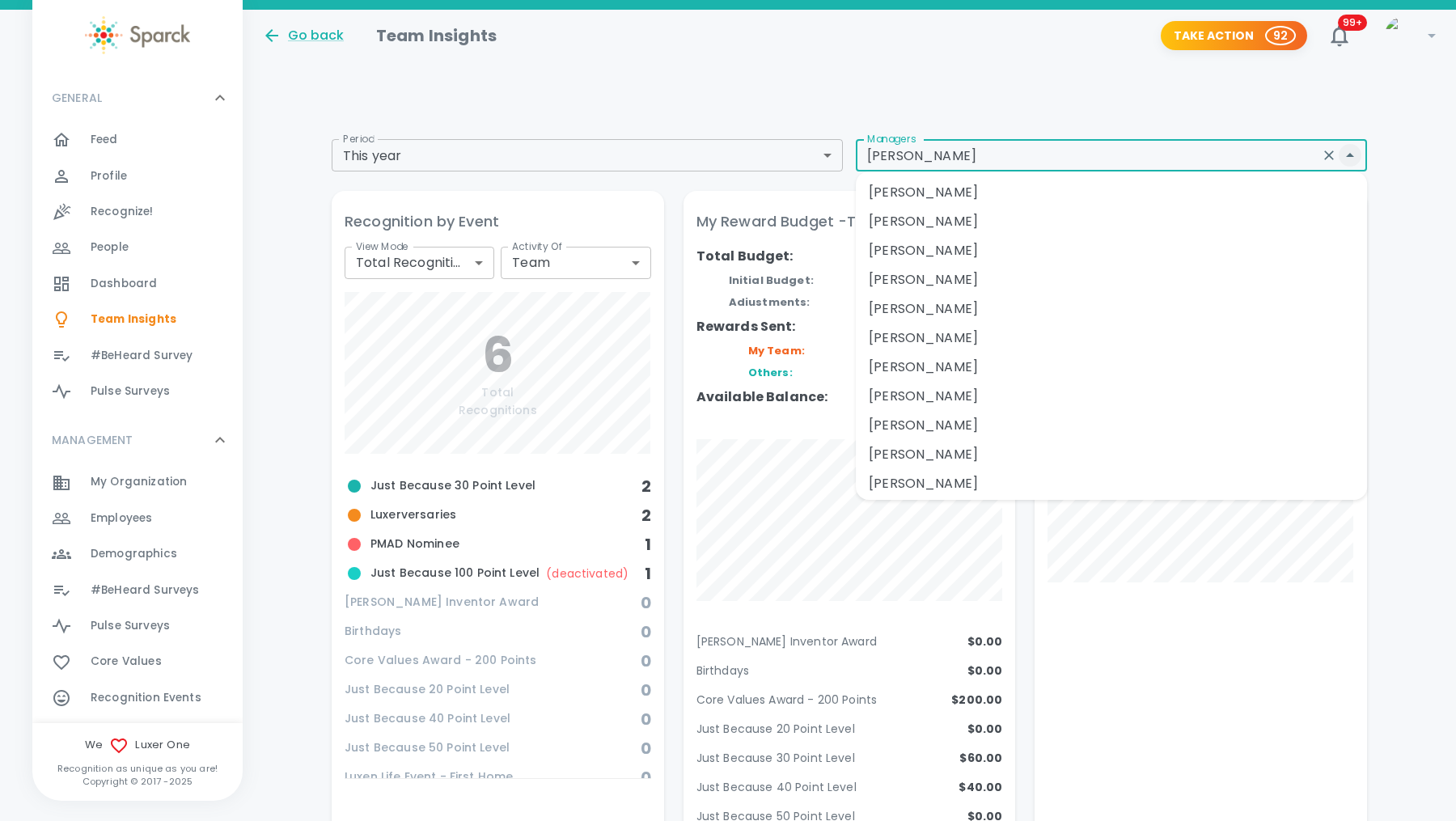
scroll to position [318, 0]
click at [946, 328] on li "[PERSON_NAME]" at bounding box center [1111, 341] width 511 height 29
type input "[PERSON_NAME]"
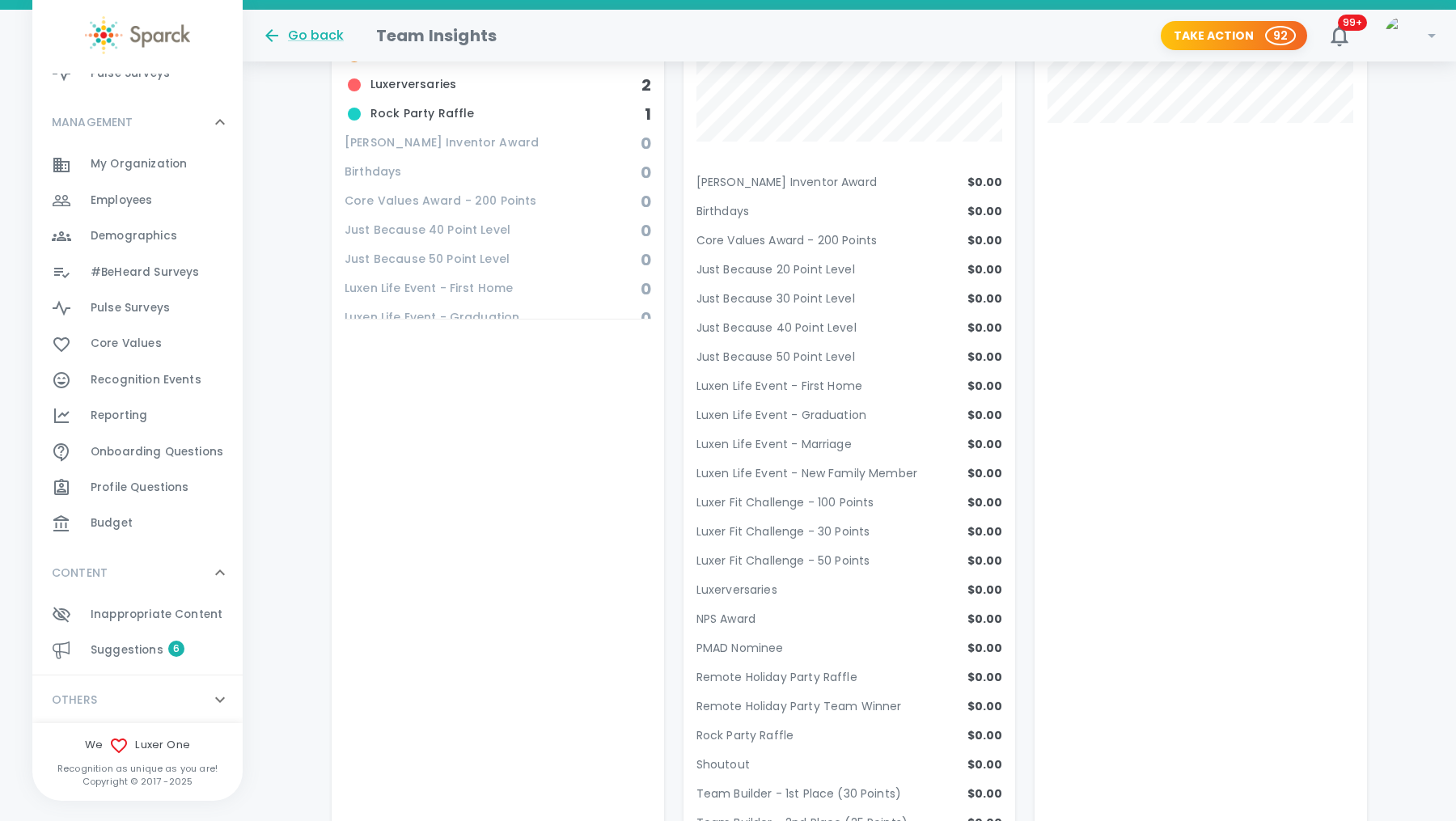
scroll to position [465, 0]
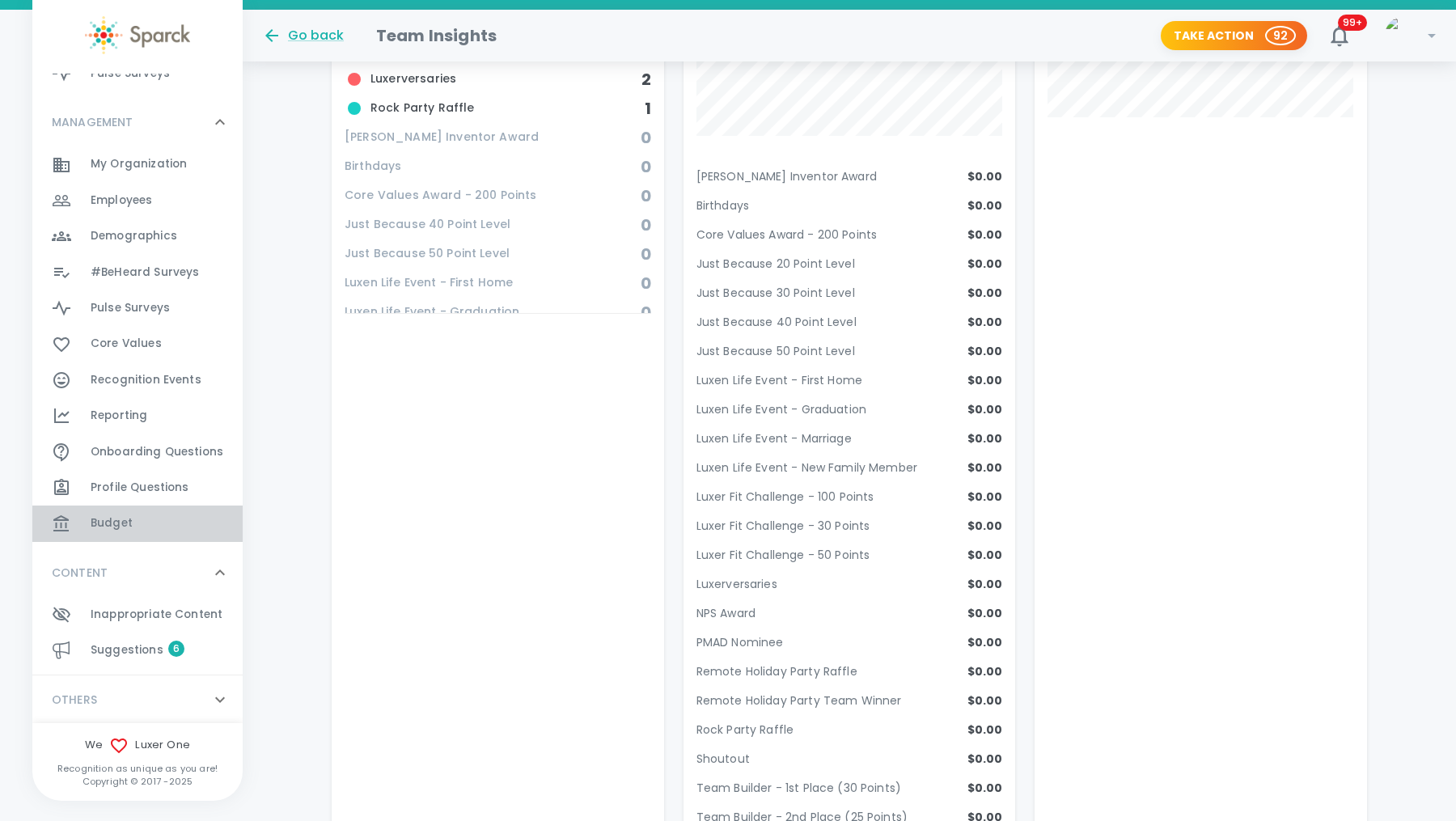
click at [92, 512] on span "Budget 0" at bounding box center [111, 523] width 42 height 22
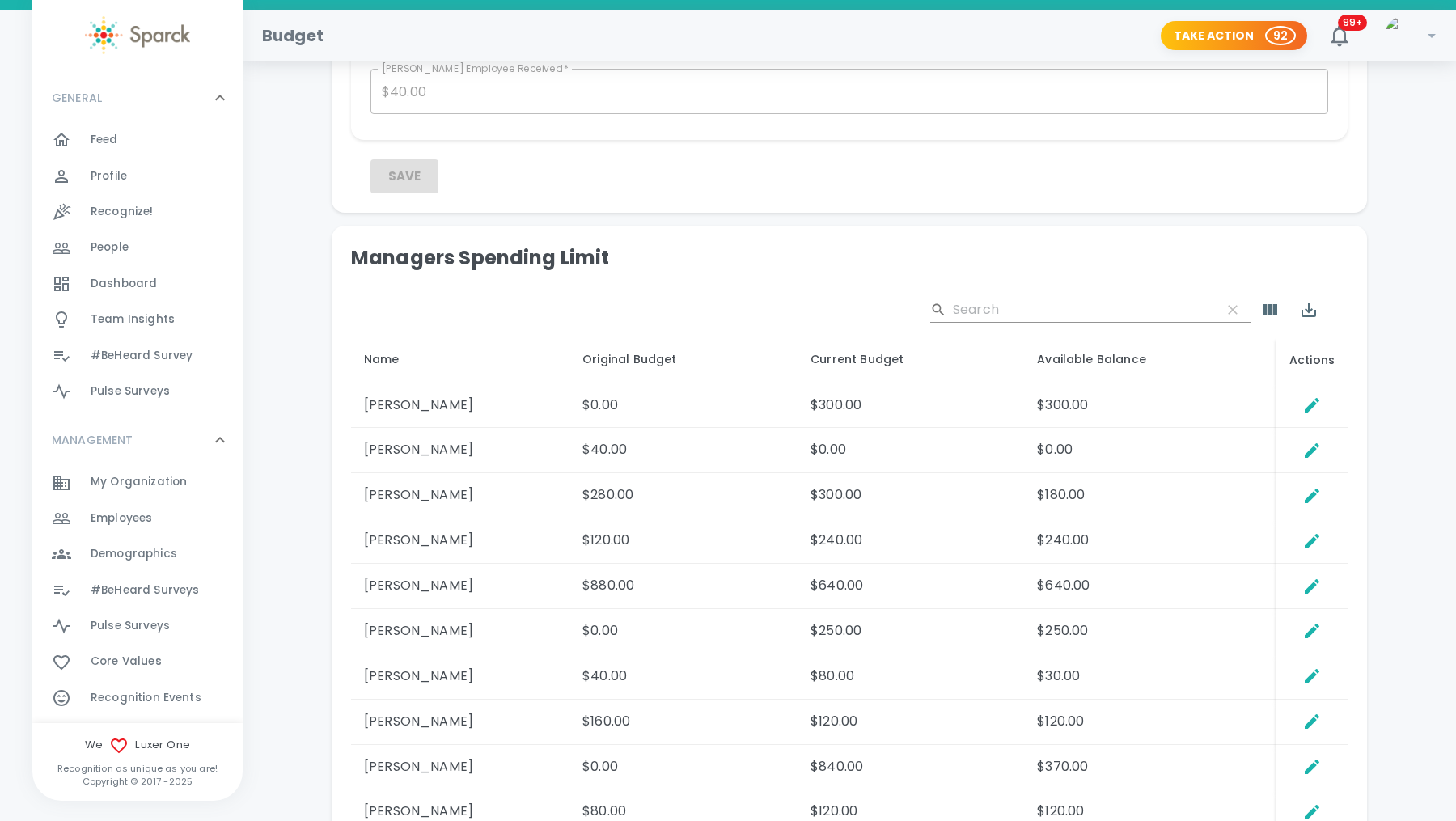
scroll to position [749, 0]
